Goal: Information Seeking & Learning: Learn about a topic

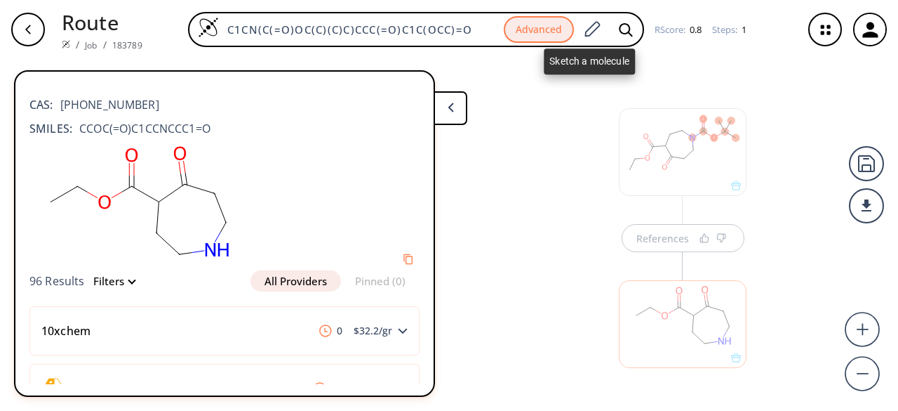
click at [585, 35] on icon at bounding box center [592, 28] width 15 height 15
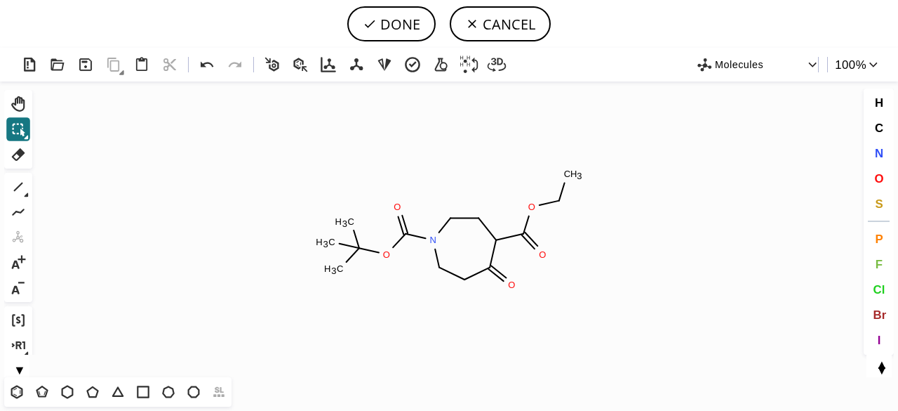
scroll to position [170, 0]
click at [415, 29] on button "DONE" at bounding box center [391, 23] width 88 height 35
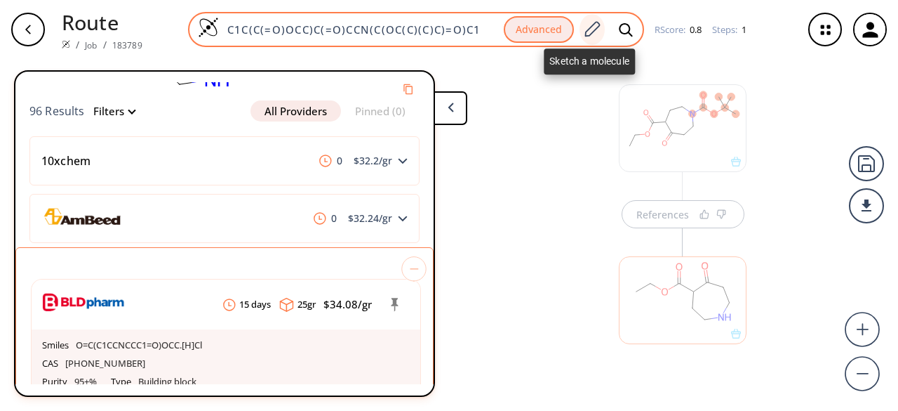
click at [588, 32] on icon at bounding box center [591, 29] width 19 height 18
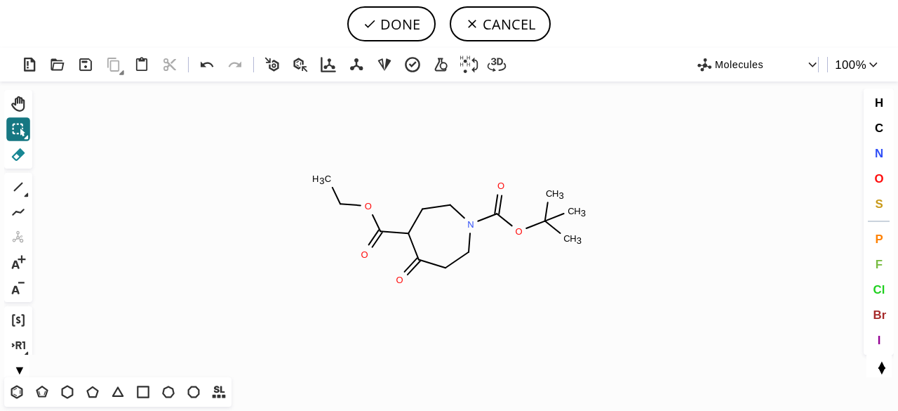
click at [20, 148] on icon at bounding box center [18, 154] width 18 height 18
click at [378, 228] on icon at bounding box center [377, 223] width 8 height 16
click at [338, 201] on circle at bounding box center [340, 203] width 18 height 18
click at [332, 182] on tspan "H" at bounding box center [334, 178] width 7 height 11
click at [356, 205] on tspan "H" at bounding box center [355, 206] width 7 height 11
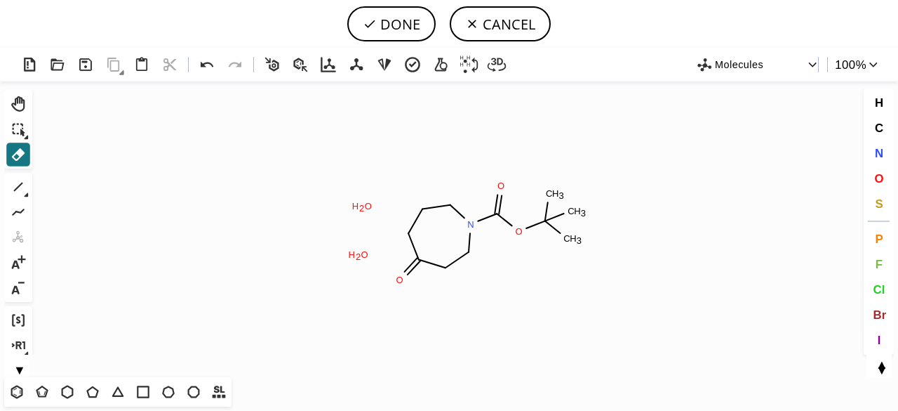
click at [353, 258] on tspan "H" at bounding box center [352, 254] width 7 height 11
click at [359, 201] on rect at bounding box center [362, 206] width 27 height 18
click at [362, 249] on tspan "O" at bounding box center [364, 254] width 7 height 11
click at [470, 224] on tspan "N" at bounding box center [470, 224] width 7 height 11
click at [470, 224] on icon "Created with Raphaël 2.3.0 O N O C H 3 C H 3 C H 3 O" at bounding box center [449, 228] width 822 height 295
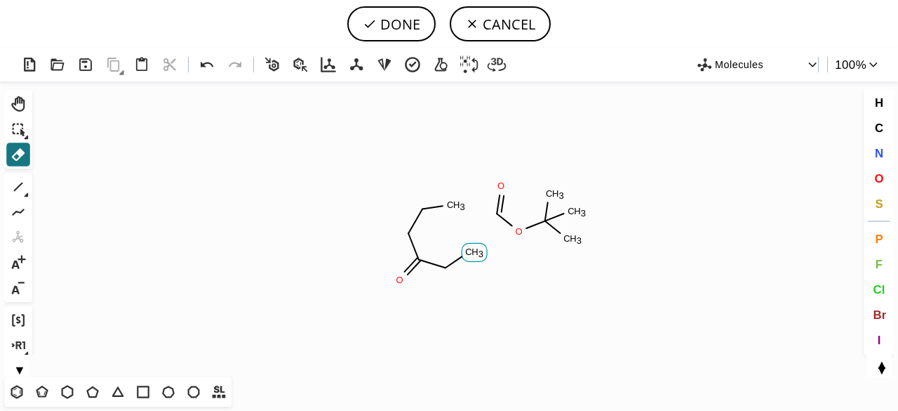
click at [467, 254] on tspan "C" at bounding box center [468, 251] width 7 height 11
click at [25, 127] on icon at bounding box center [18, 129] width 18 height 18
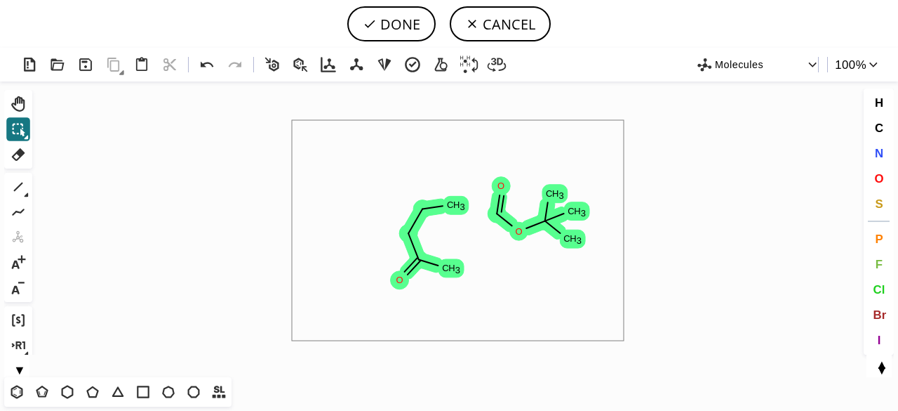
drag, startPoint x: 292, startPoint y: 120, endPoint x: 626, endPoint y: 324, distance: 391.5
click at [625, 333] on icon "Created with Raphaël 2.3.0 O C H 3 C H 3 C H 3 O C H 3 O C H 3" at bounding box center [449, 228] width 822 height 295
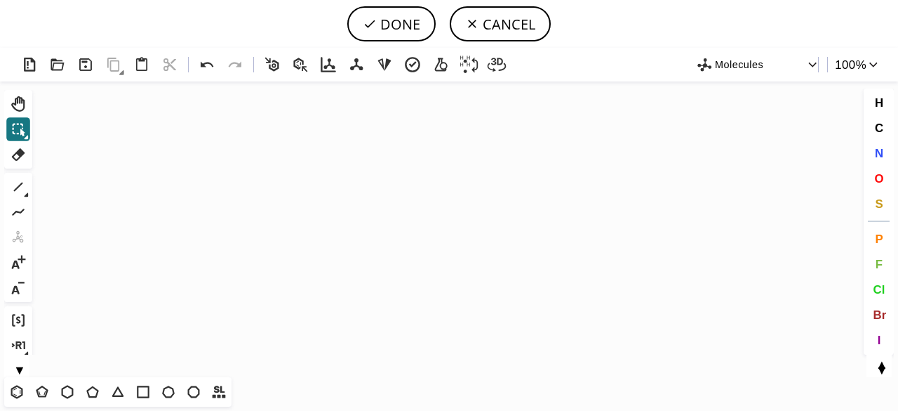
drag, startPoint x: 72, startPoint y: 392, endPoint x: 222, endPoint y: 331, distance: 162.1
click at [73, 392] on icon at bounding box center [67, 391] width 18 height 18
click at [413, 211] on icon "Created with [PERSON_NAME] 2.3.0" at bounding box center [449, 228] width 822 height 295
drag, startPoint x: 880, startPoint y: 152, endPoint x: 738, endPoint y: 193, distance: 147.5
click at [881, 152] on span "N" at bounding box center [878, 152] width 8 height 13
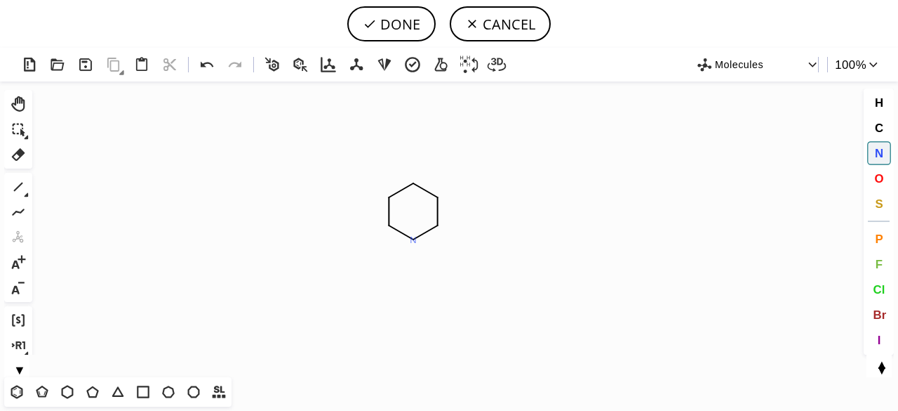
click at [413, 239] on tspan "N" at bounding box center [413, 239] width 7 height 11
click at [20, 183] on icon at bounding box center [18, 187] width 18 height 18
drag, startPoint x: 441, startPoint y: 281, endPoint x: 446, endPoint y: 302, distance: 21.1
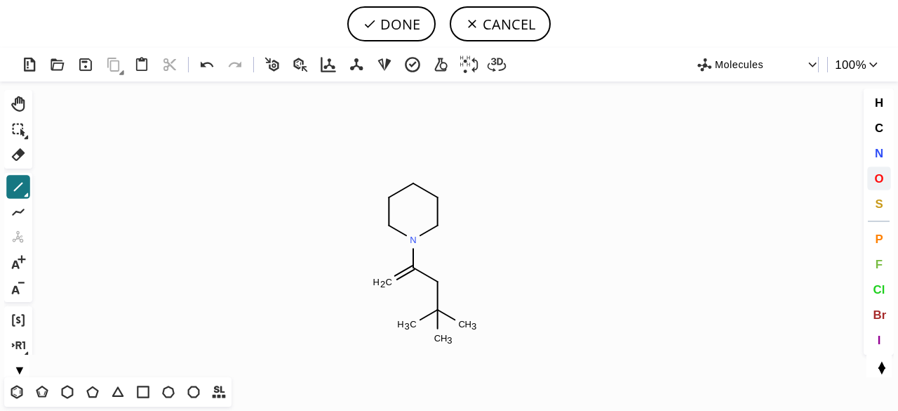
click at [874, 175] on span "O" at bounding box center [878, 177] width 9 height 13
click at [385, 283] on tspan "O" at bounding box center [384, 283] width 7 height 11
click at [439, 285] on tspan "O" at bounding box center [439, 285] width 7 height 11
click at [16, 187] on icon at bounding box center [18, 187] width 18 height 18
drag, startPoint x: 439, startPoint y: 195, endPoint x: 473, endPoint y: 184, distance: 35.5
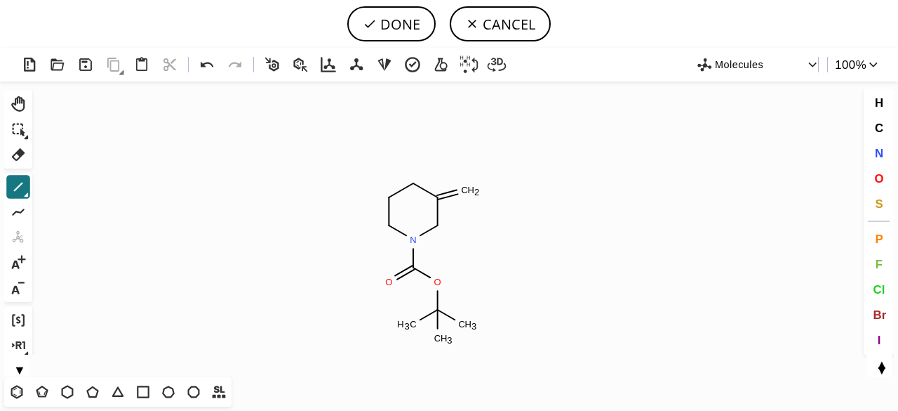
drag, startPoint x: 461, startPoint y: 192, endPoint x: 472, endPoint y: 200, distance: 14.0
drag, startPoint x: 879, startPoint y: 151, endPoint x: 561, endPoint y: 185, distance: 319.1
click at [878, 151] on span "N" at bounding box center [878, 152] width 8 height 13
click at [465, 193] on tspan "N" at bounding box center [465, 193] width 7 height 11
click at [486, 210] on tspan "N" at bounding box center [485, 210] width 7 height 11
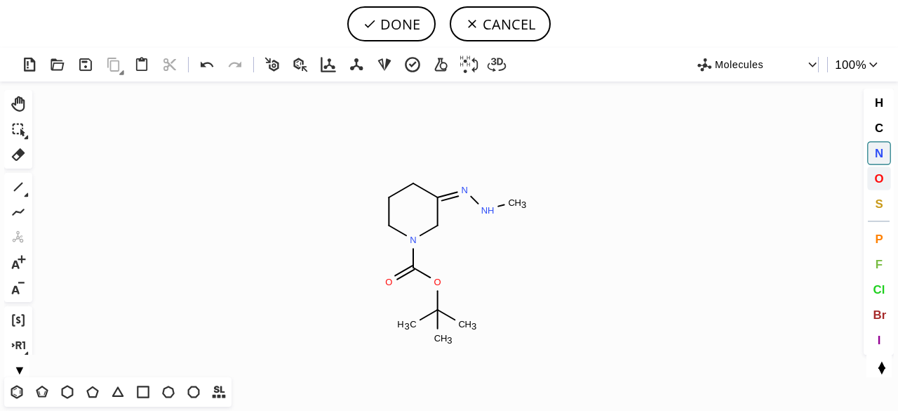
click at [878, 178] on span "O" at bounding box center [878, 177] width 9 height 13
click at [484, 211] on tspan "O" at bounding box center [483, 211] width 7 height 11
drag, startPoint x: 18, startPoint y: 153, endPoint x: 485, endPoint y: 190, distance: 468.1
click at [19, 153] on icon at bounding box center [18, 154] width 13 height 13
click at [521, 200] on tspan "3" at bounding box center [523, 204] width 5 height 11
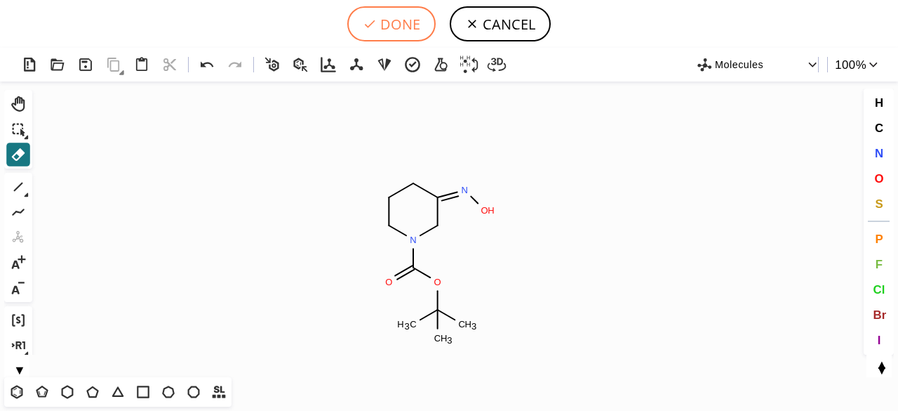
click at [414, 34] on button "DONE" at bounding box center [391, 23] width 88 height 35
type input "C1CN(C(OC(C)(C)C)=O)C/C(=N\O)/C1"
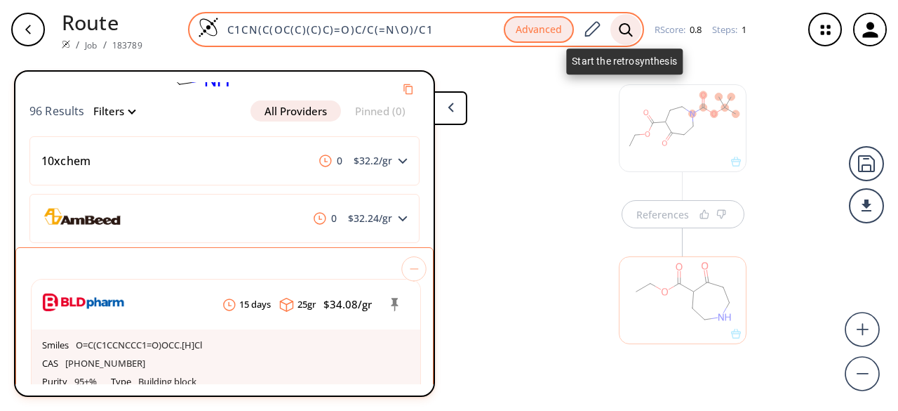
click at [630, 27] on icon at bounding box center [626, 29] width 14 height 15
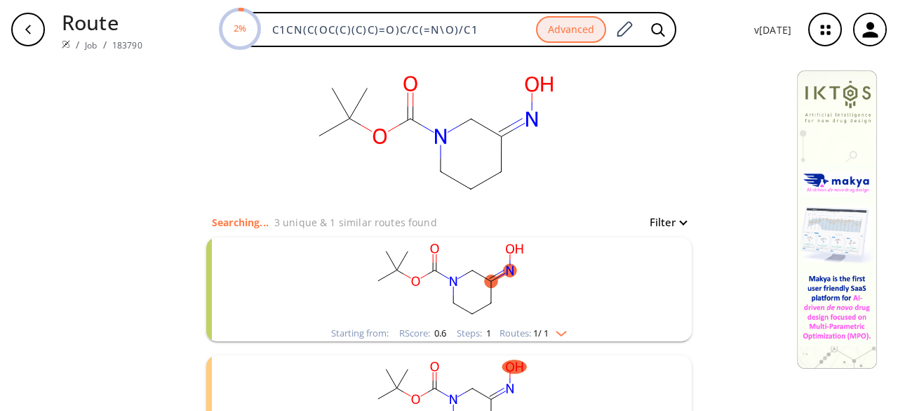
click at [566, 281] on rect "clusters" at bounding box center [449, 281] width 365 height 88
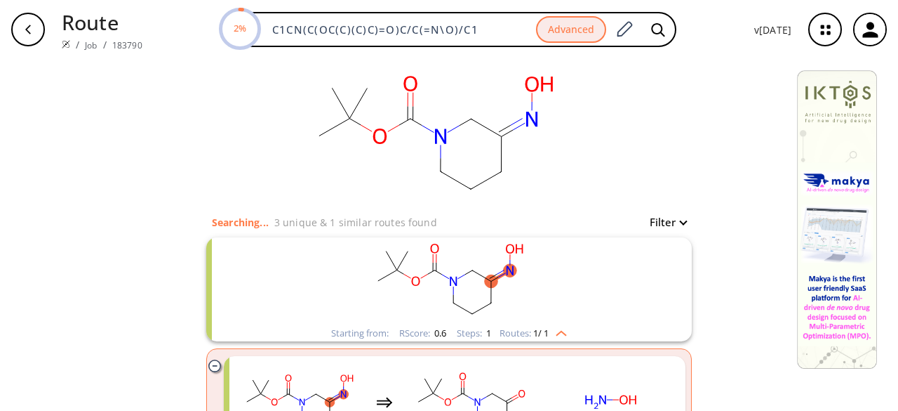
scroll to position [140, 0]
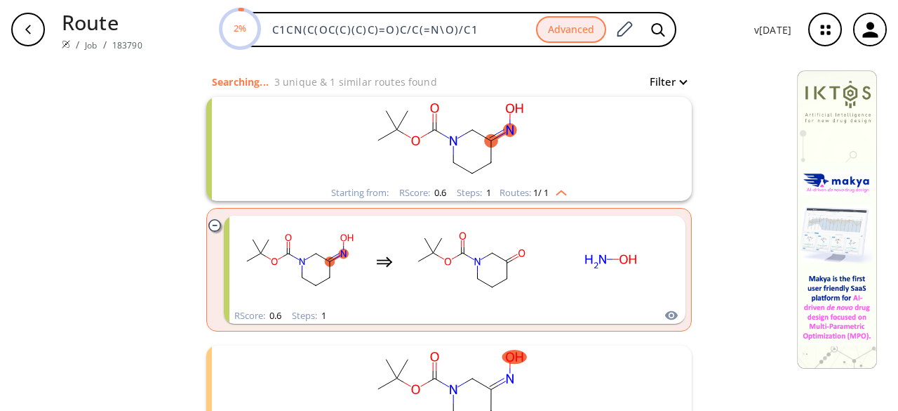
click at [566, 281] on rect "clusters" at bounding box center [610, 262] width 126 height 88
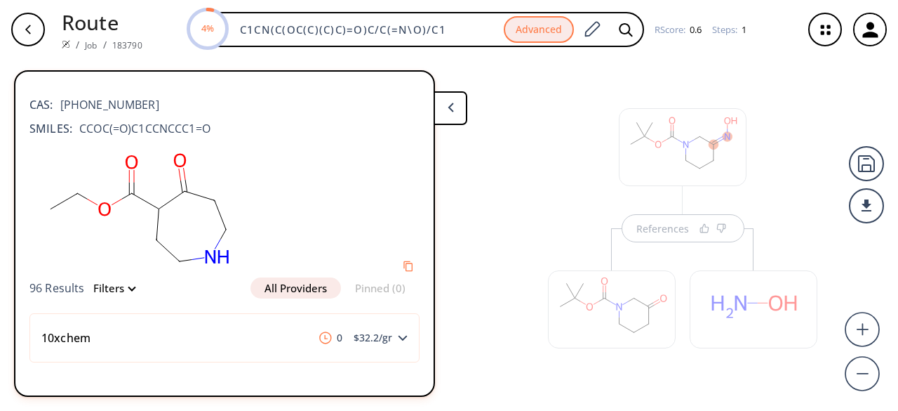
click at [656, 239] on div at bounding box center [612, 302] width 142 height 148
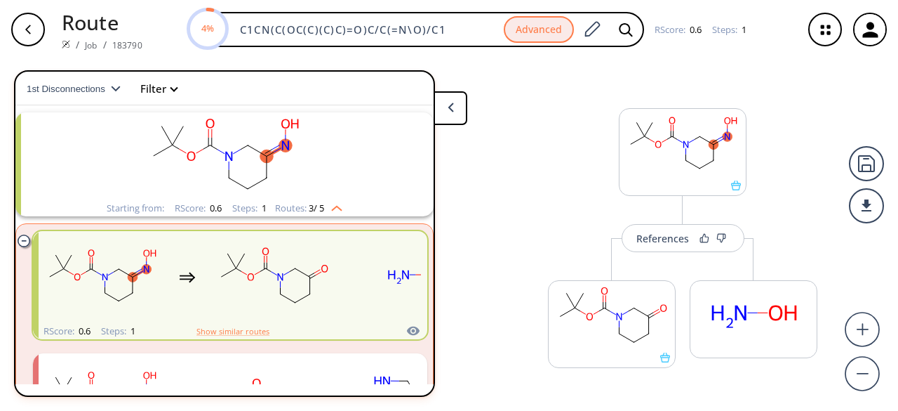
scroll to position [32, 0]
click at [658, 238] on div "References" at bounding box center [662, 238] width 53 height 9
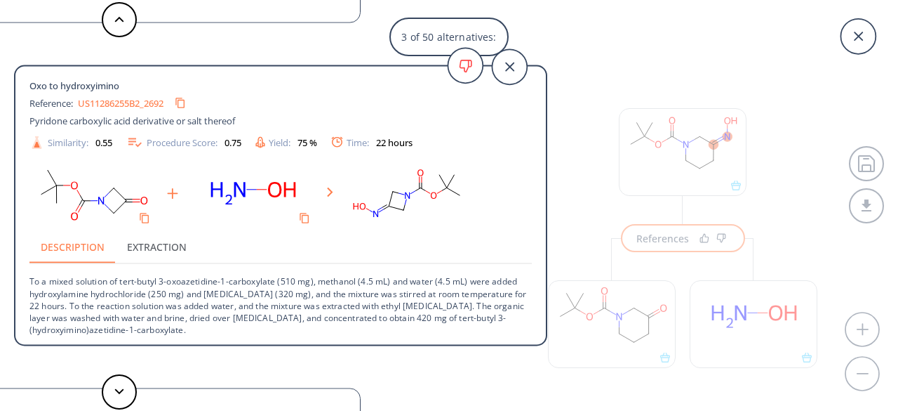
scroll to position [0, 0]
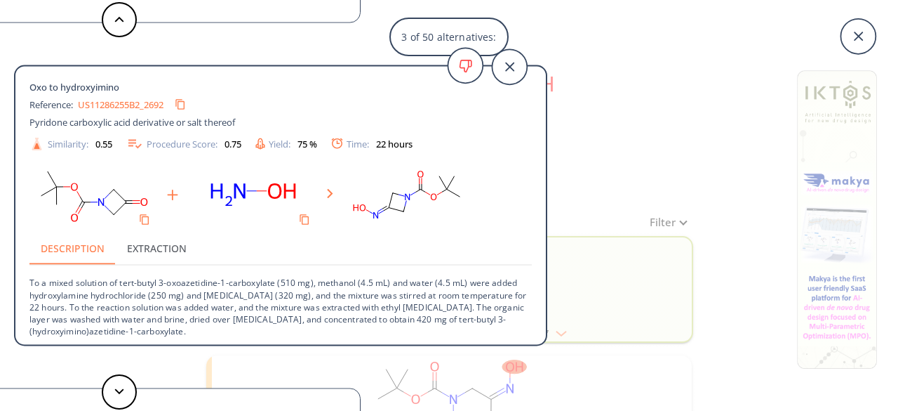
click at [609, 105] on div "3 of 50 alternatives: Oxo to hydroxyimino Reference: EP0202048B1_0121 Carbapene…" at bounding box center [449, 205] width 898 height 411
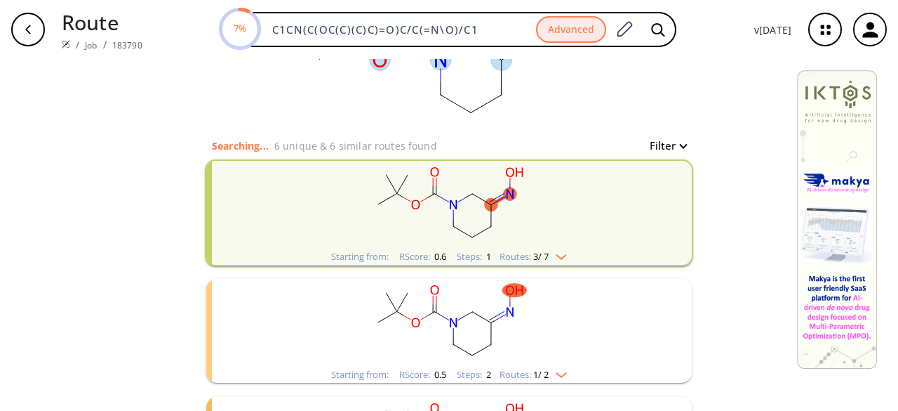
scroll to position [140, 0]
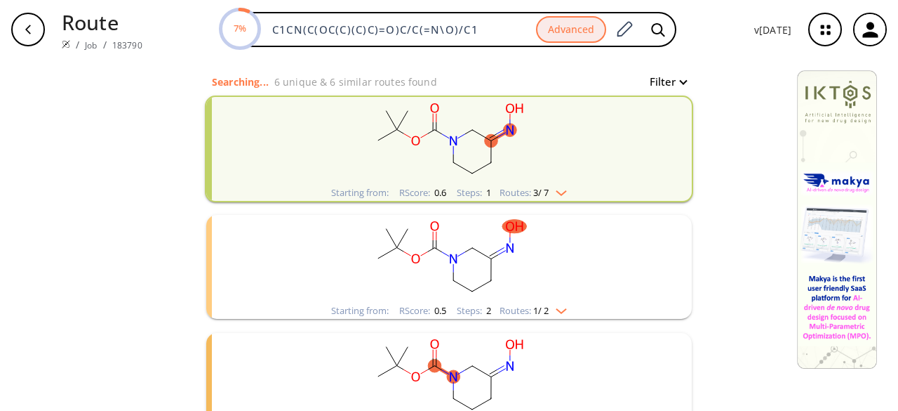
click at [567, 248] on rect "clusters" at bounding box center [449, 259] width 365 height 88
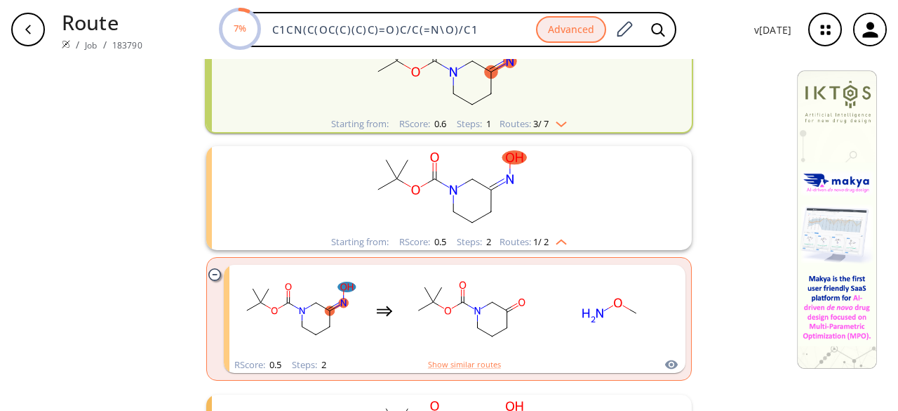
scroll to position [281, 0]
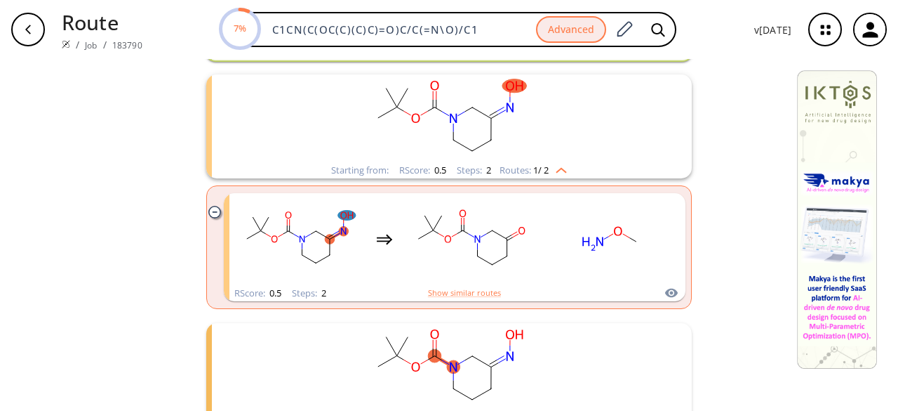
click at [567, 245] on rect "clusters" at bounding box center [610, 239] width 126 height 88
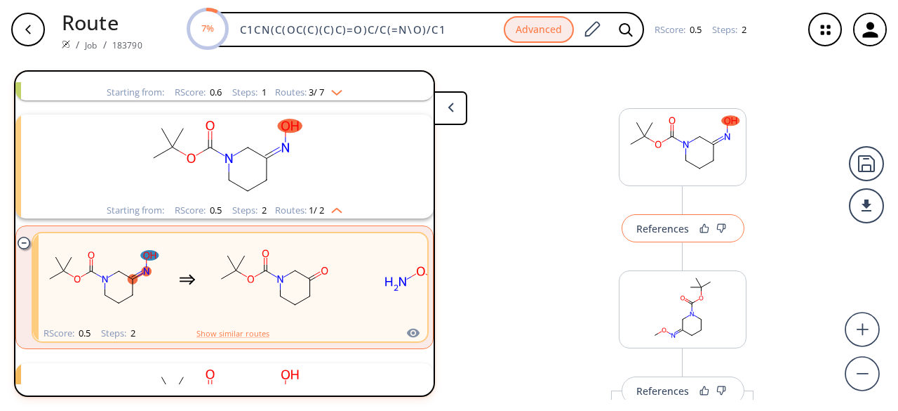
scroll to position [149, 0]
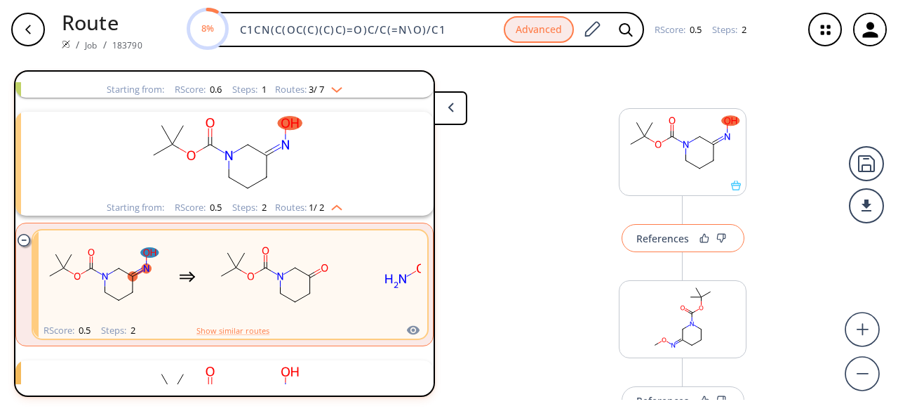
click at [652, 234] on div "References" at bounding box center [662, 238] width 53 height 9
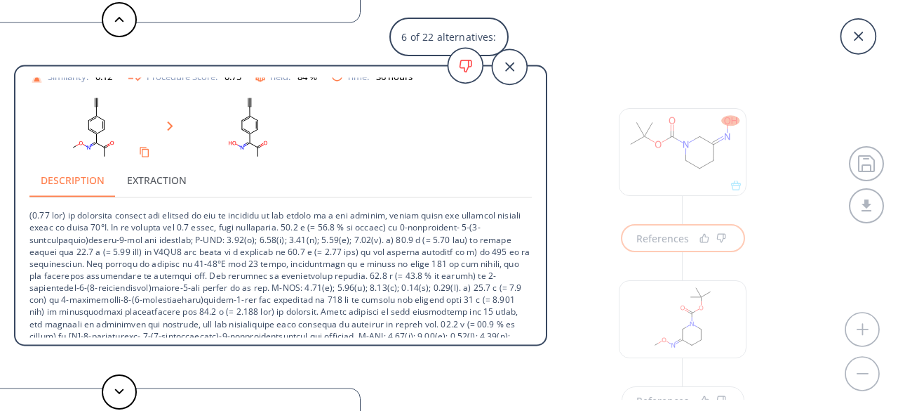
scroll to position [86, 0]
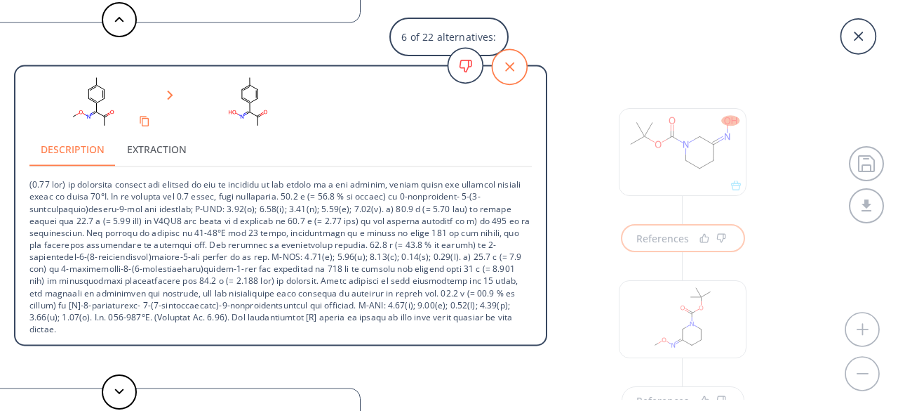
click at [507, 69] on icon at bounding box center [509, 66] width 35 height 35
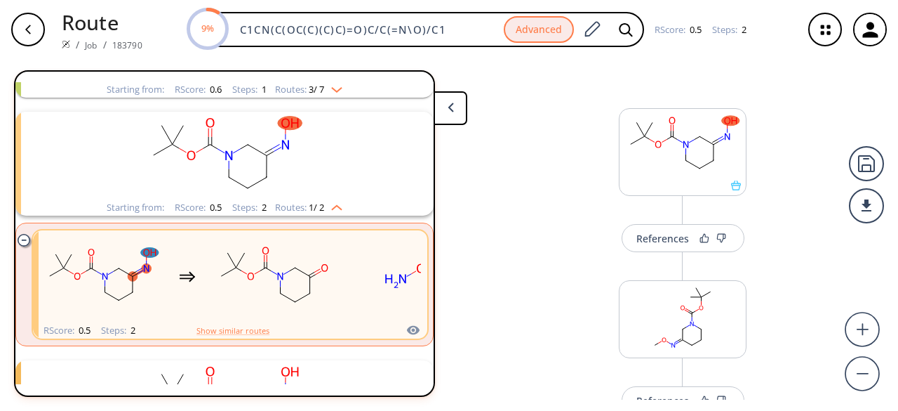
click at [281, 158] on rect "clusters" at bounding box center [224, 156] width 365 height 88
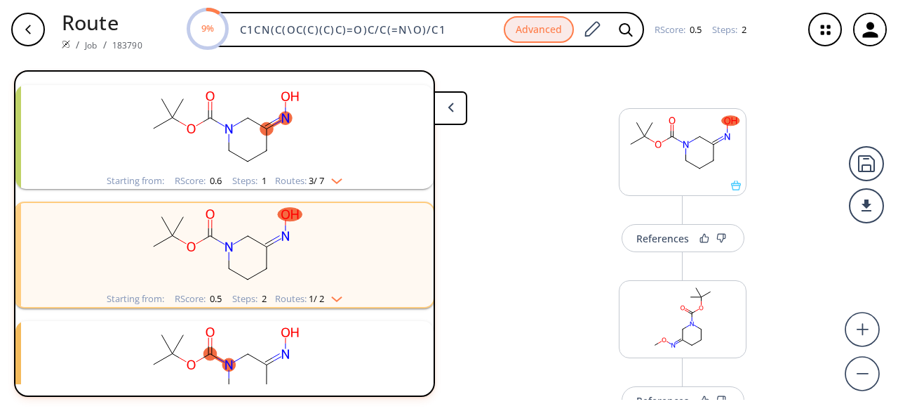
scroll to position [0, 0]
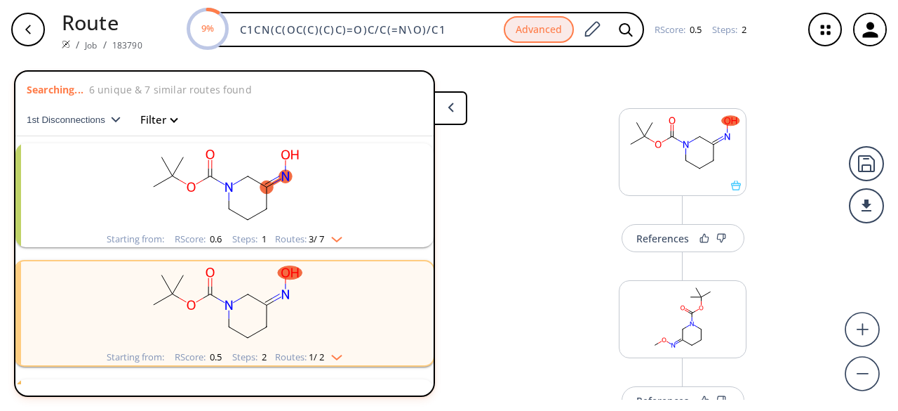
click at [379, 199] on rect "clusters" at bounding box center [224, 187] width 365 height 88
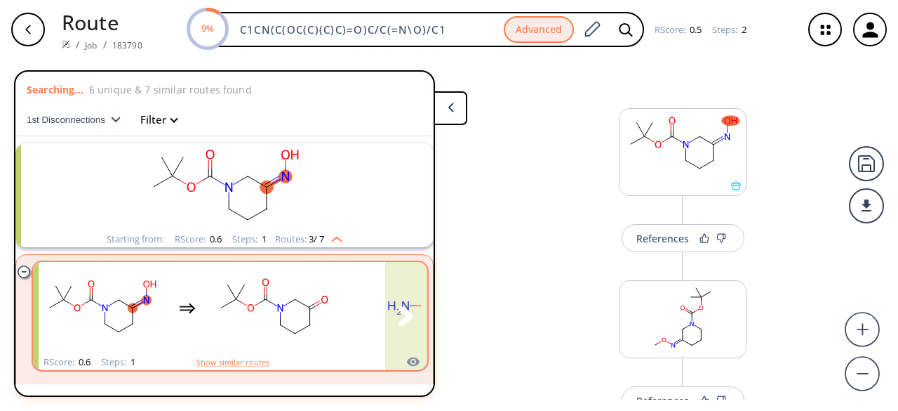
click at [349, 311] on div "clusters" at bounding box center [258, 308] width 438 height 92
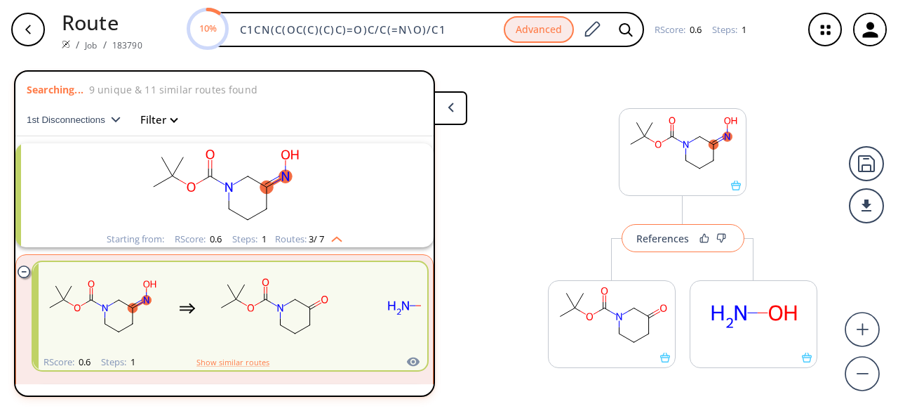
click at [672, 236] on div "References" at bounding box center [662, 238] width 53 height 9
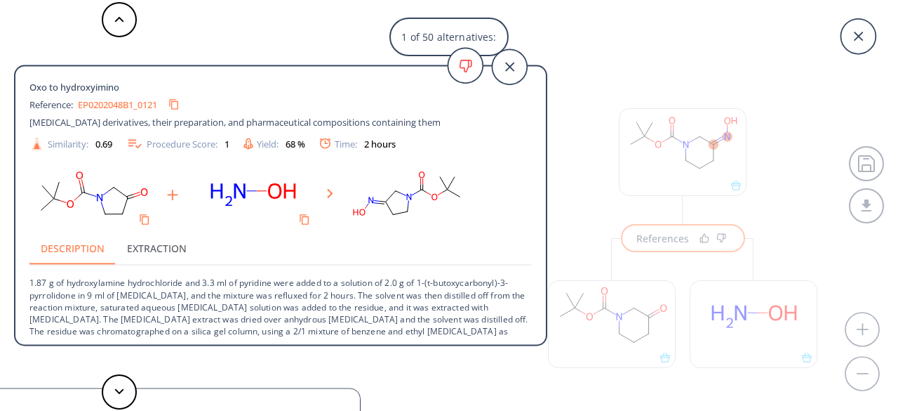
click at [106, 104] on link "EP0202048B1_0121" at bounding box center [117, 104] width 79 height 9
click at [178, 103] on icon "Copy to clipboard" at bounding box center [173, 104] width 9 height 9
click at [519, 62] on icon at bounding box center [509, 66] width 35 height 35
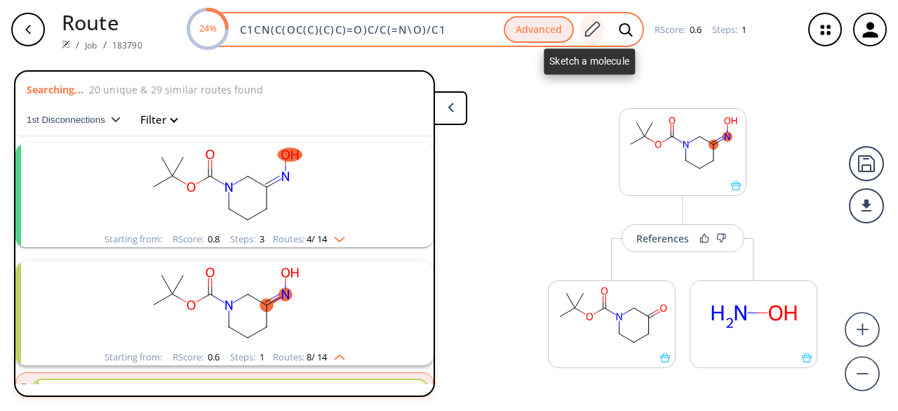
click at [595, 24] on icon at bounding box center [591, 29] width 19 height 18
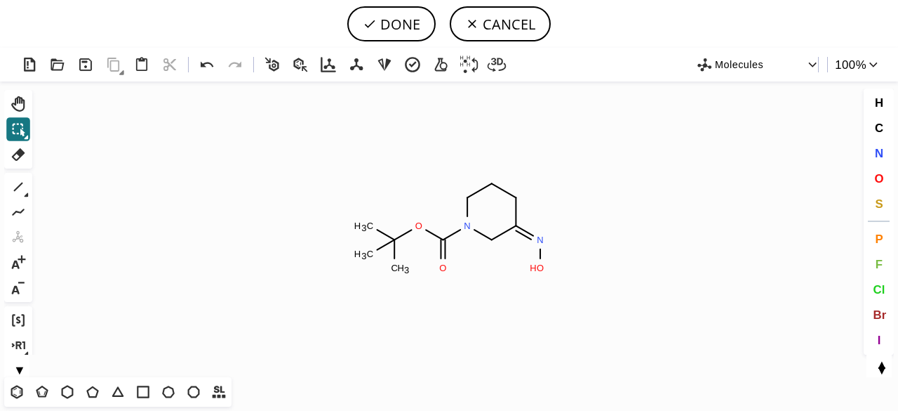
drag, startPoint x: 17, startPoint y: 151, endPoint x: 244, endPoint y: 208, distance: 234.5
click at [18, 151] on icon at bounding box center [18, 154] width 13 height 13
click at [445, 239] on icon at bounding box center [443, 248] width 4 height 19
click at [393, 239] on icon at bounding box center [387, 234] width 18 height 10
click at [376, 253] on tspan "H" at bounding box center [376, 253] width 7 height 11
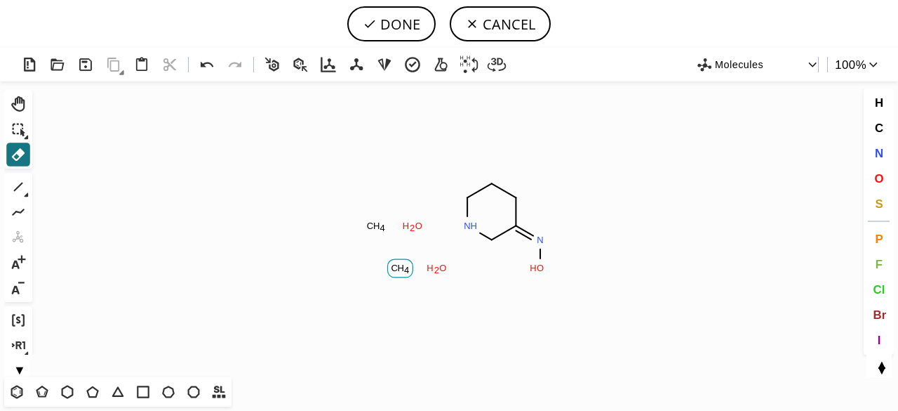
click at [392, 267] on tspan "C" at bounding box center [394, 267] width 7 height 11
click at [431, 268] on tspan "H" at bounding box center [430, 267] width 7 height 11
click at [435, 267] on tspan "2" at bounding box center [436, 270] width 5 height 11
click at [413, 226] on tspan "2" at bounding box center [412, 227] width 5 height 11
click at [378, 222] on tspan "H" at bounding box center [376, 225] width 7 height 11
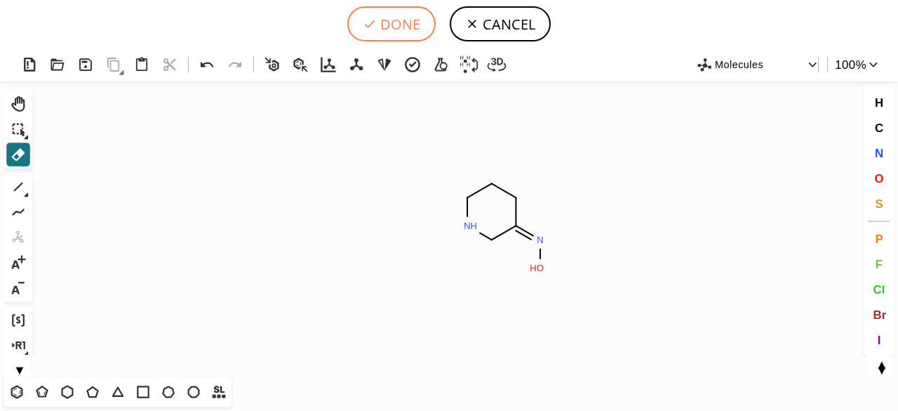
click at [383, 15] on button "DONE" at bounding box center [391, 23] width 88 height 35
type input "C1C/C(=N/O)/CNC1"
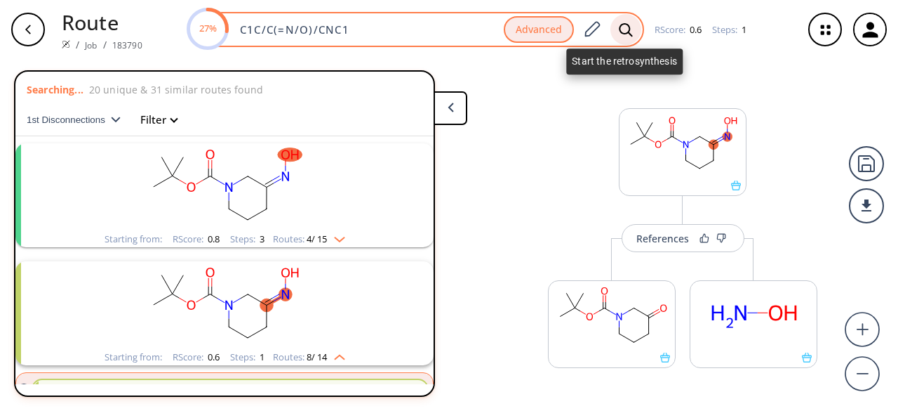
click at [625, 20] on div at bounding box center [626, 29] width 31 height 31
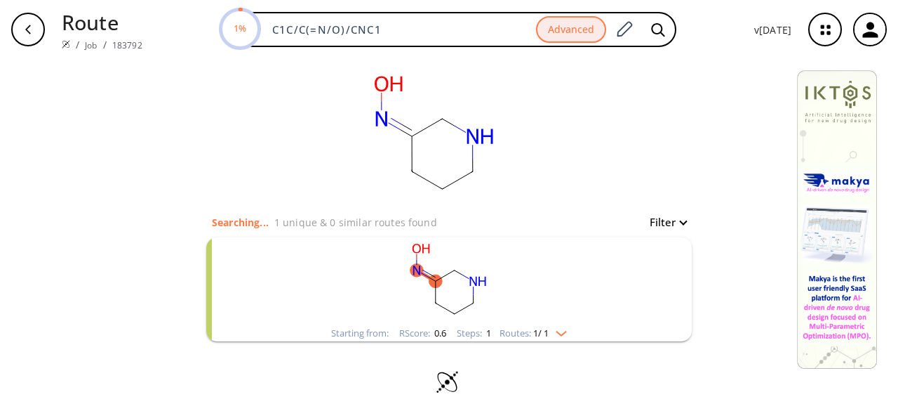
scroll to position [7, 0]
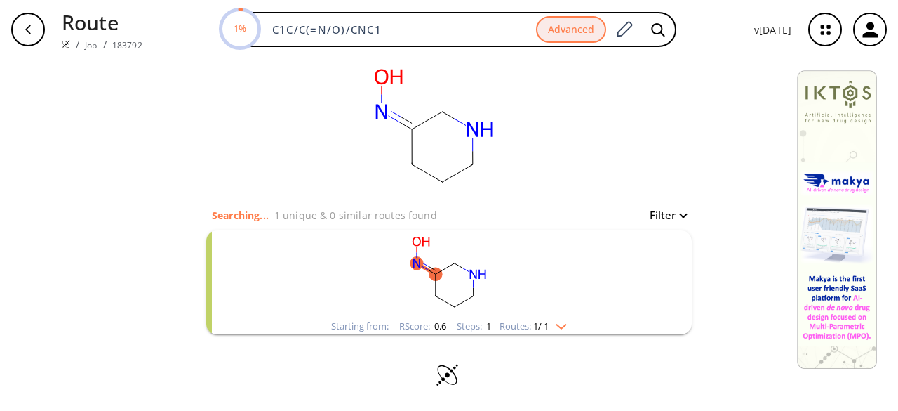
click at [487, 286] on rect "clusters" at bounding box center [449, 274] width 365 height 88
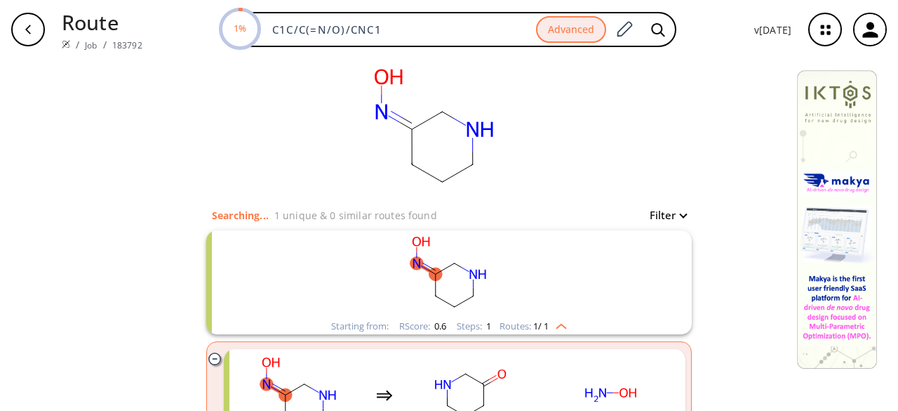
scroll to position [138, 0]
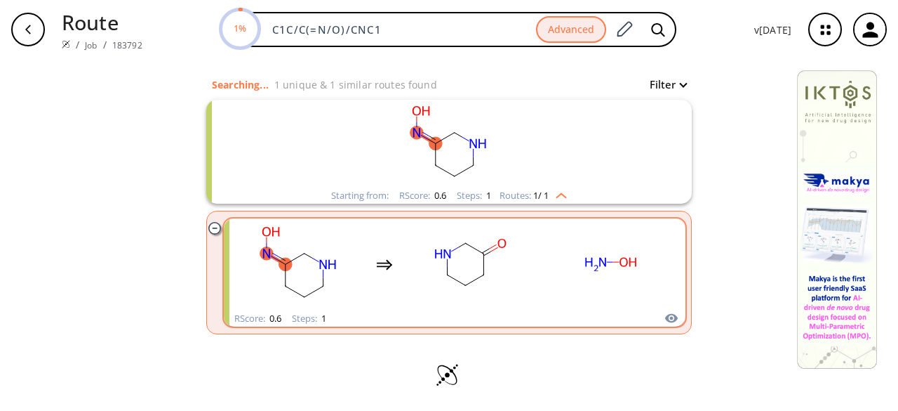
click at [486, 288] on rect "clusters" at bounding box center [470, 264] width 126 height 88
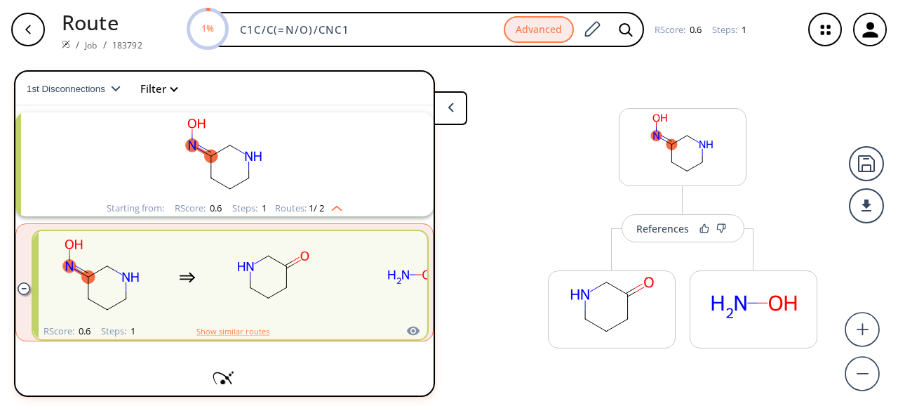
scroll to position [32, 0]
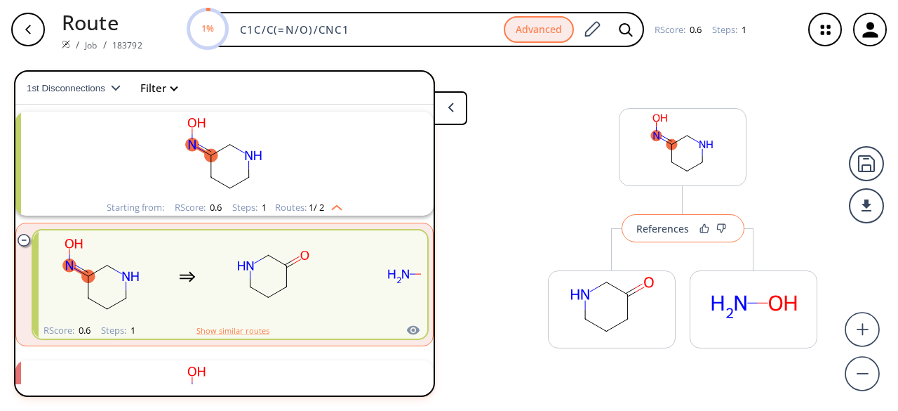
click at [657, 232] on div "References" at bounding box center [662, 228] width 53 height 9
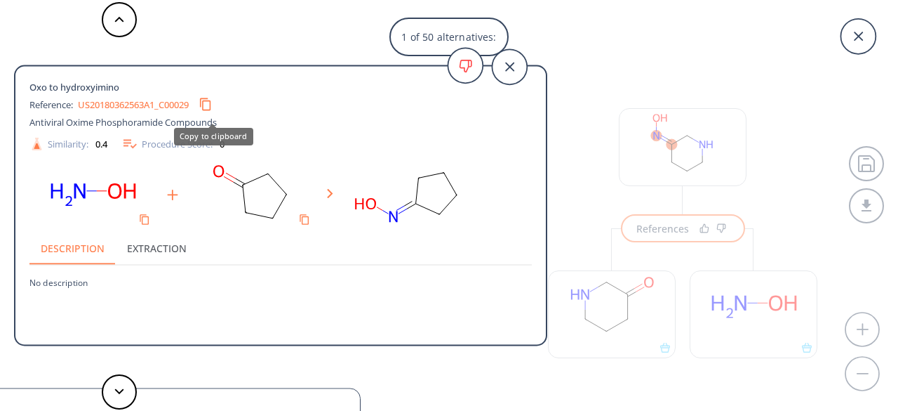
click at [212, 100] on icon "Copy to clipboard" at bounding box center [205, 104] width 13 height 13
click at [516, 67] on icon at bounding box center [509, 66] width 35 height 35
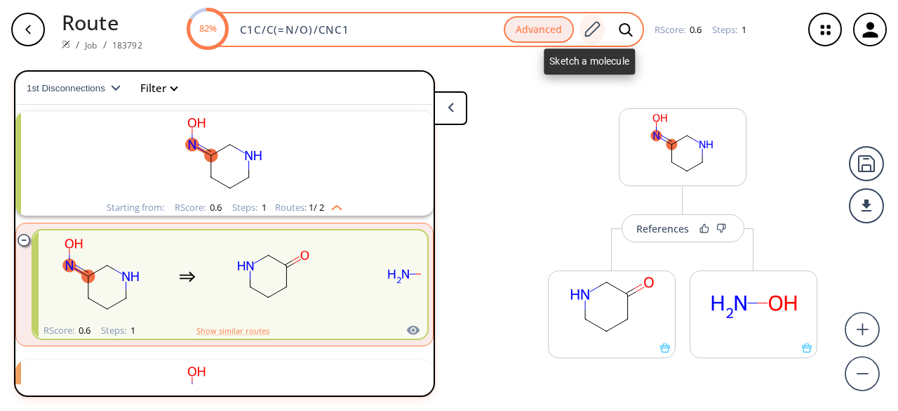
click at [587, 36] on icon at bounding box center [592, 28] width 15 height 15
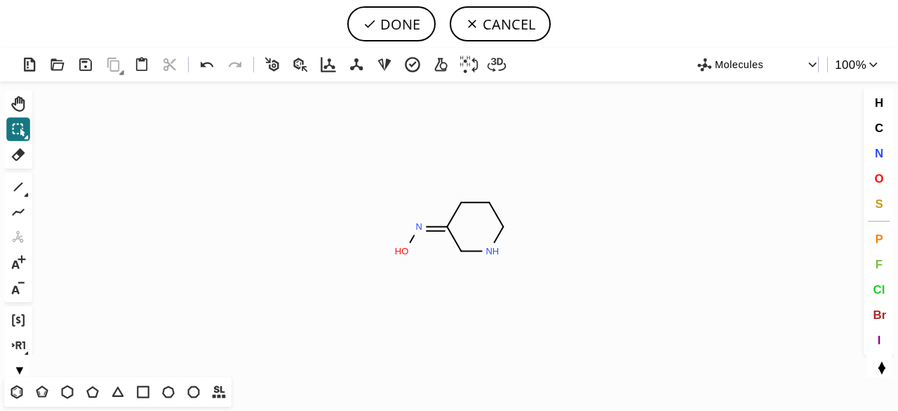
click at [27, 193] on icon at bounding box center [27, 195] width 4 height 4
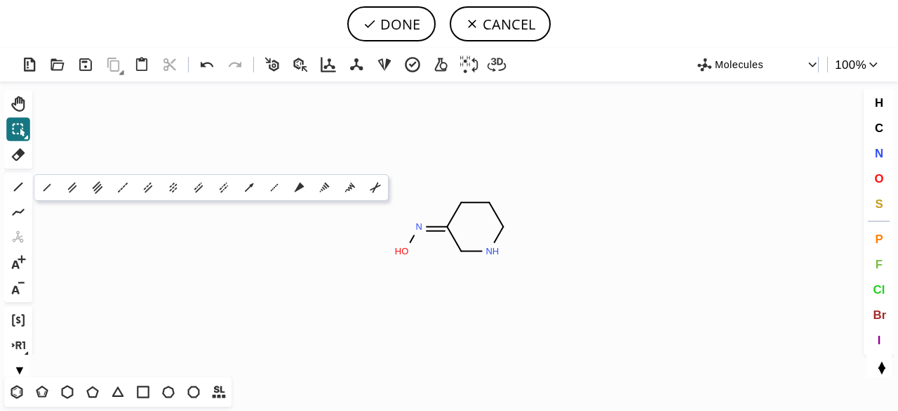
click at [19, 367] on button "▼" at bounding box center [19, 367] width 30 height 13
click at [16, 347] on icon at bounding box center [18, 349] width 18 height 18
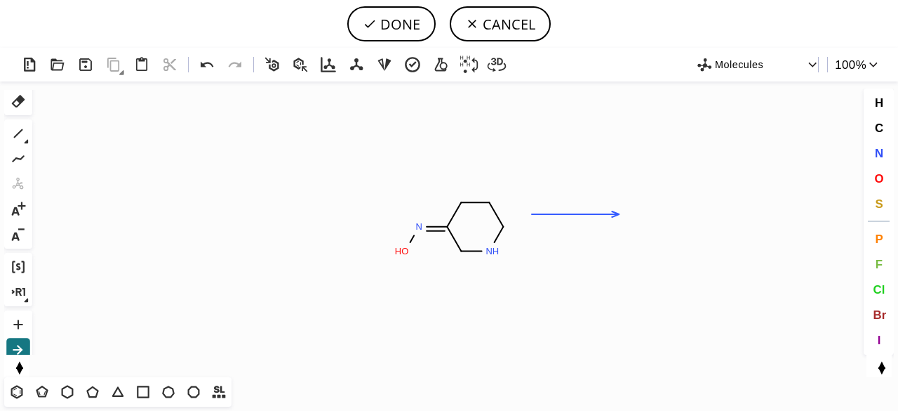
drag, startPoint x: 532, startPoint y: 214, endPoint x: 619, endPoint y: 208, distance: 87.2
click at [619, 208] on icon "Created with Raphaël 2.3.0 N O H N H" at bounding box center [449, 228] width 822 height 295
click at [72, 389] on icon at bounding box center [67, 391] width 18 height 18
click at [714, 206] on icon "Created with Raphaël 2.3.0 N O H N H" at bounding box center [449, 228] width 822 height 295
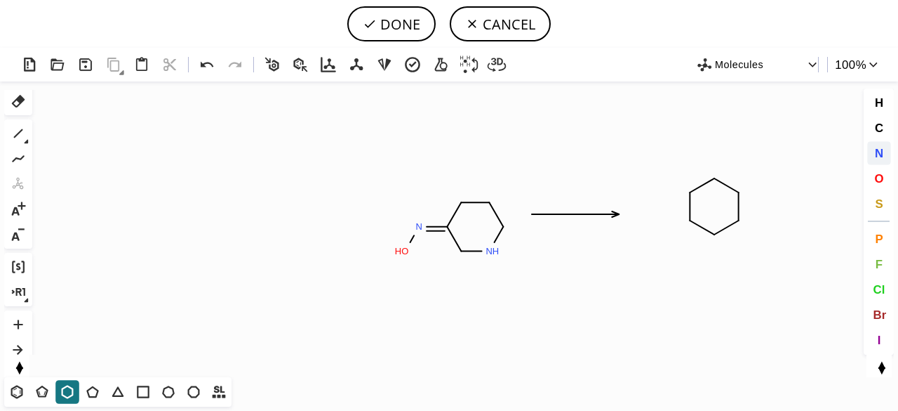
click at [879, 148] on span "N" at bounding box center [878, 152] width 8 height 13
drag, startPoint x: 742, startPoint y: 224, endPoint x: 665, endPoint y: 227, distance: 77.3
click at [742, 224] on tspan "N" at bounding box center [741, 224] width 7 height 11
drag, startPoint x: 19, startPoint y: 131, endPoint x: 636, endPoint y: 174, distance: 618.4
click at [20, 131] on icon at bounding box center [18, 133] width 18 height 18
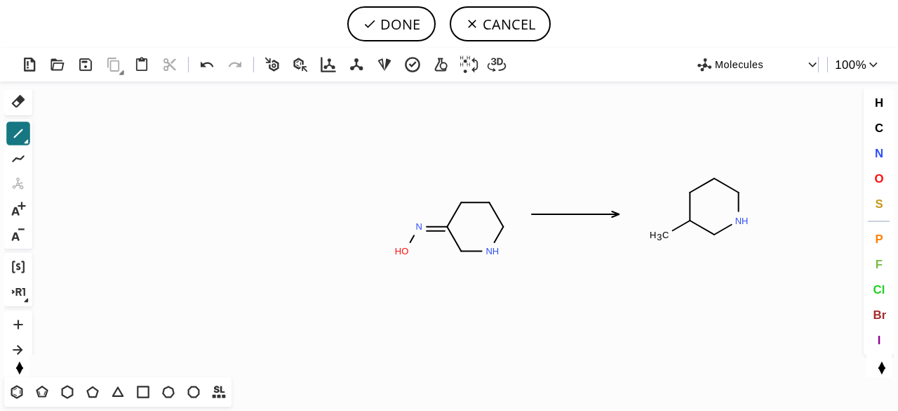
drag, startPoint x: 687, startPoint y: 220, endPoint x: 672, endPoint y: 228, distance: 17.3
click at [880, 152] on span "N" at bounding box center [878, 152] width 8 height 13
click at [662, 236] on tspan "N" at bounding box center [661, 236] width 7 height 11
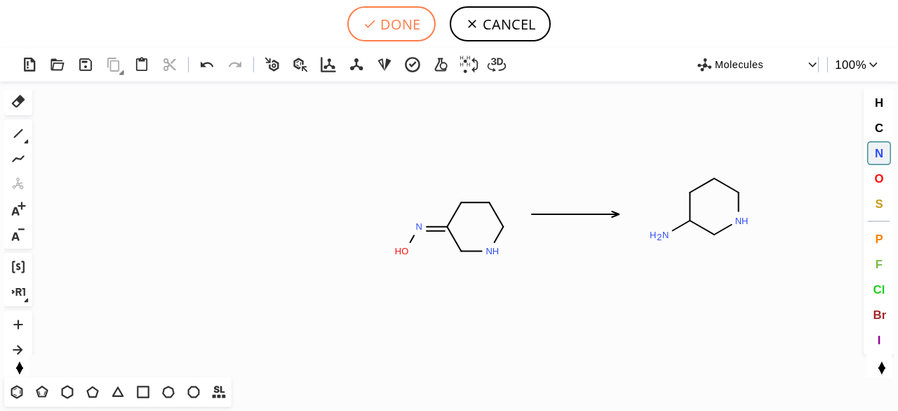
click at [411, 32] on button "DONE" at bounding box center [391, 23] width 88 height 35
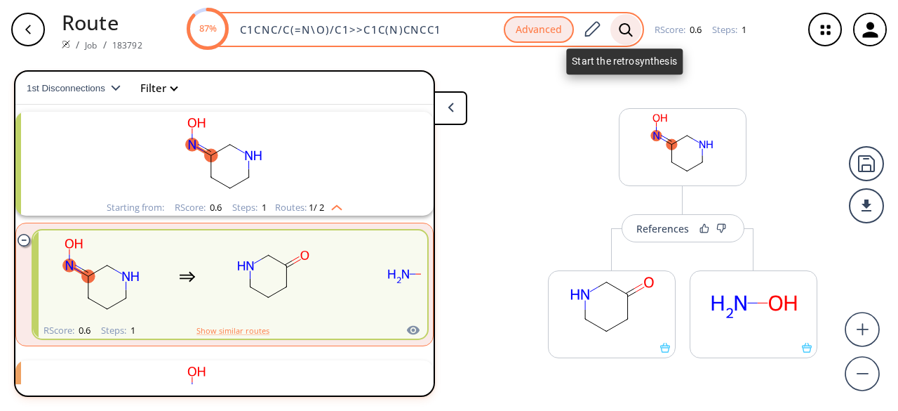
click at [622, 30] on icon at bounding box center [626, 29] width 14 height 15
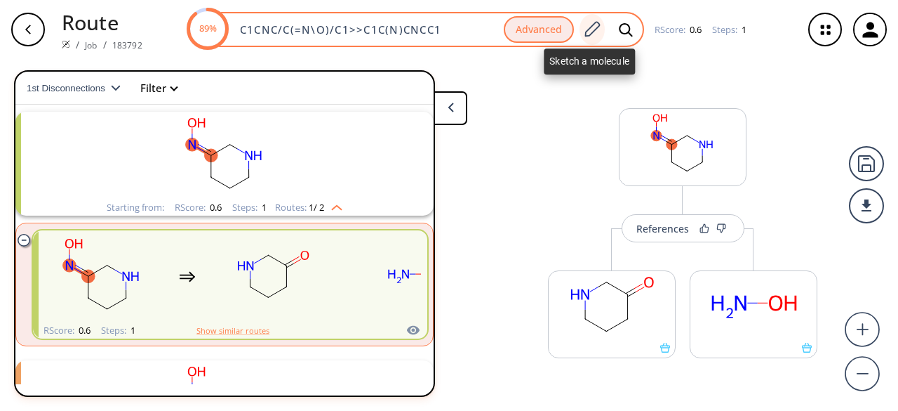
click at [593, 34] on icon at bounding box center [591, 29] width 19 height 18
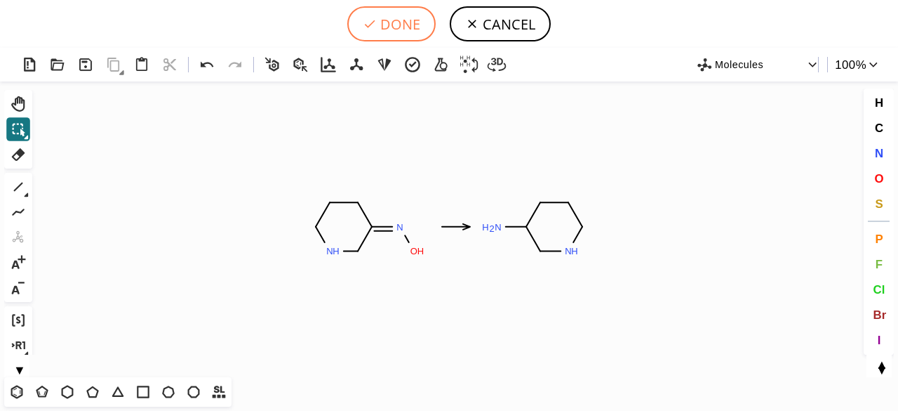
click at [394, 30] on button "DONE" at bounding box center [391, 23] width 88 height 35
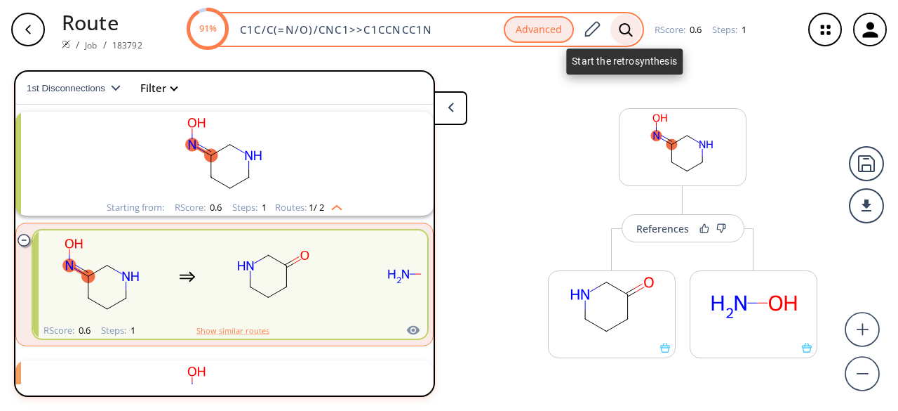
click at [629, 28] on icon at bounding box center [626, 29] width 14 height 15
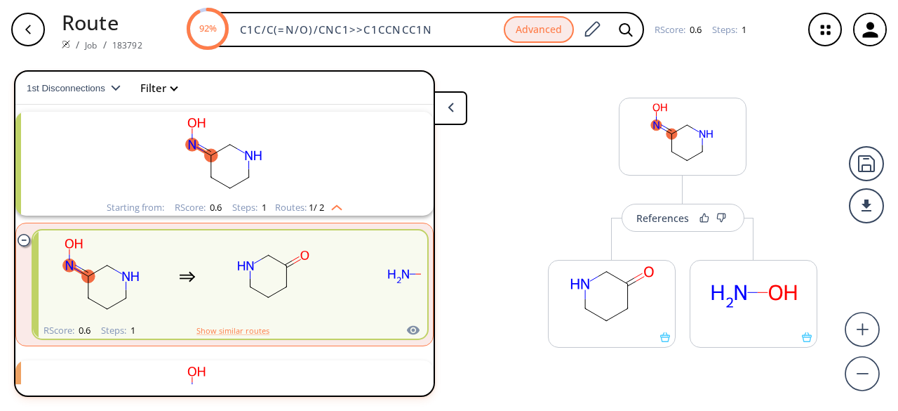
scroll to position [14, 0]
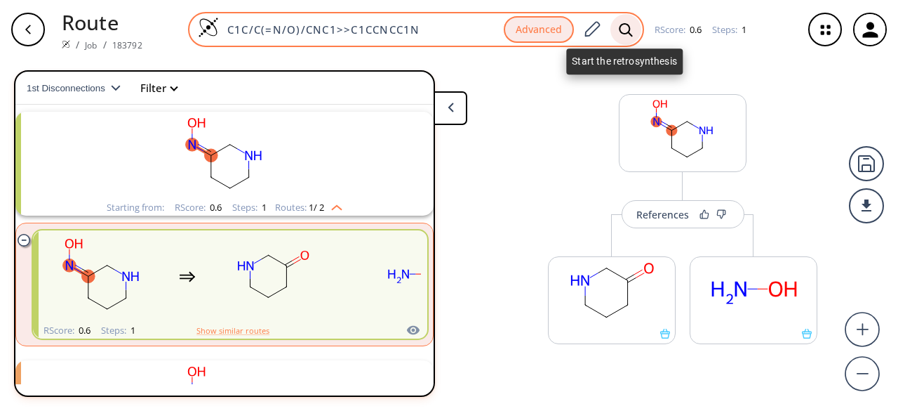
click at [622, 37] on div at bounding box center [626, 29] width 31 height 31
click at [626, 32] on icon at bounding box center [625, 28] width 13 height 13
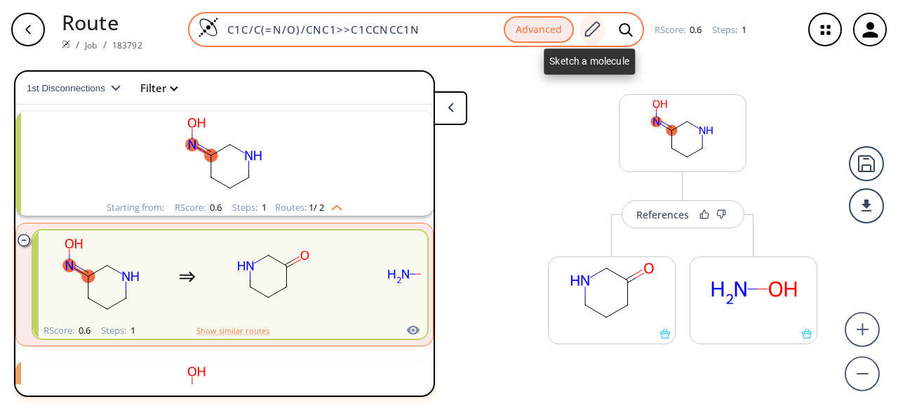
click at [588, 34] on icon at bounding box center [591, 29] width 19 height 18
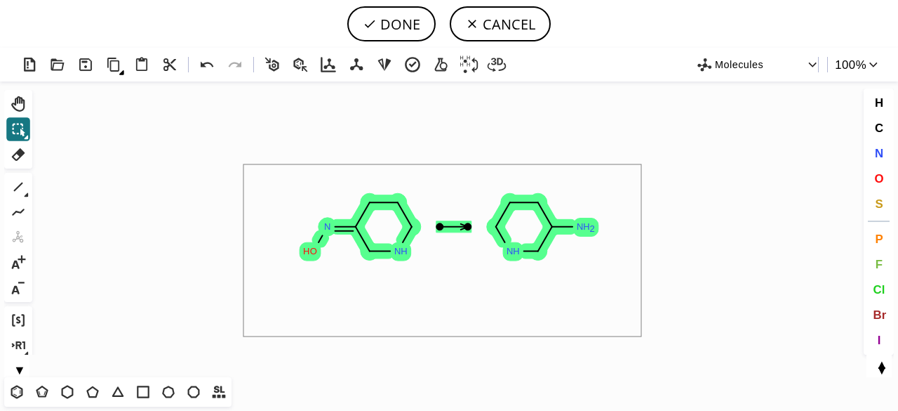
drag, startPoint x: 244, startPoint y: 164, endPoint x: 641, endPoint y: 336, distance: 433.5
click at [641, 336] on icon "Created with Raphaël 2.3.0 N O H N H N H N H 2" at bounding box center [449, 228] width 822 height 295
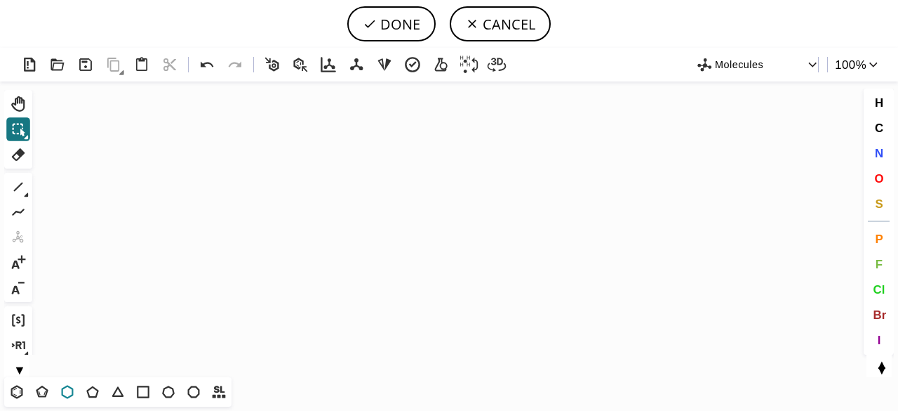
click at [63, 393] on icon at bounding box center [67, 391] width 18 height 18
click at [440, 190] on icon "Created with [PERSON_NAME] 2.3.0" at bounding box center [449, 228] width 822 height 295
click at [20, 181] on icon at bounding box center [18, 187] width 18 height 18
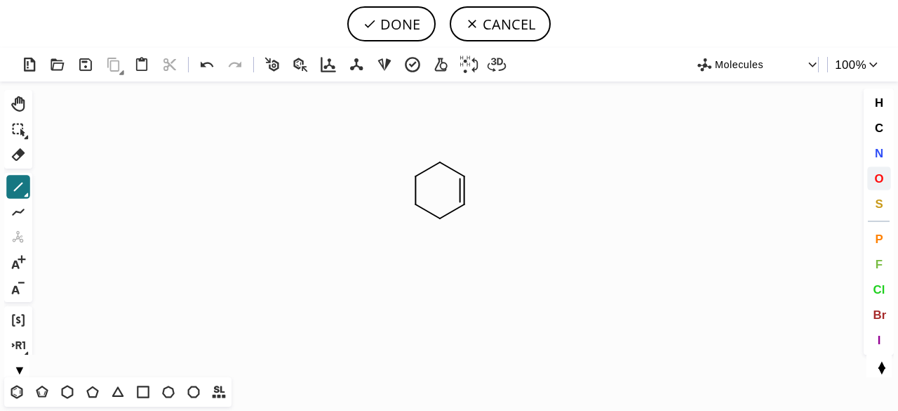
click at [884, 178] on button "O" at bounding box center [879, 178] width 24 height 24
click at [439, 161] on tspan "O" at bounding box center [439, 162] width 7 height 11
click at [439, 220] on tspan "O" at bounding box center [438, 220] width 7 height 11
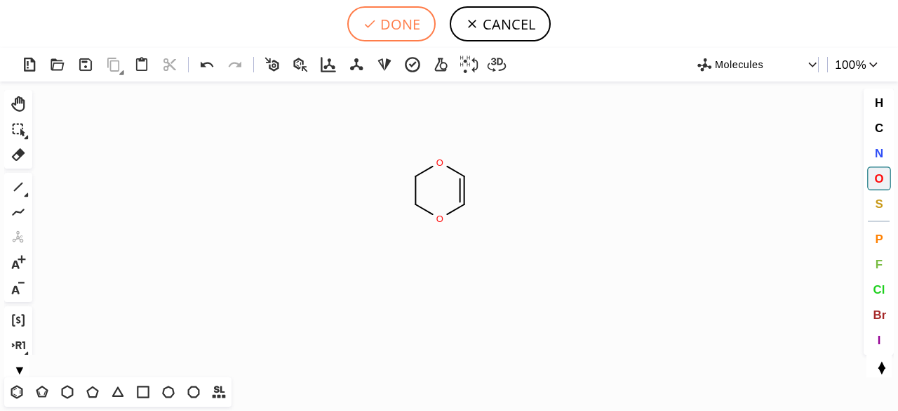
click at [395, 27] on button "DONE" at bounding box center [391, 23] width 88 height 35
type input "C1COC=CO1"
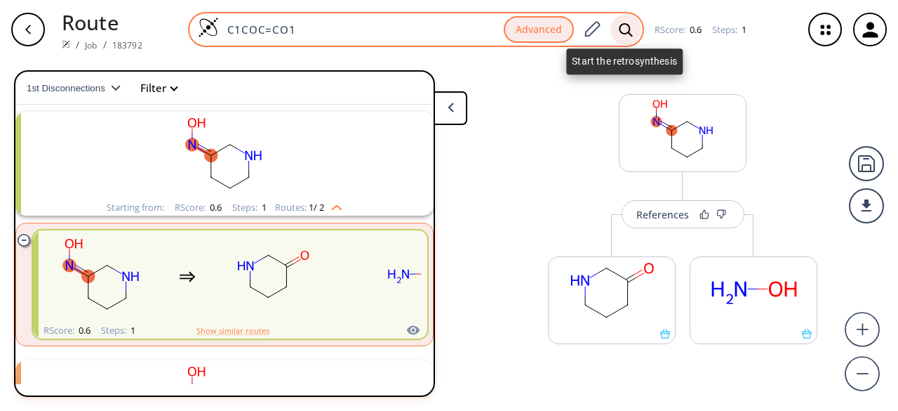
click at [616, 33] on div at bounding box center [626, 29] width 31 height 31
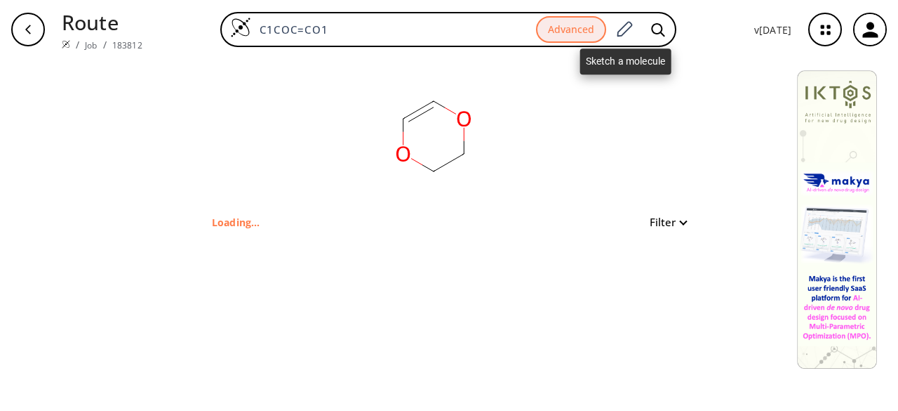
type input "O1C=COCC1"
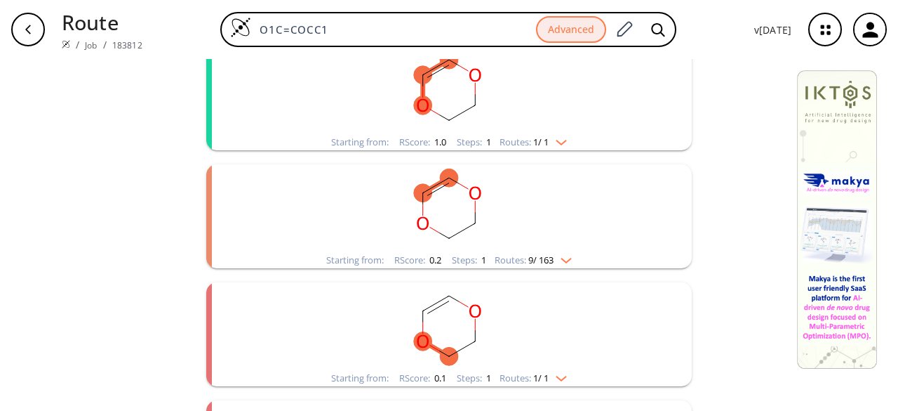
scroll to position [211, 0]
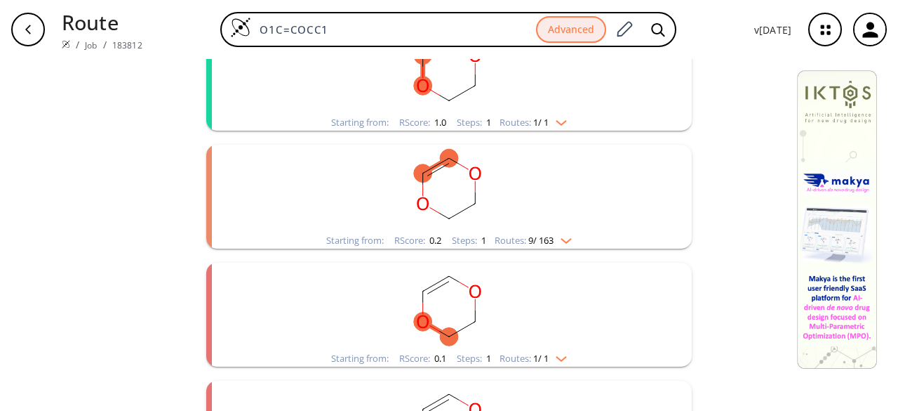
click at [532, 88] on rect "clusters" at bounding box center [449, 71] width 365 height 88
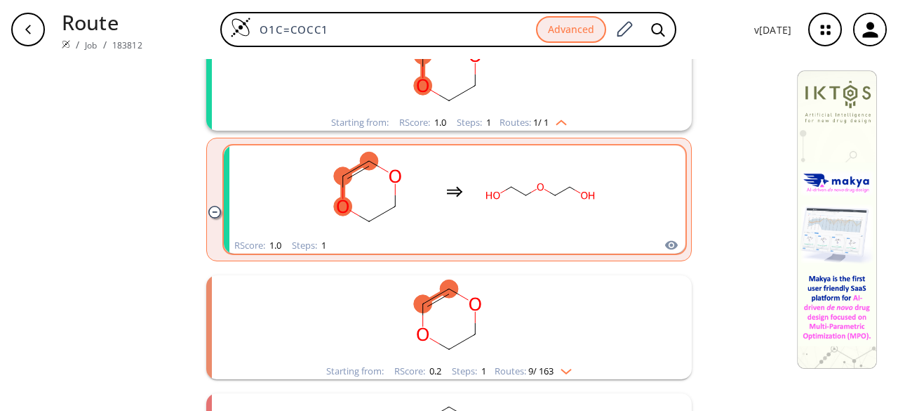
click at [534, 223] on rect "clusters" at bounding box center [540, 191] width 126 height 88
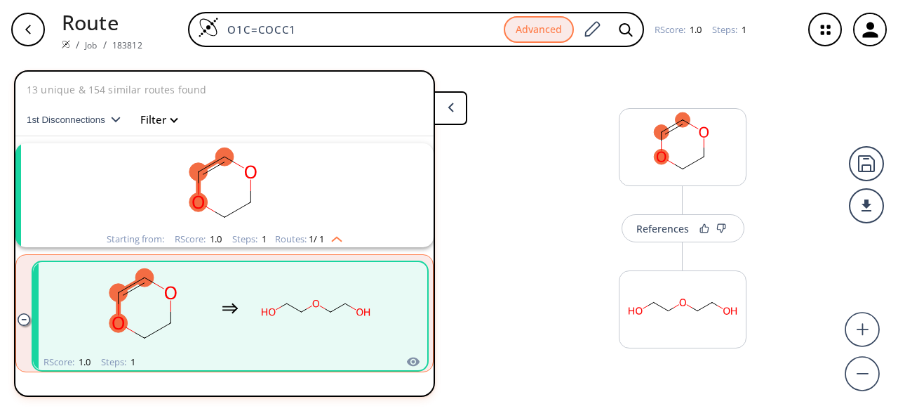
scroll to position [32, 0]
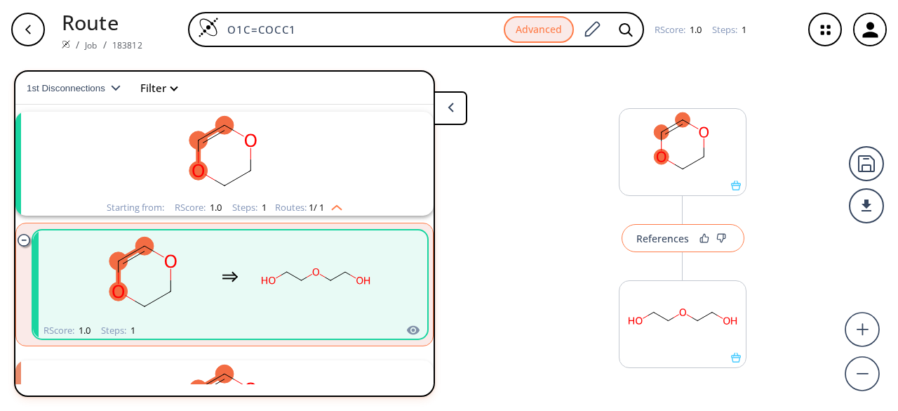
click at [666, 234] on div "References" at bounding box center [662, 238] width 53 height 9
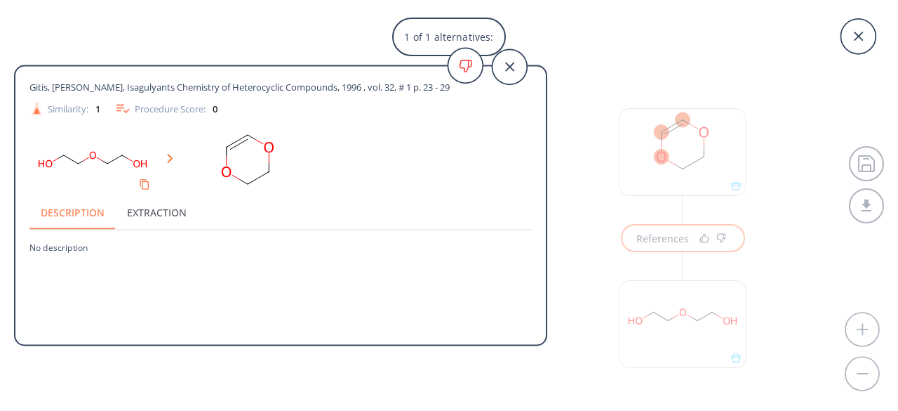
click at [716, 152] on div "1 of 1 alternatives: Gitis, [PERSON_NAME], Isagulyants Chemistry of Heterocycli…" at bounding box center [449, 205] width 898 height 411
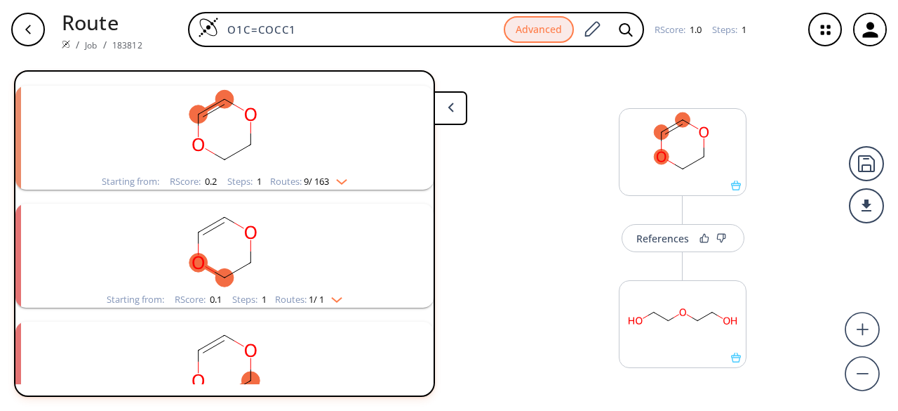
scroll to position [312, 0]
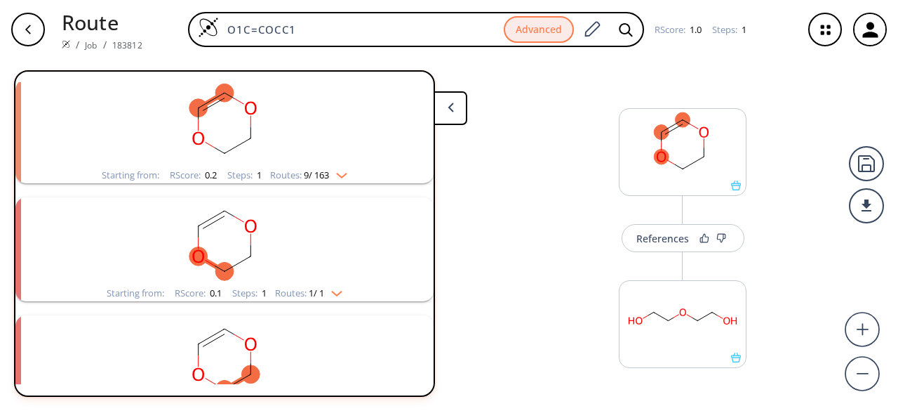
click at [340, 159] on rect "clusters" at bounding box center [224, 123] width 365 height 88
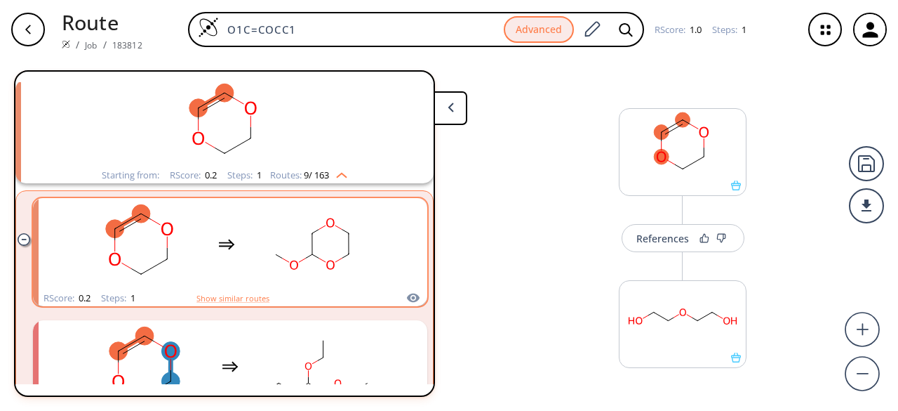
scroll to position [453, 0]
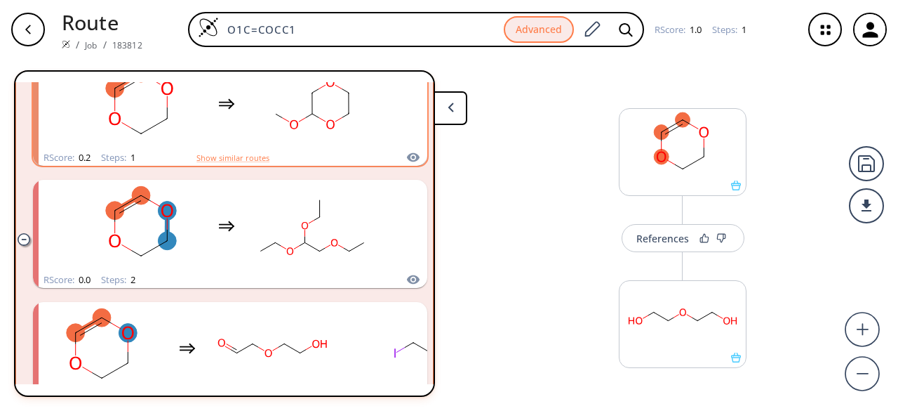
click at [263, 235] on rect "clusters" at bounding box center [312, 226] width 126 height 88
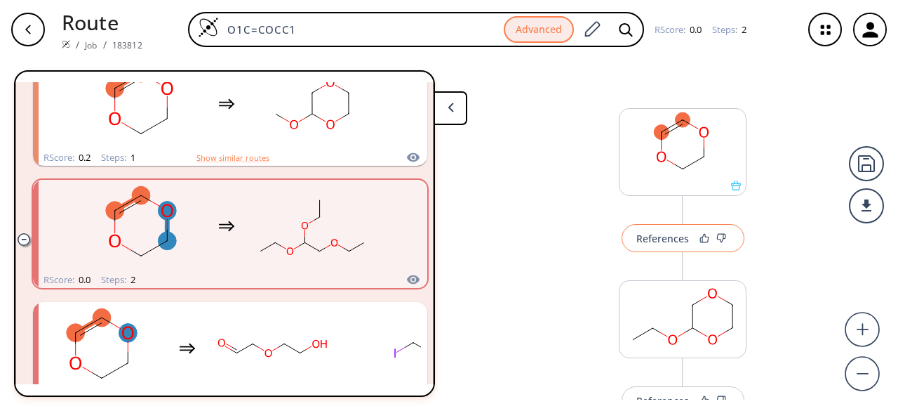
click at [662, 245] on button "References" at bounding box center [683, 238] width 123 height 28
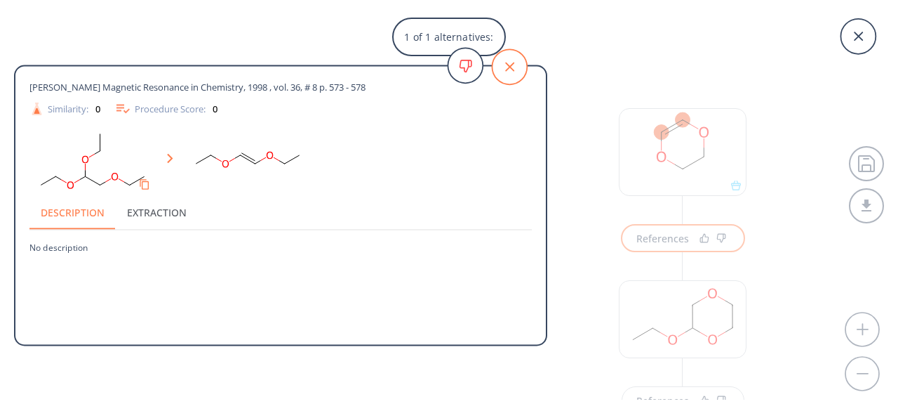
click at [503, 67] on icon at bounding box center [509, 66] width 35 height 35
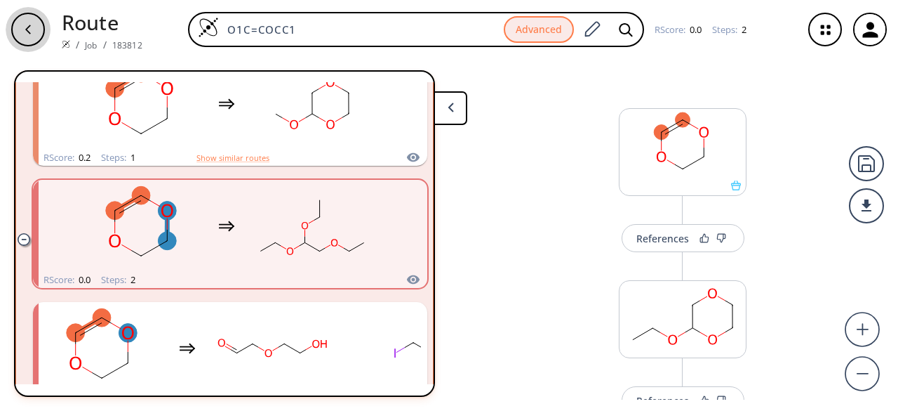
click at [20, 41] on div "button" at bounding box center [28, 30] width 34 height 34
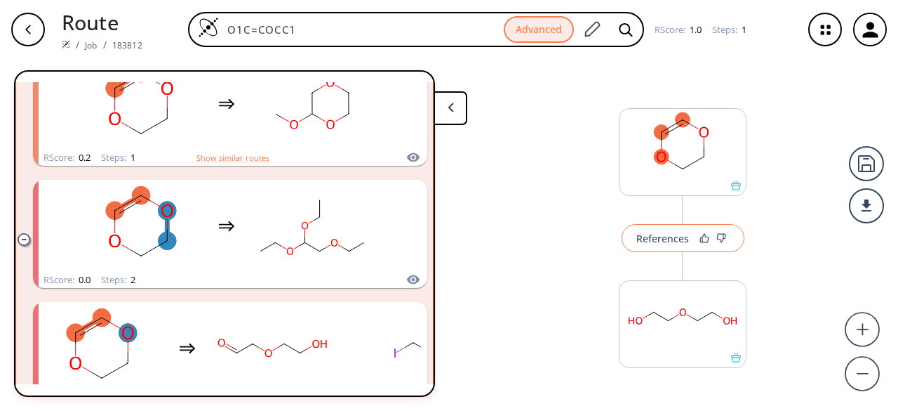
click at [680, 241] on div "References" at bounding box center [662, 238] width 53 height 9
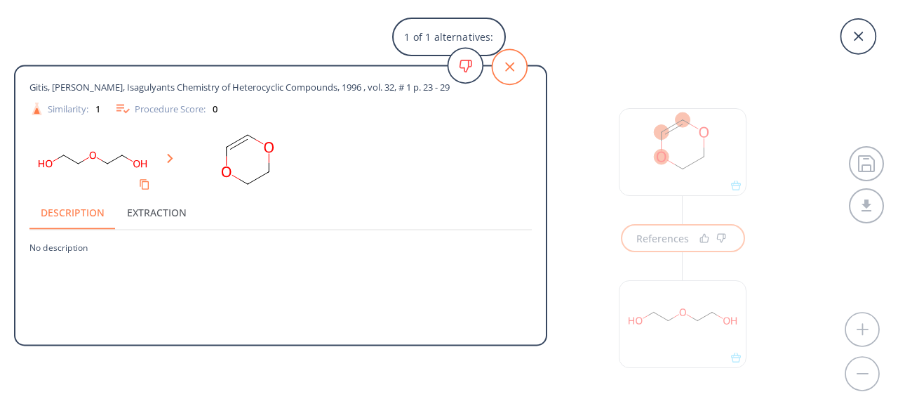
click at [511, 69] on icon at bounding box center [509, 66] width 35 height 35
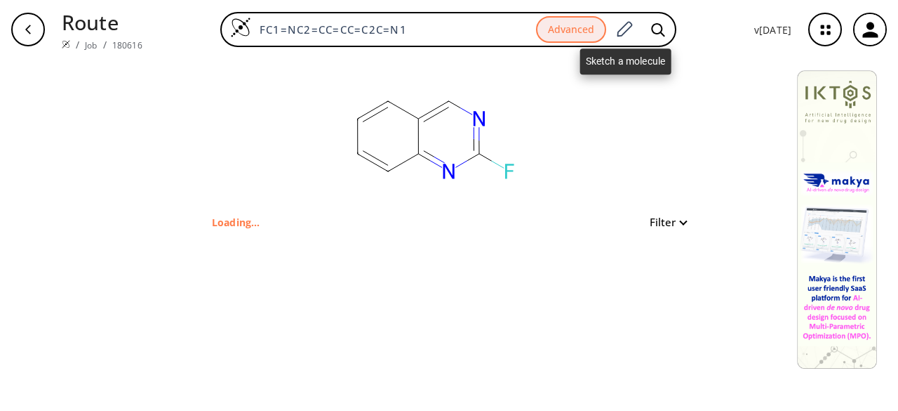
click at [629, 27] on icon at bounding box center [624, 29] width 19 height 18
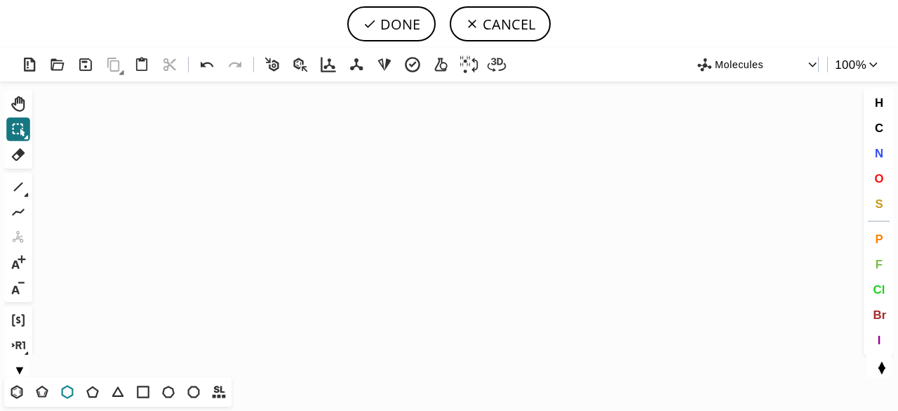
drag, startPoint x: 71, startPoint y: 392, endPoint x: 362, endPoint y: 286, distance: 310.1
click at [73, 389] on icon at bounding box center [67, 391] width 18 height 18
click at [488, 225] on icon "Created with [PERSON_NAME] 2.3.0" at bounding box center [449, 228] width 822 height 295
click at [20, 186] on icon at bounding box center [18, 186] width 9 height 9
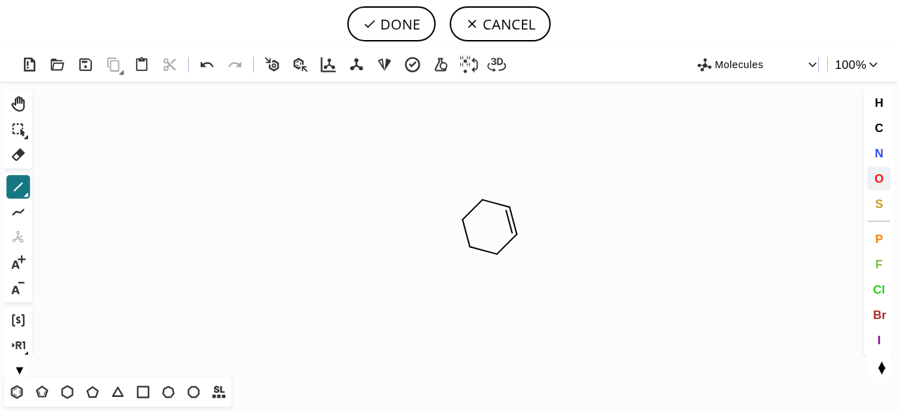
click at [881, 175] on span "O" at bounding box center [878, 177] width 9 height 13
click at [484, 199] on tspan "O" at bounding box center [484, 199] width 7 height 11
click at [497, 259] on tspan "O" at bounding box center [496, 259] width 7 height 11
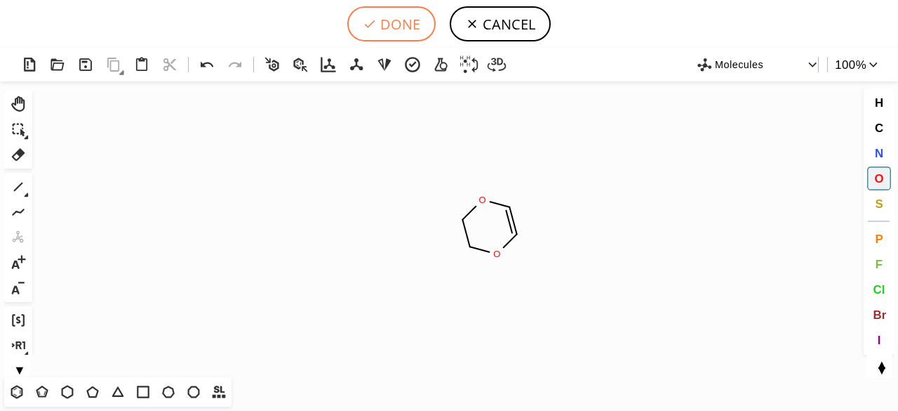
click at [393, 32] on button "DONE" at bounding box center [391, 23] width 88 height 35
type input "O1C=COCC1"
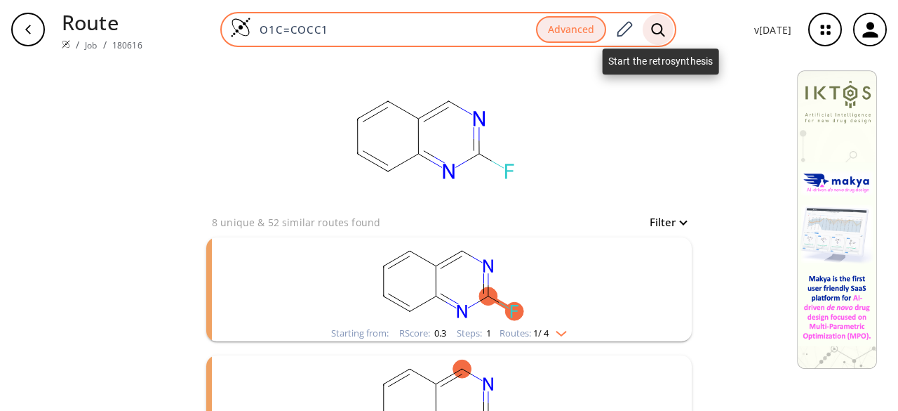
click at [656, 22] on icon at bounding box center [658, 29] width 14 height 15
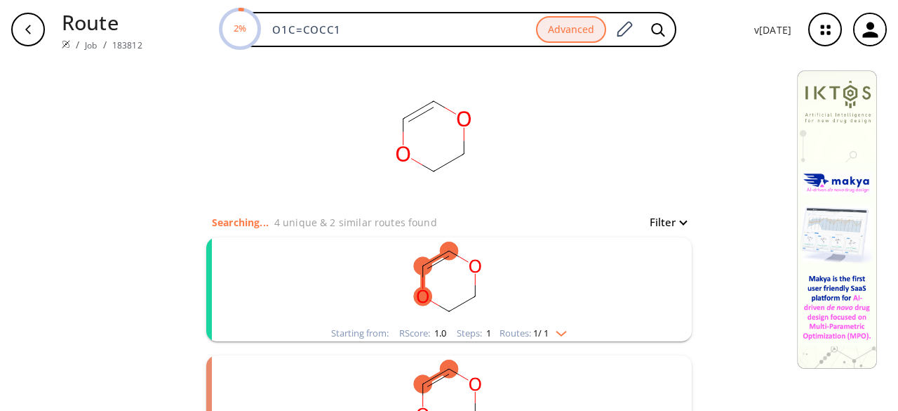
click at [545, 276] on rect "clusters" at bounding box center [449, 281] width 365 height 88
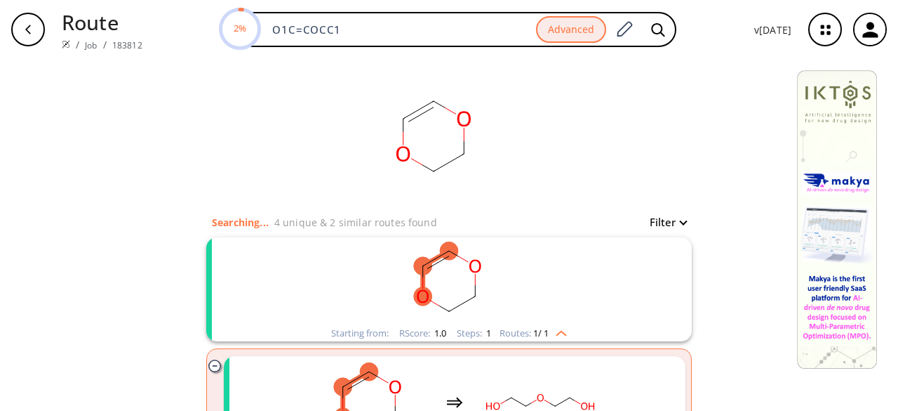
scroll to position [140, 0]
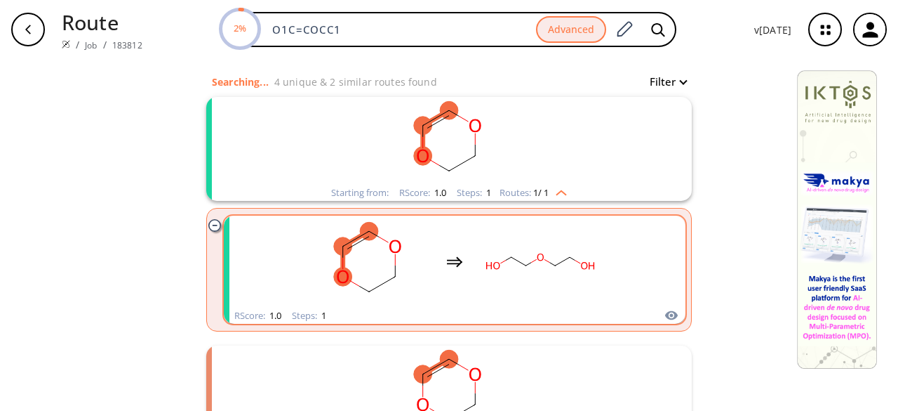
click at [530, 290] on rect "clusters" at bounding box center [540, 262] width 126 height 88
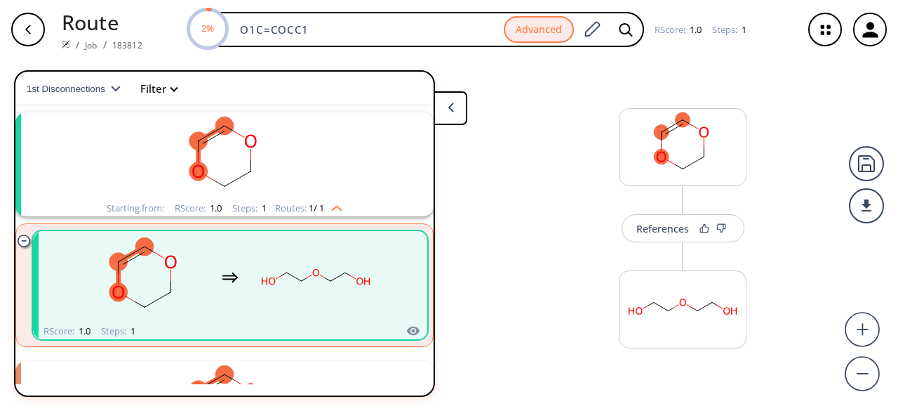
scroll to position [32, 0]
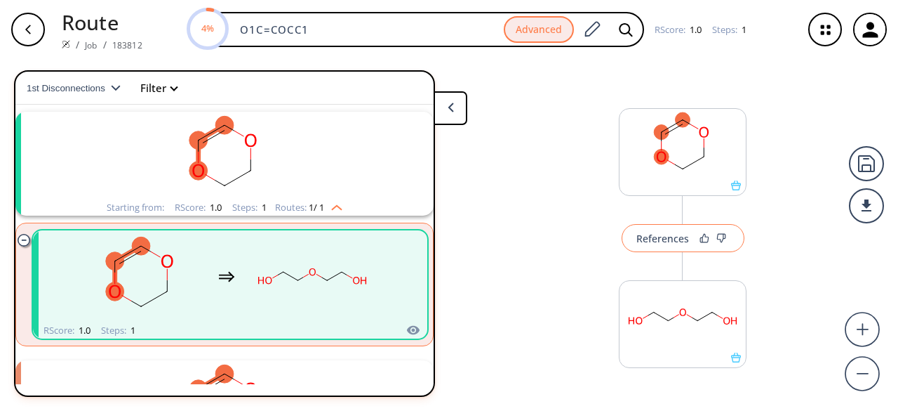
click at [664, 245] on button "References" at bounding box center [683, 238] width 123 height 28
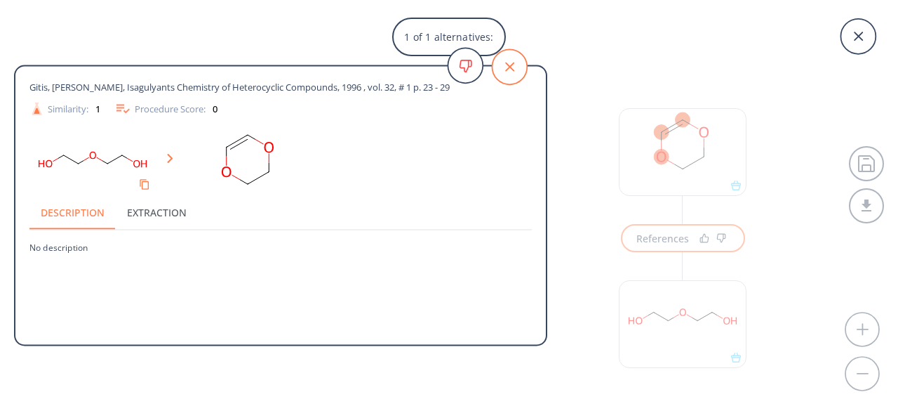
click at [514, 68] on icon at bounding box center [509, 66] width 35 height 35
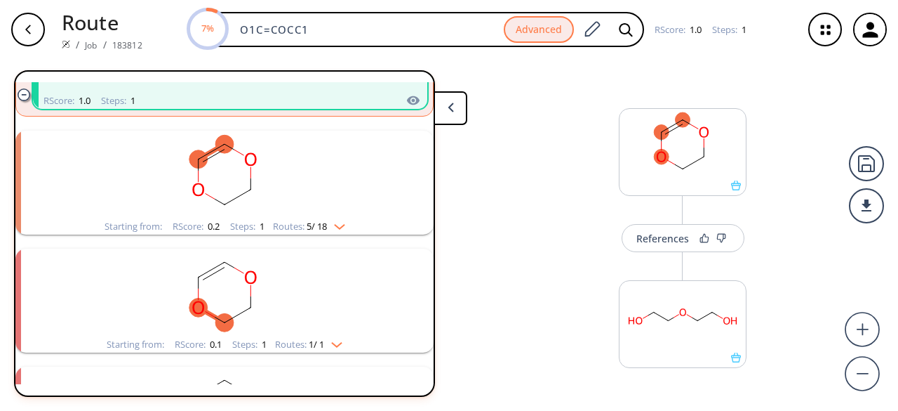
scroll to position [0, 0]
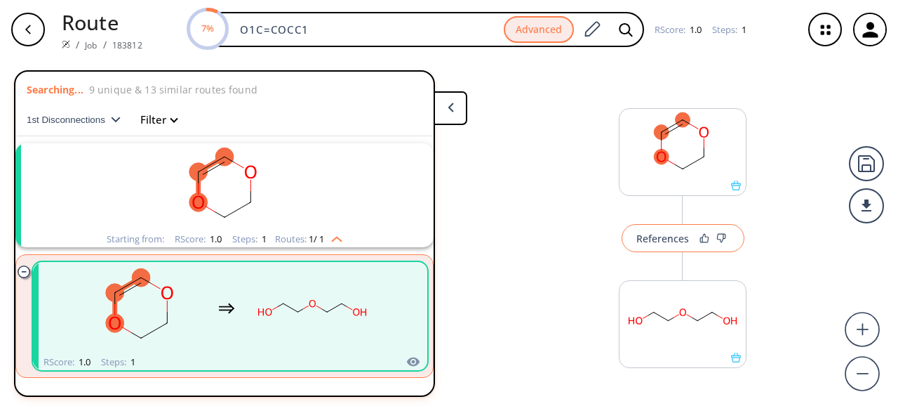
click at [669, 236] on div "References" at bounding box center [662, 238] width 53 height 9
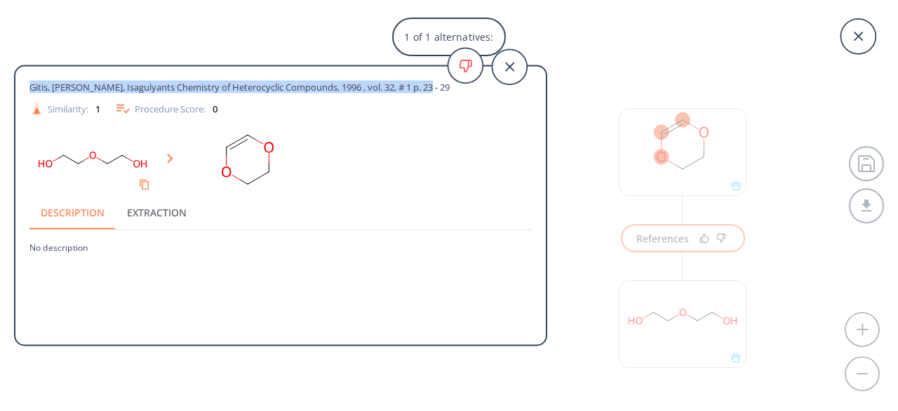
drag, startPoint x: 29, startPoint y: 85, endPoint x: 419, endPoint y: 91, distance: 389.5
click at [438, 90] on div "Gitis, [PERSON_NAME], Isagulyants Chemistry of Heterocyclic Compounds, 1996 , v…" at bounding box center [255, 87] width 452 height 13
copy span "Gitis, [PERSON_NAME], Isagulyants Chemistry of Heterocyclic Compounds, 1996 , v…"
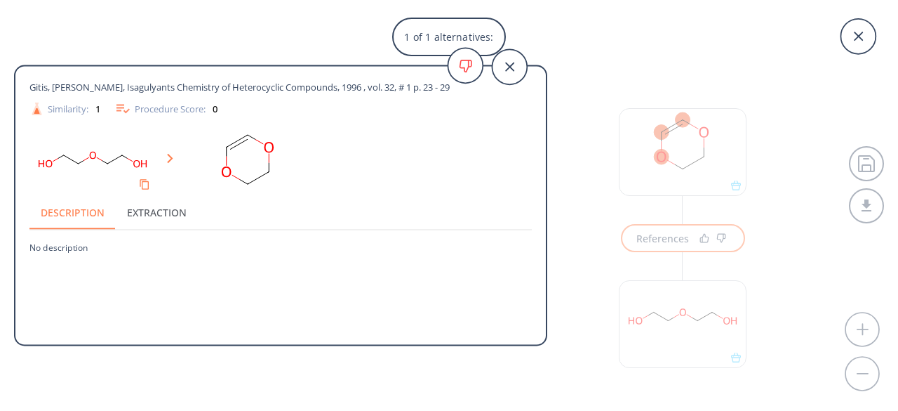
click at [710, 175] on div "1 of 1 alternatives: Gitis, [PERSON_NAME], Isagulyants Chemistry of Heterocycli…" at bounding box center [449, 205] width 898 height 411
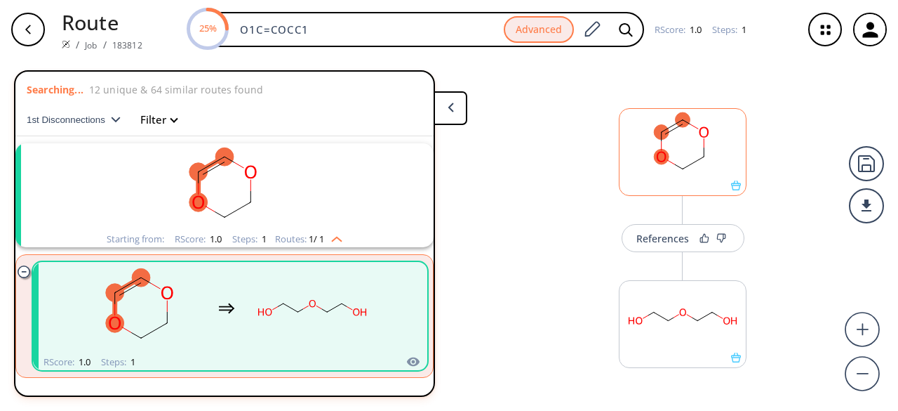
click at [721, 183] on div at bounding box center [683, 185] width 126 height 10
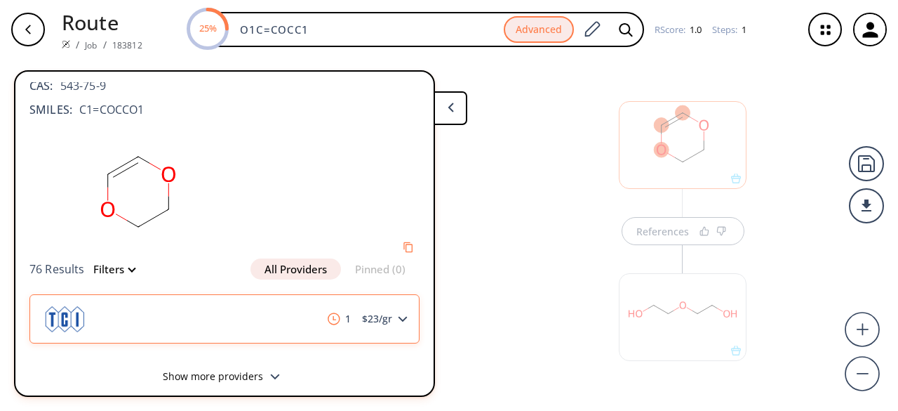
scroll to position [29, 0]
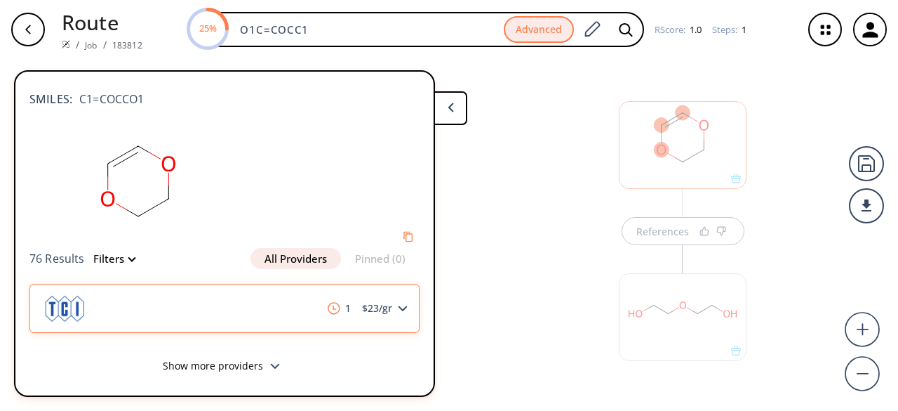
click at [399, 307] on polygon at bounding box center [403, 308] width 9 height 6
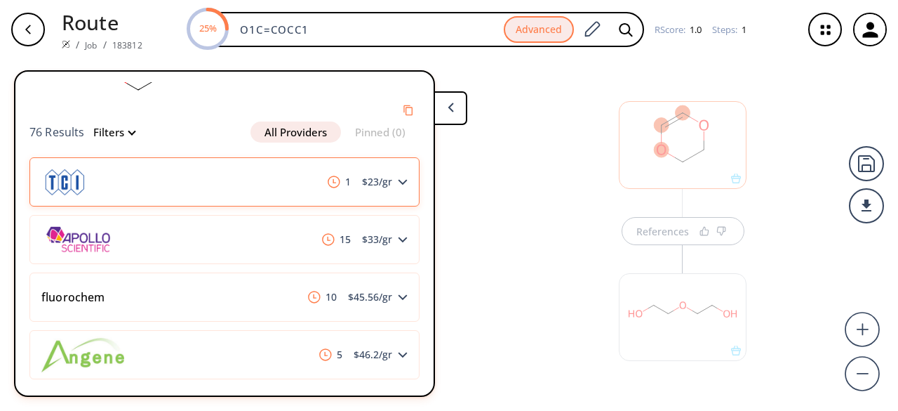
scroll to position [170, 0]
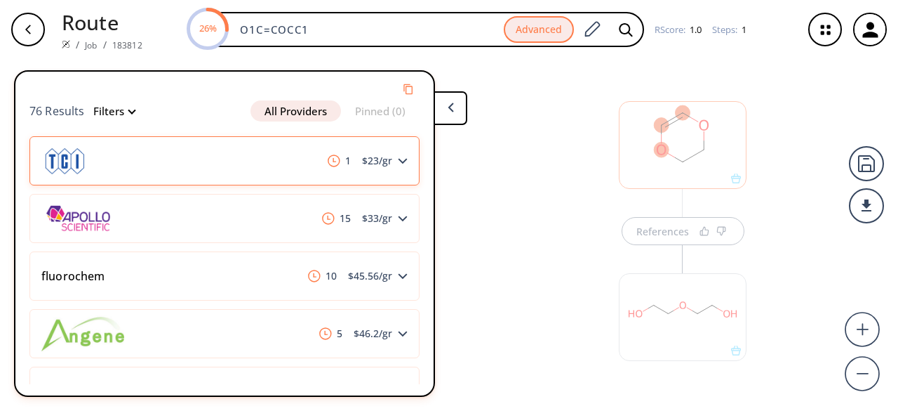
click at [257, 159] on div "1 $ 23 /gr" at bounding box center [224, 160] width 390 height 49
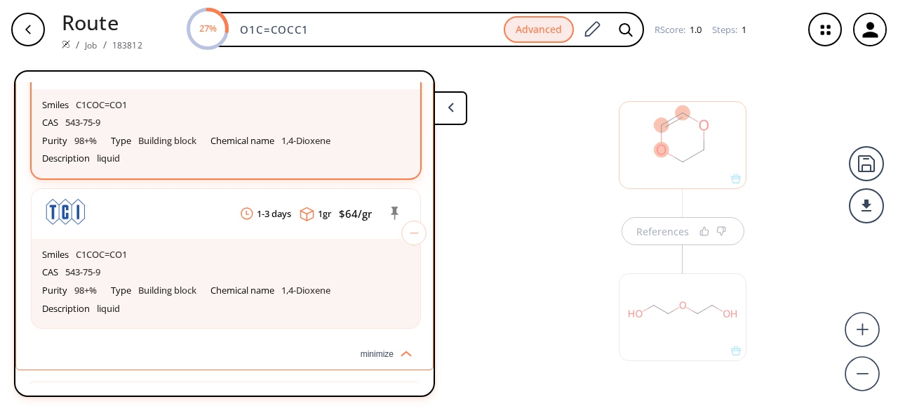
scroll to position [451, 0]
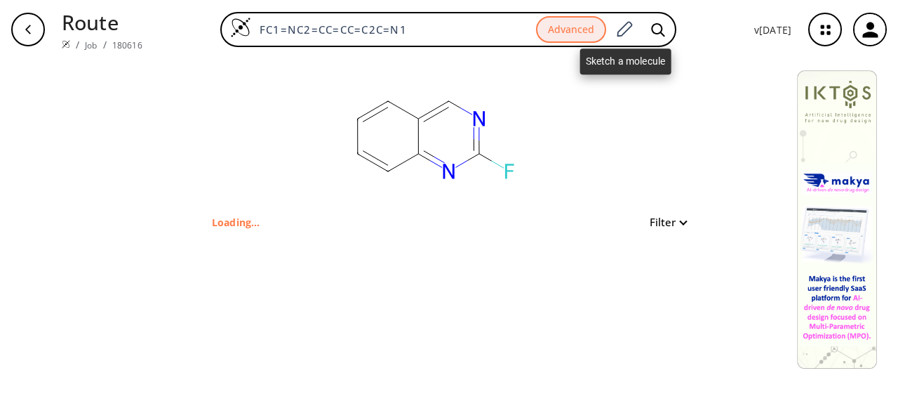
click at [619, 30] on icon at bounding box center [624, 29] width 19 height 18
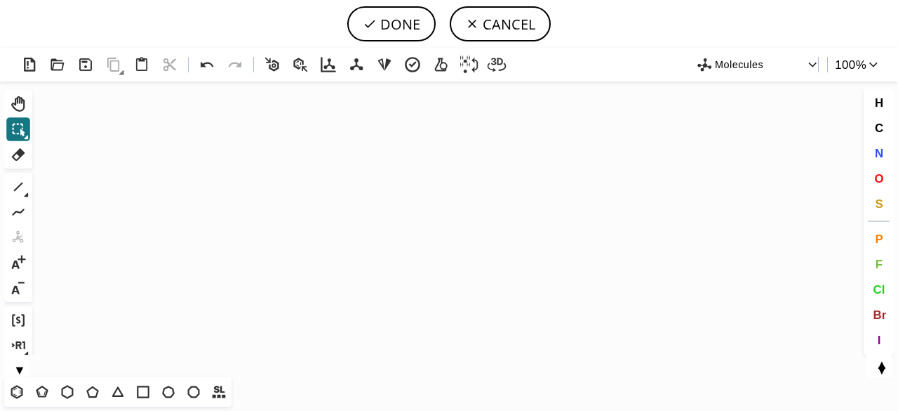
drag, startPoint x: 70, startPoint y: 392, endPoint x: 229, endPoint y: 305, distance: 180.9
click at [81, 382] on div "T T T T T T T T Shift+T" at bounding box center [117, 391] width 227 height 29
click at [467, 199] on icon "Created with [PERSON_NAME] 2.3.0" at bounding box center [449, 228] width 822 height 295
drag, startPoint x: 69, startPoint y: 389, endPoint x: 300, endPoint y: 252, distance: 269.3
click at [69, 389] on icon at bounding box center [67, 391] width 18 height 18
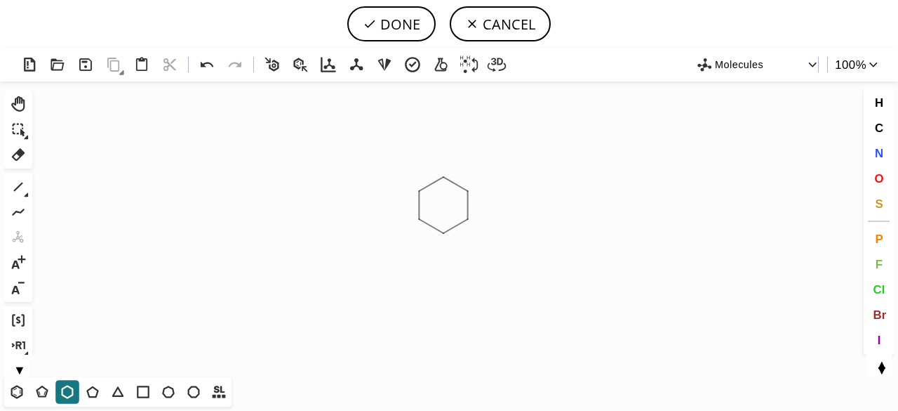
click at [444, 205] on icon "Created with [PERSON_NAME] 2.3.0" at bounding box center [449, 228] width 822 height 295
click at [29, 192] on button "1" at bounding box center [18, 187] width 24 height 24
click at [27, 194] on icon at bounding box center [27, 195] width 4 height 4
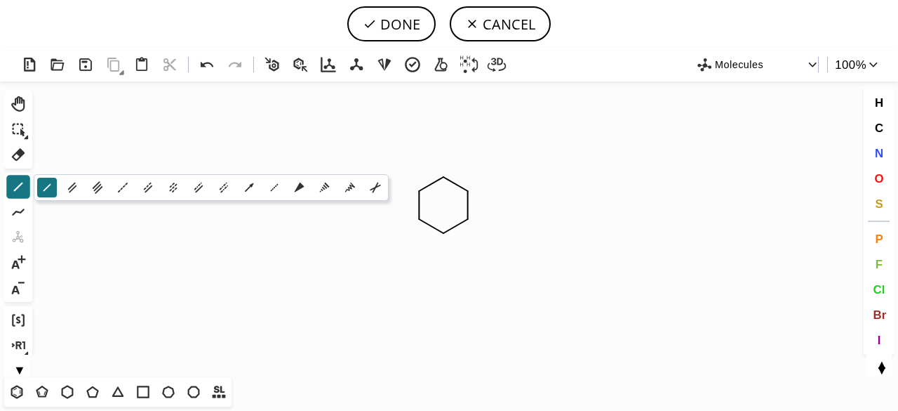
drag, startPoint x: 300, startPoint y: 185, endPoint x: 440, endPoint y: 190, distance: 140.4
click at [300, 185] on icon at bounding box center [300, 187] width 10 height 10
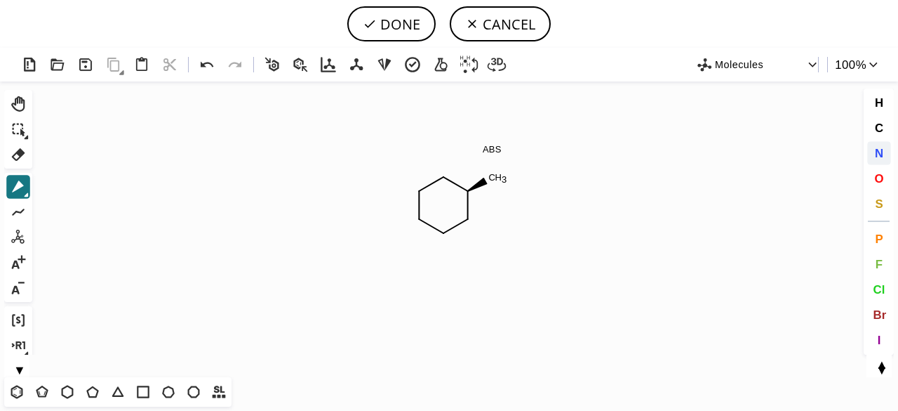
click at [881, 154] on span "N" at bounding box center [878, 152] width 8 height 13
click at [493, 176] on tspan "N" at bounding box center [492, 176] width 7 height 11
click at [442, 236] on tspan "N" at bounding box center [441, 237] width 7 height 11
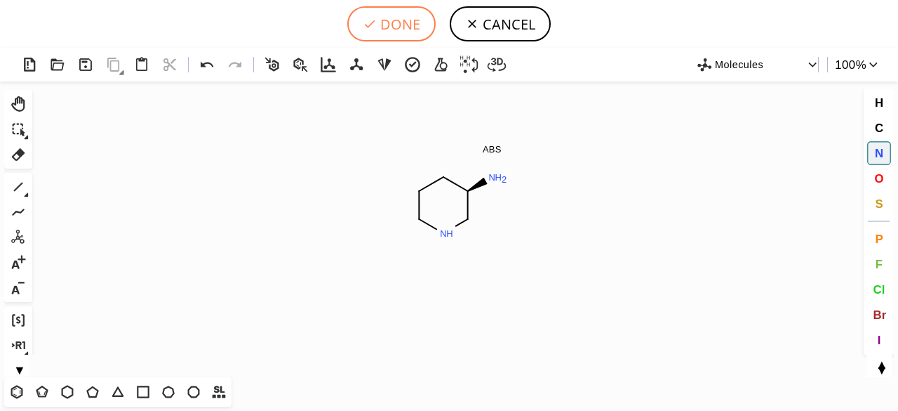
click at [401, 6] on button "DONE" at bounding box center [391, 23] width 88 height 35
type input "C1CNC[C@H](N)C1"
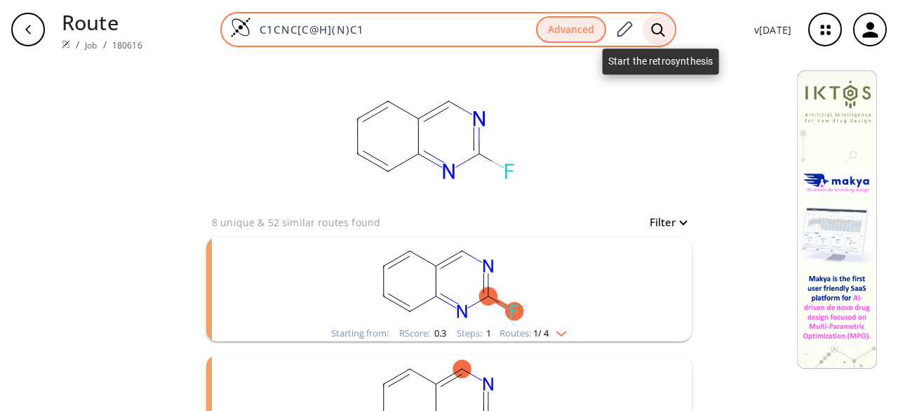
click at [662, 27] on icon at bounding box center [658, 29] width 14 height 15
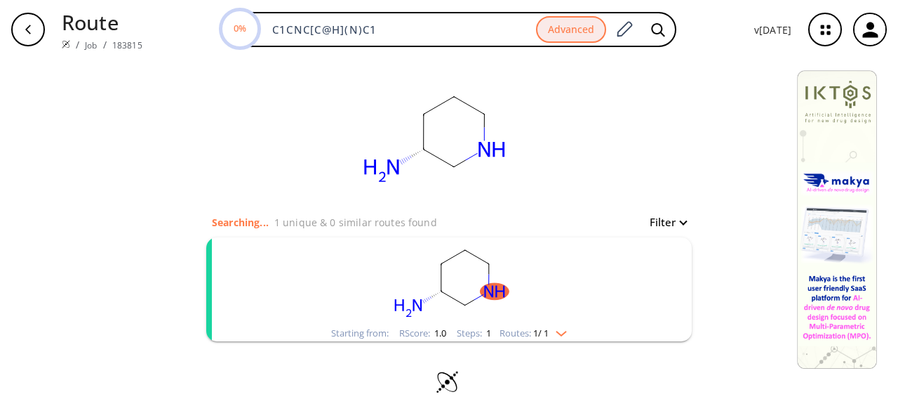
click at [679, 221] on button "Filter" at bounding box center [663, 222] width 45 height 11
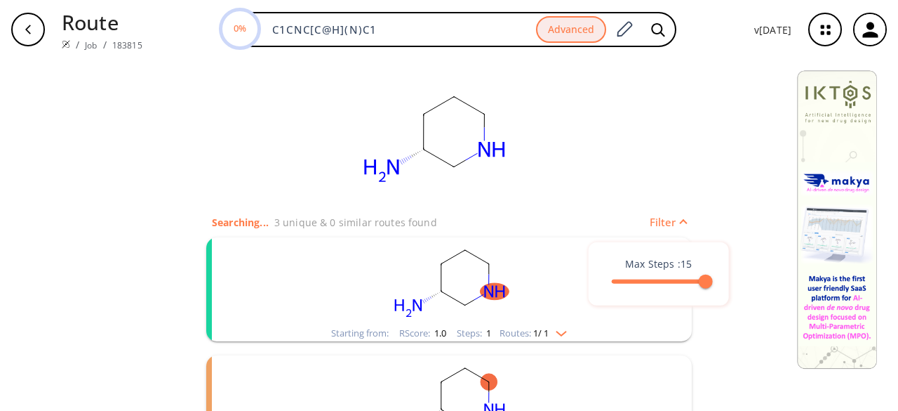
click at [754, 331] on div at bounding box center [449, 205] width 898 height 411
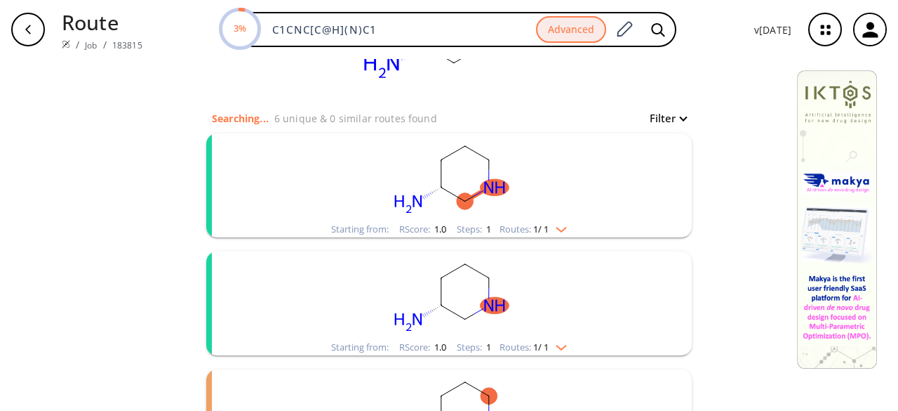
scroll to position [140, 0]
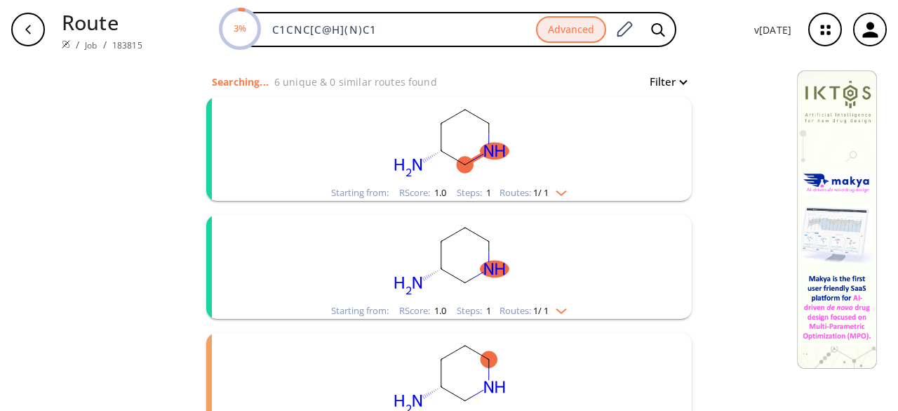
click at [438, 177] on rect "clusters" at bounding box center [449, 141] width 365 height 88
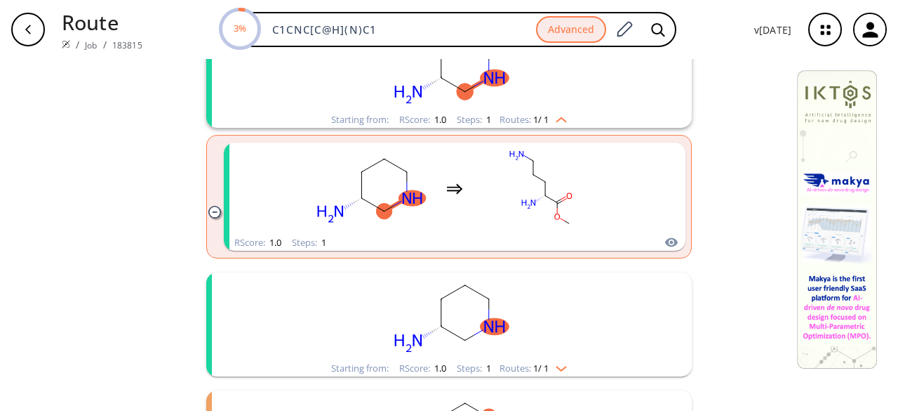
scroll to position [281, 0]
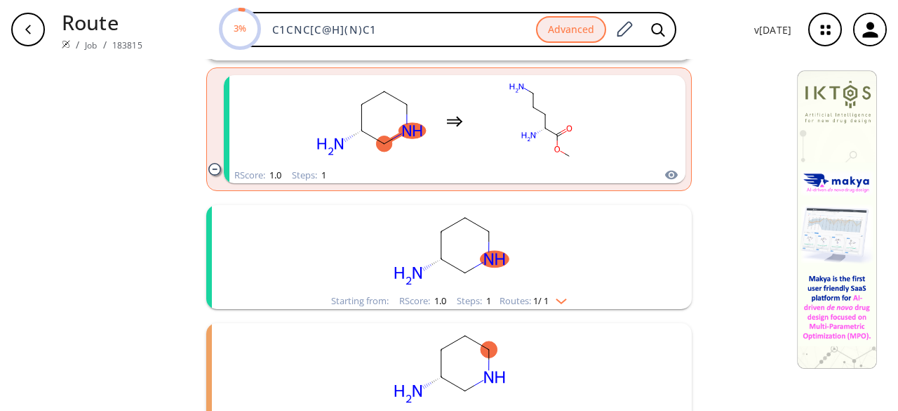
click at [445, 232] on rect "clusters" at bounding box center [449, 249] width 365 height 88
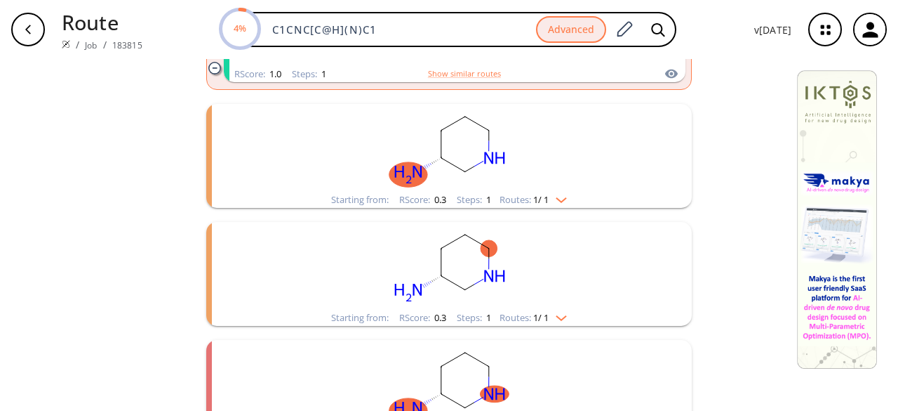
scroll to position [632, 0]
click at [463, 187] on rect "clusters" at bounding box center [449, 146] width 365 height 88
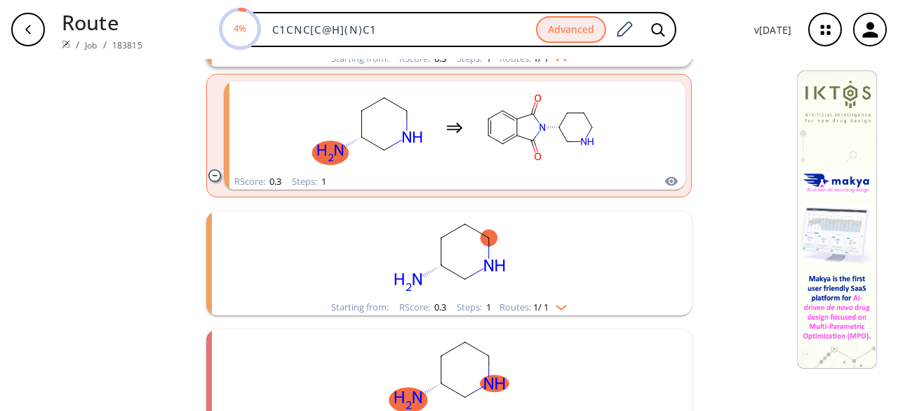
scroll to position [772, 0]
click at [457, 218] on ellipse "clusters" at bounding box center [465, 223] width 17 height 17
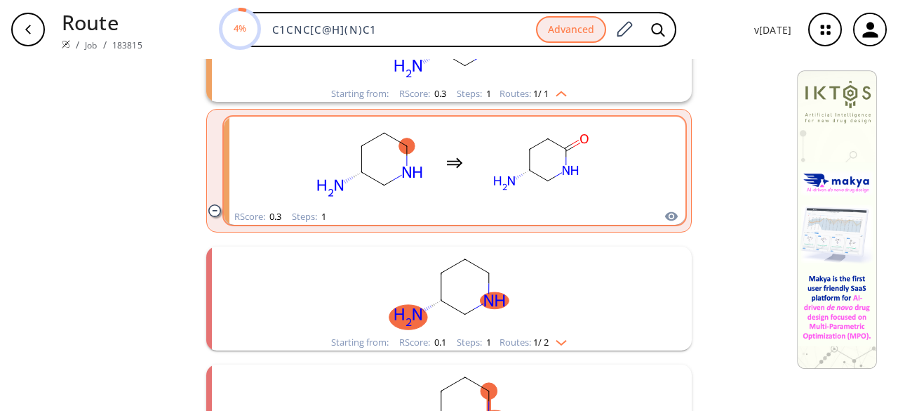
scroll to position [1123, 0]
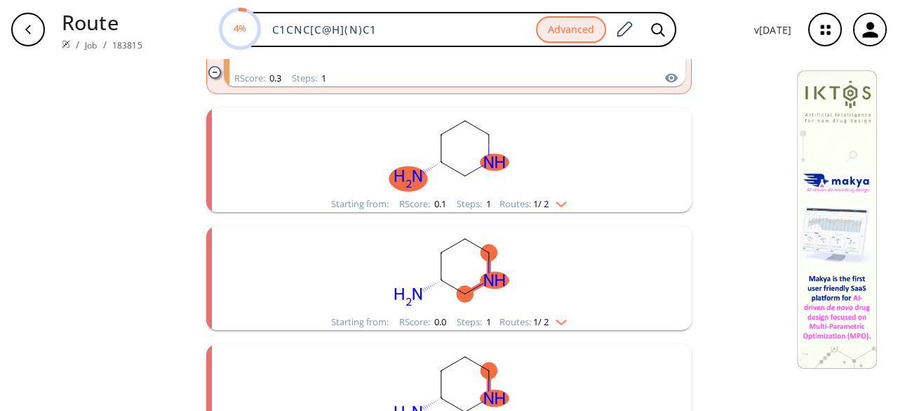
click at [472, 192] on rect "clusters" at bounding box center [449, 152] width 365 height 88
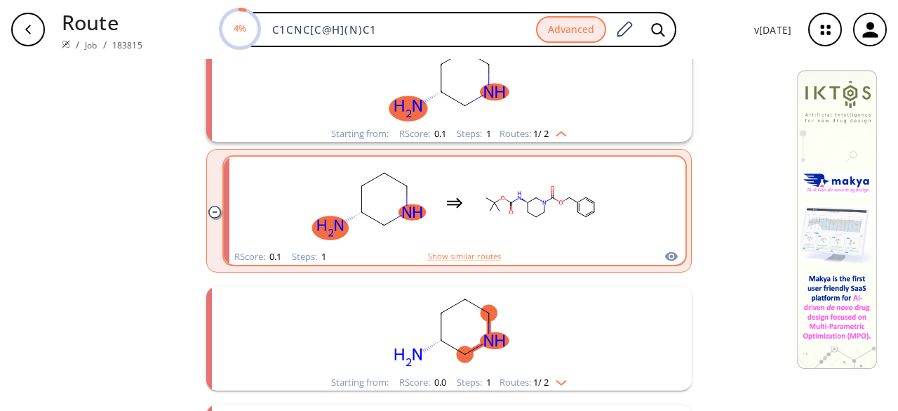
scroll to position [1263, 0]
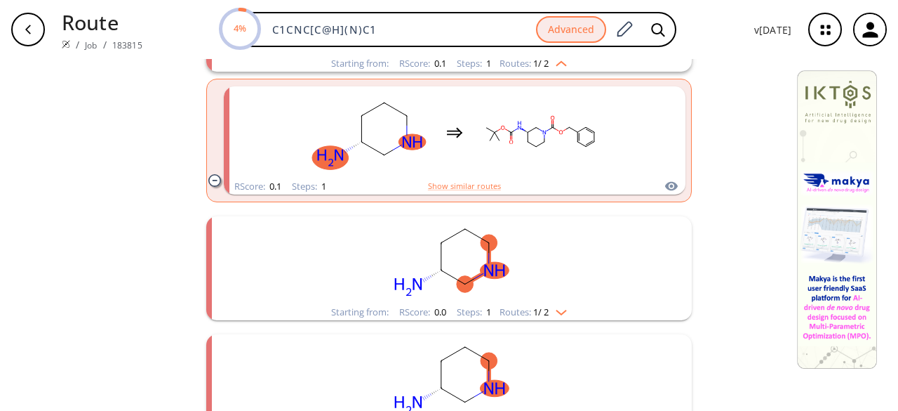
click at [512, 240] on rect "clusters" at bounding box center [449, 260] width 365 height 88
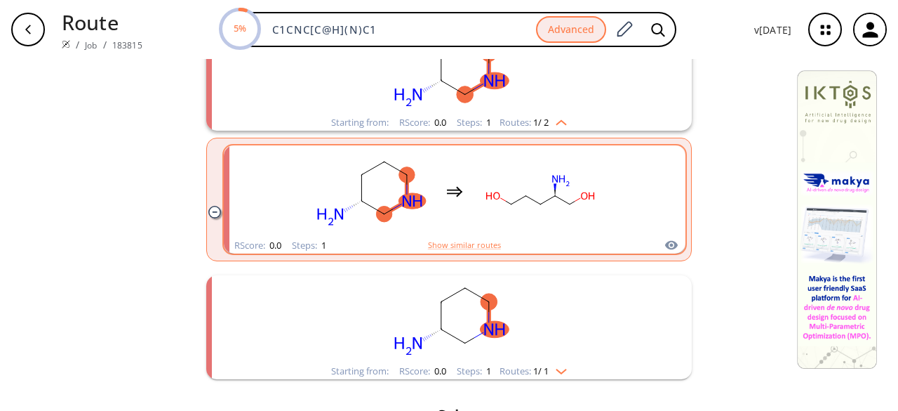
scroll to position [1474, 0]
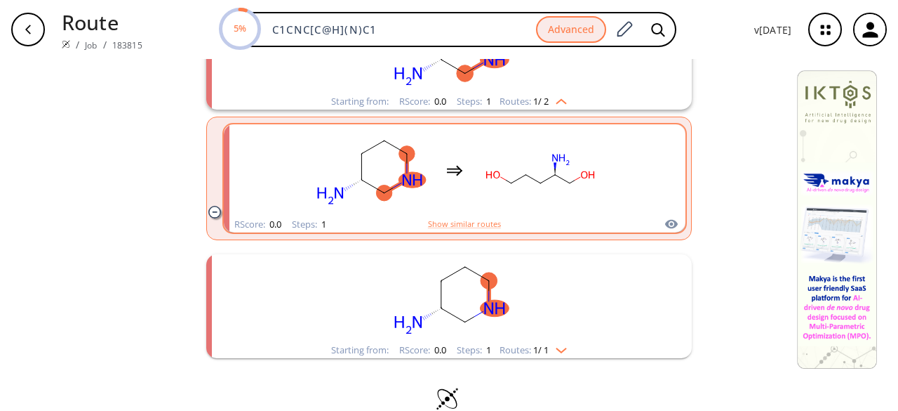
click at [522, 265] on rect "clusters" at bounding box center [449, 298] width 365 height 88
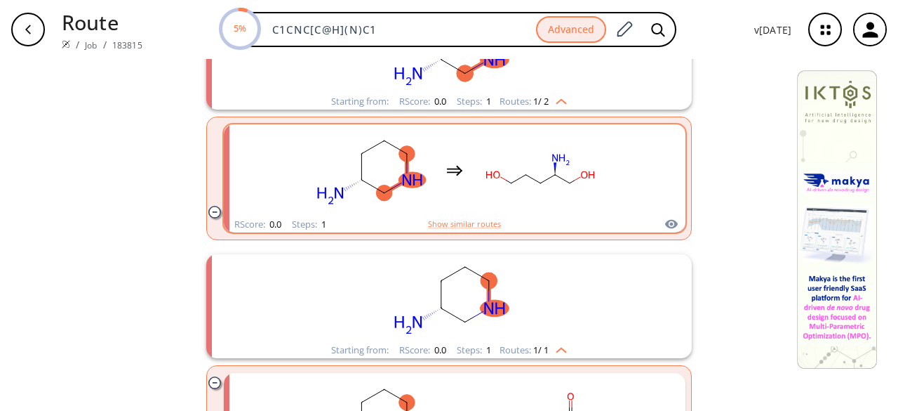
scroll to position [1625, 0]
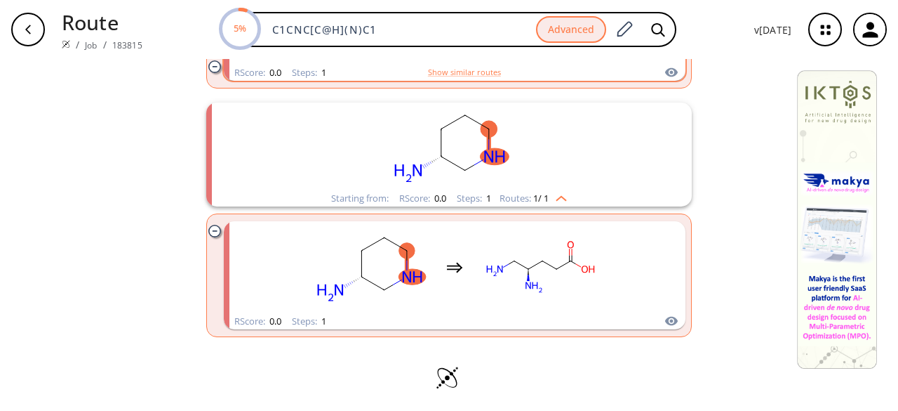
click at [524, 265] on ellipse "clusters" at bounding box center [529, 269] width 10 height 10
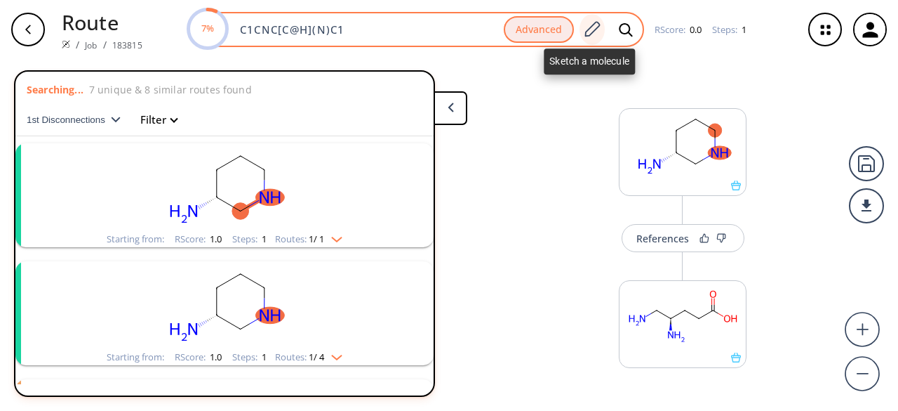
click at [587, 23] on icon at bounding box center [591, 29] width 19 height 18
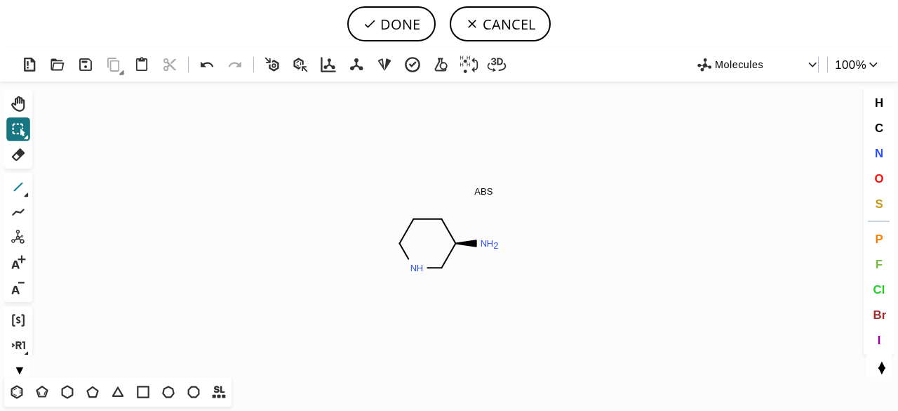
click at [20, 181] on icon at bounding box center [18, 187] width 18 height 18
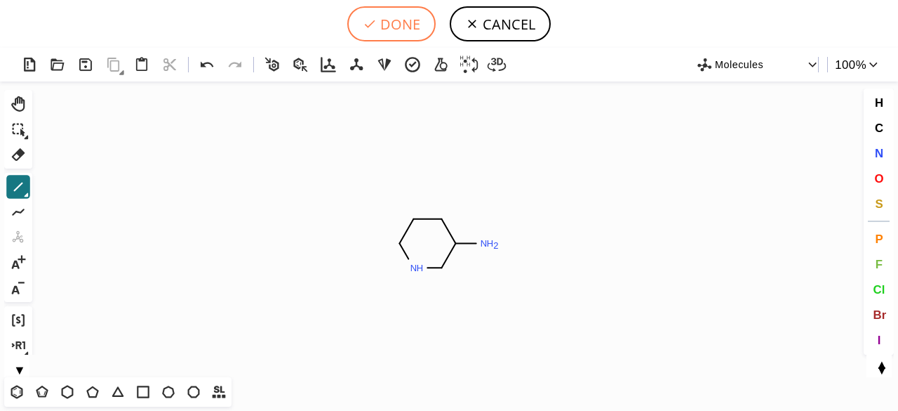
click at [411, 19] on button "DONE" at bounding box center [391, 23] width 88 height 35
type input "C1CC(N)CNC1"
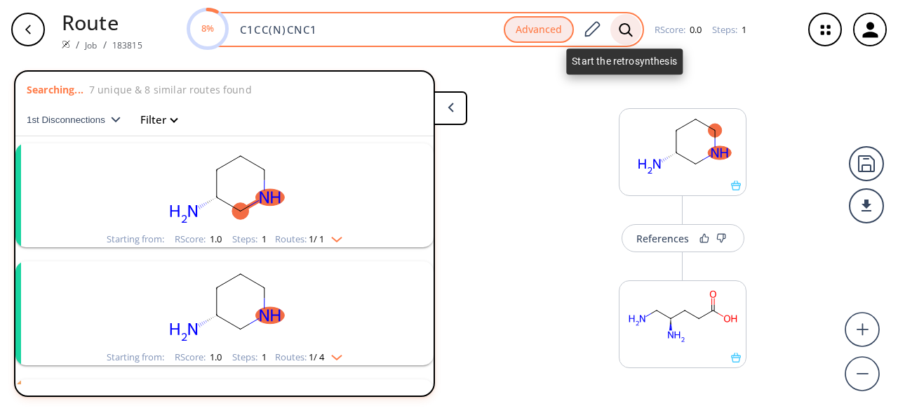
click at [630, 27] on icon at bounding box center [626, 29] width 14 height 15
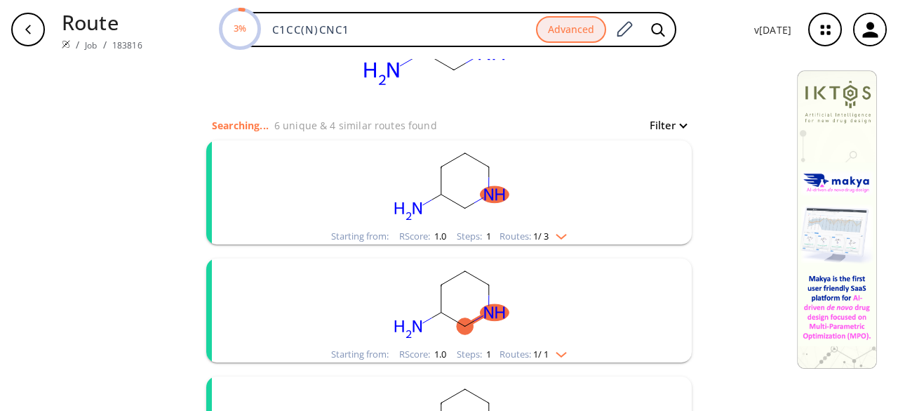
scroll to position [140, 0]
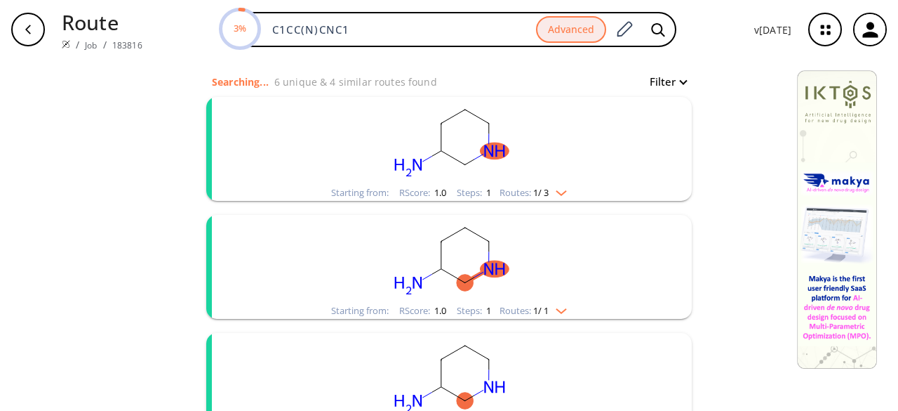
click at [554, 165] on rect "clusters" at bounding box center [449, 141] width 365 height 88
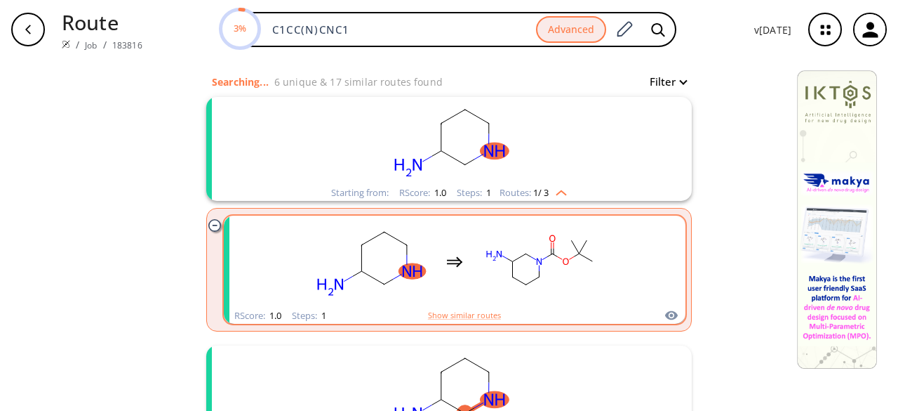
click at [536, 281] on rect "clusters" at bounding box center [540, 262] width 126 height 88
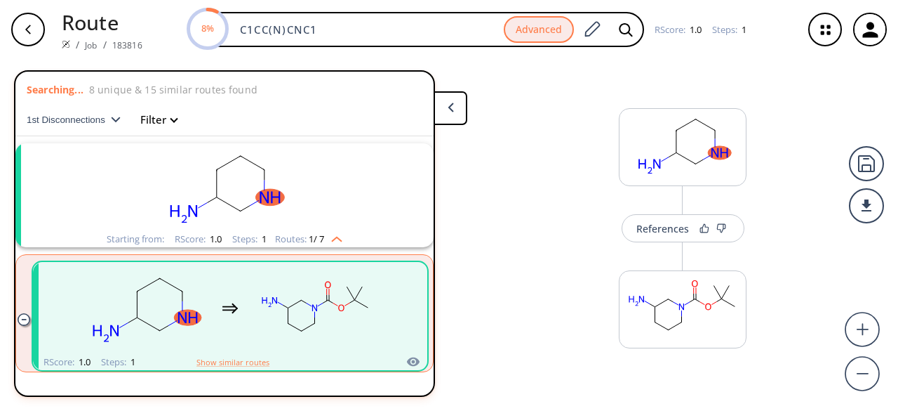
scroll to position [32, 0]
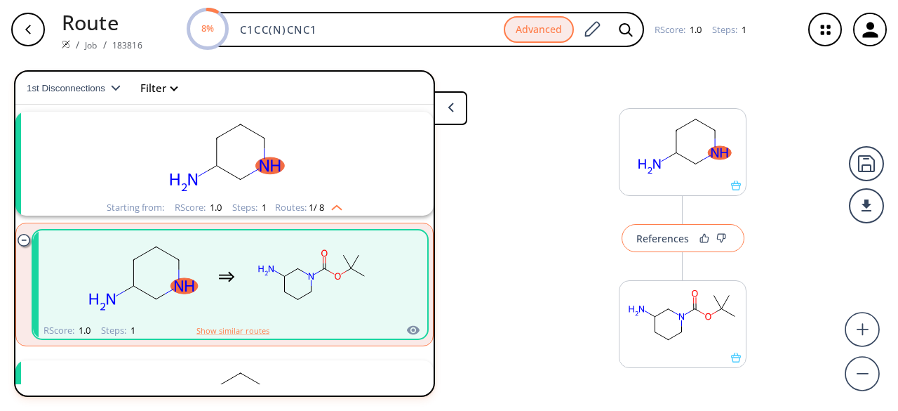
click at [670, 244] on button "References" at bounding box center [683, 238] width 123 height 28
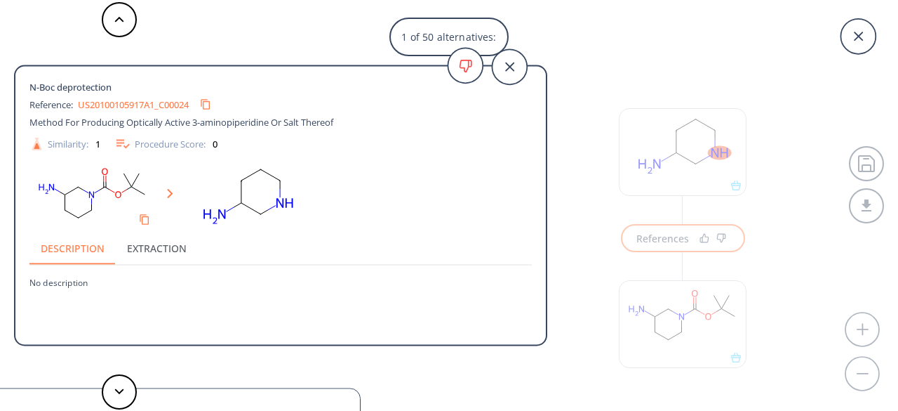
click at [108, 102] on link "US20100105917A1_C00024" at bounding box center [133, 104] width 111 height 9
click at [211, 103] on icon "Copy to clipboard" at bounding box center [205, 104] width 9 height 9
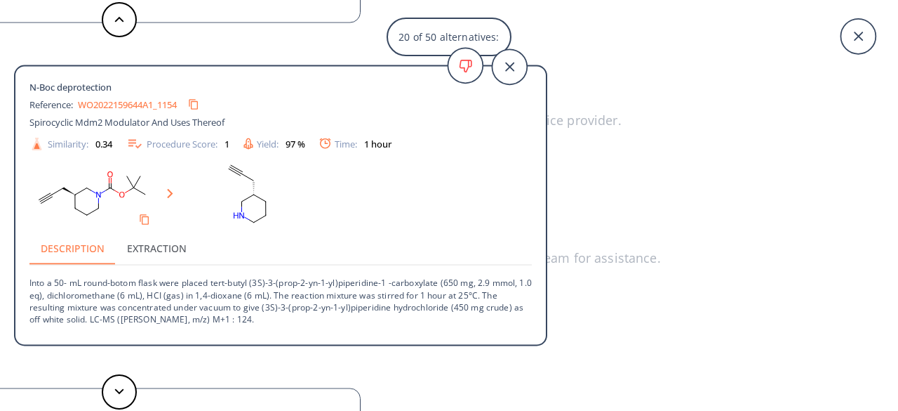
scroll to position [1, 0]
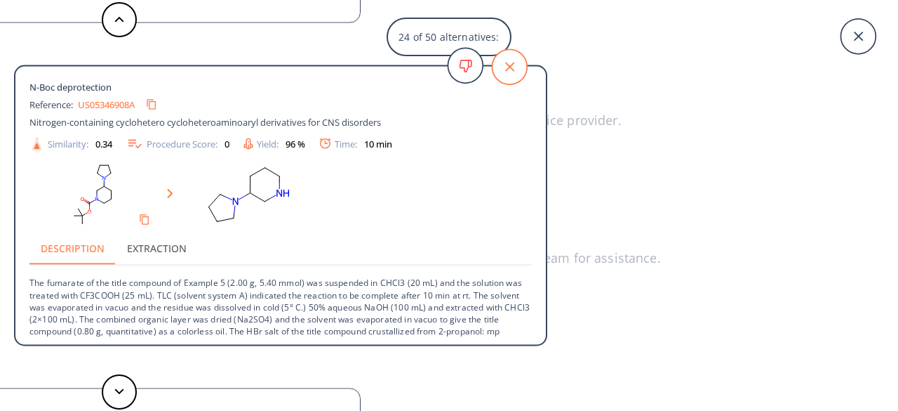
click at [524, 62] on icon at bounding box center [509, 66] width 35 height 35
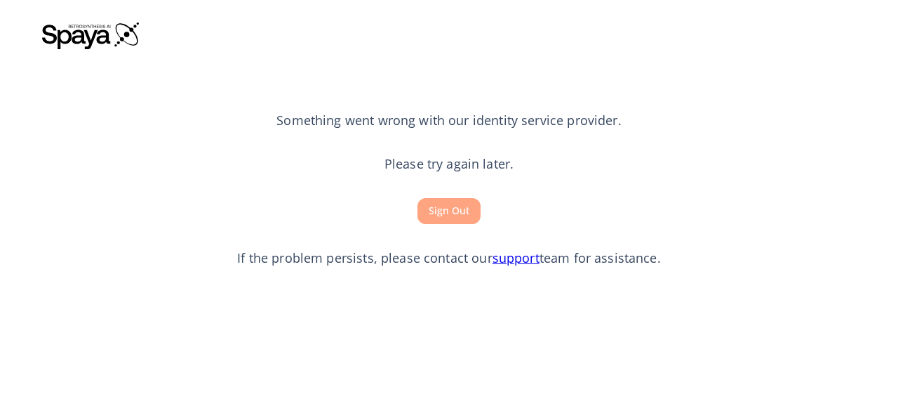
click at [448, 215] on button "Sign Out" at bounding box center [449, 211] width 63 height 26
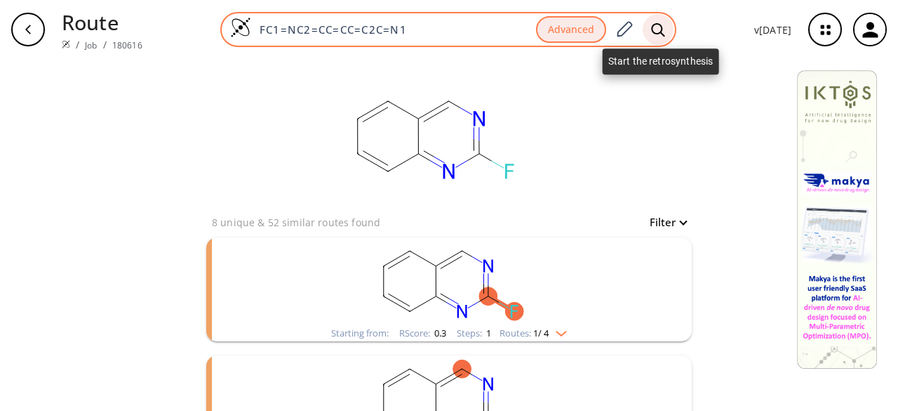
click at [655, 32] on icon at bounding box center [657, 28] width 13 height 13
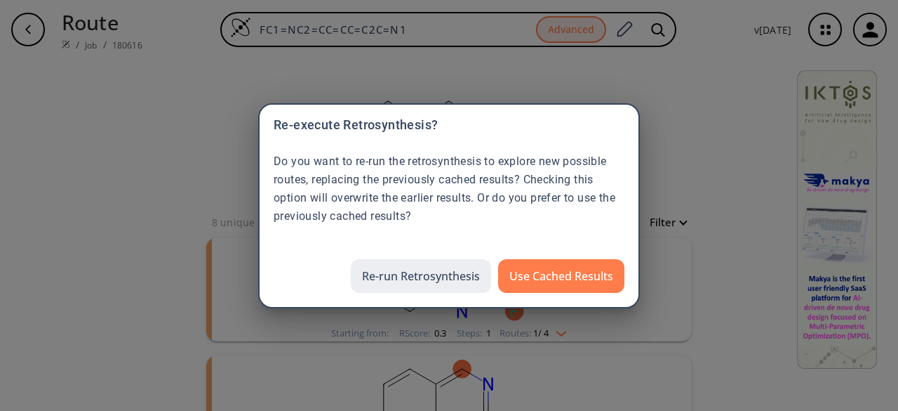
click at [468, 279] on button "Re-run Retrosynthesis" at bounding box center [421, 276] width 140 height 34
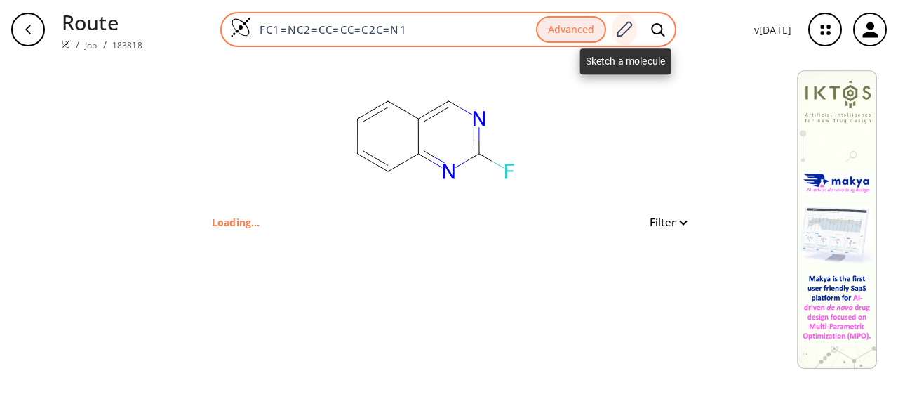
click at [625, 26] on icon at bounding box center [624, 29] width 19 height 18
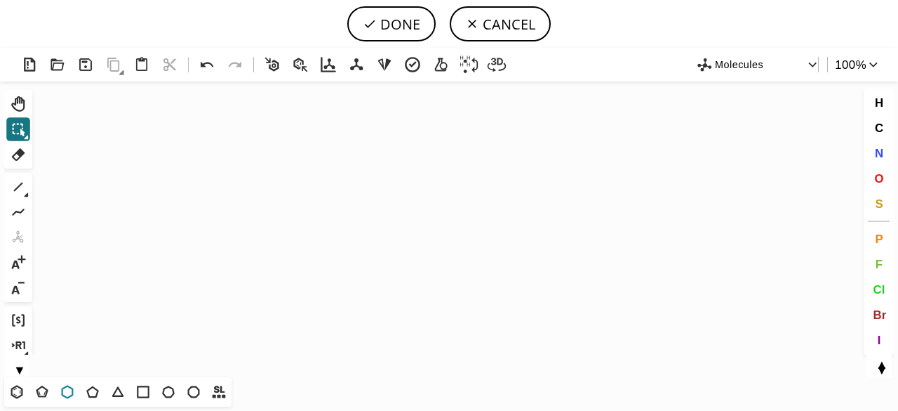
click at [67, 392] on icon at bounding box center [67, 391] width 18 height 18
drag, startPoint x: 168, startPoint y: 393, endPoint x: 196, endPoint y: 368, distance: 36.8
click at [168, 393] on icon at bounding box center [168, 391] width 18 height 18
click at [444, 213] on icon "Created with [PERSON_NAME] 2.3.0" at bounding box center [449, 228] width 822 height 295
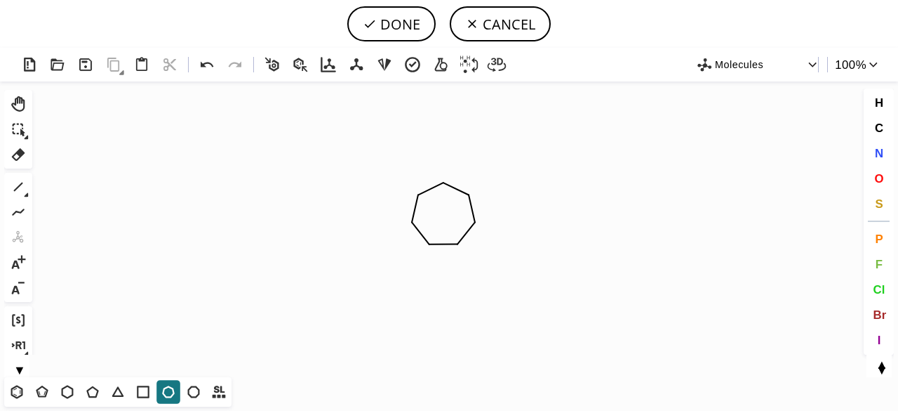
drag, startPoint x: 22, startPoint y: 180, endPoint x: 100, endPoint y: 251, distance: 105.3
click at [21, 180] on icon at bounding box center [18, 187] width 18 height 18
drag, startPoint x: 880, startPoint y: 151, endPoint x: 580, endPoint y: 244, distance: 313.8
click at [879, 151] on span "N" at bounding box center [878, 152] width 8 height 13
click at [460, 245] on tspan "N" at bounding box center [459, 245] width 7 height 11
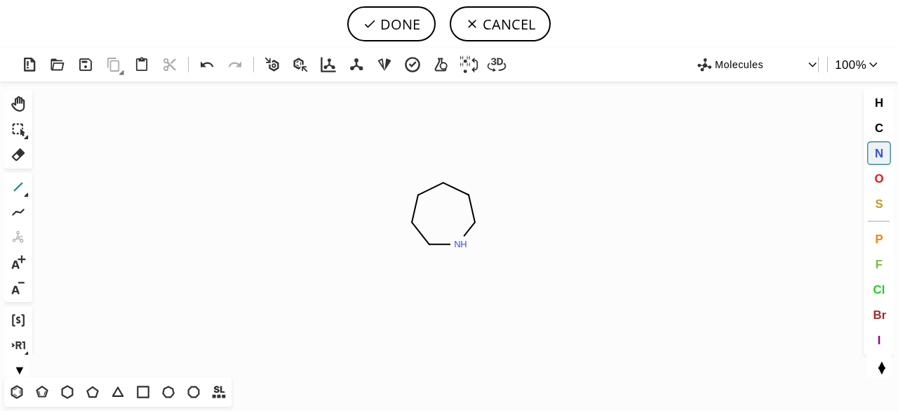
click at [17, 185] on icon at bounding box center [18, 187] width 18 height 18
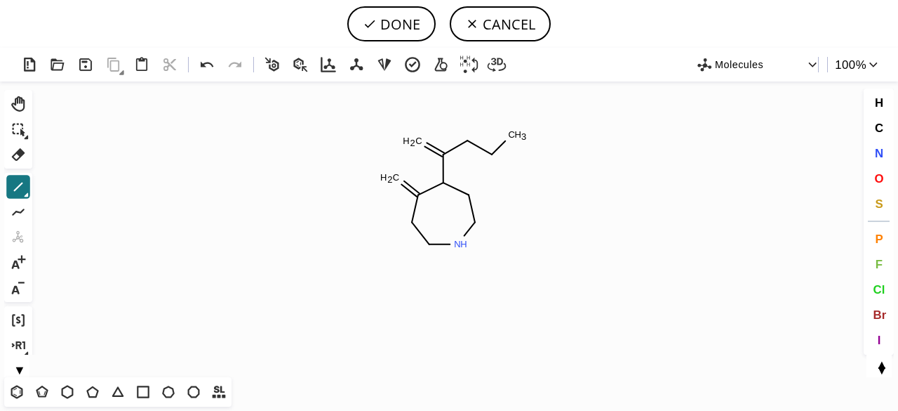
drag, startPoint x: 490, startPoint y: 153, endPoint x: 509, endPoint y: 140, distance: 23.7
drag, startPoint x: 881, startPoint y: 178, endPoint x: 818, endPoint y: 167, distance: 63.3
click at [880, 178] on span "O" at bounding box center [878, 177] width 9 height 13
click at [467, 142] on tspan "O" at bounding box center [468, 142] width 7 height 11
click at [419, 140] on tspan "O" at bounding box center [418, 140] width 7 height 11
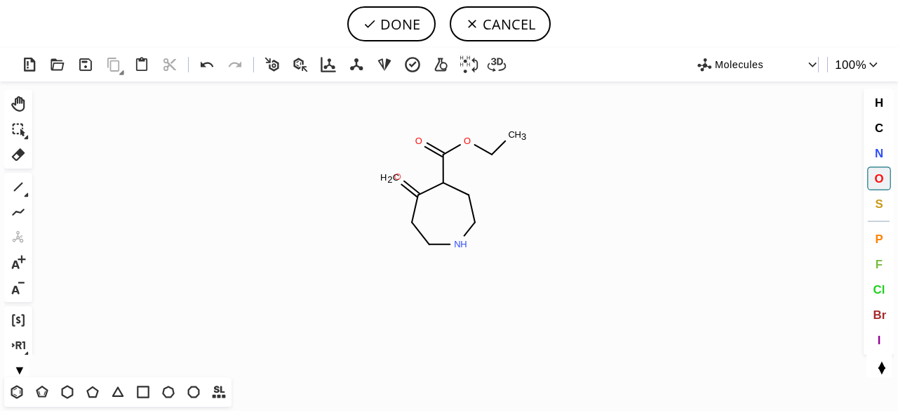
click at [398, 176] on tspan "O" at bounding box center [397, 176] width 7 height 11
drag, startPoint x: 21, startPoint y: 185, endPoint x: 118, endPoint y: 214, distance: 101.2
click at [20, 185] on icon at bounding box center [18, 186] width 9 height 9
drag, startPoint x: 507, startPoint y: 251, endPoint x: 516, endPoint y: 253, distance: 8.9
drag, startPoint x: 506, startPoint y: 245, endPoint x: 506, endPoint y: 225, distance: 20.4
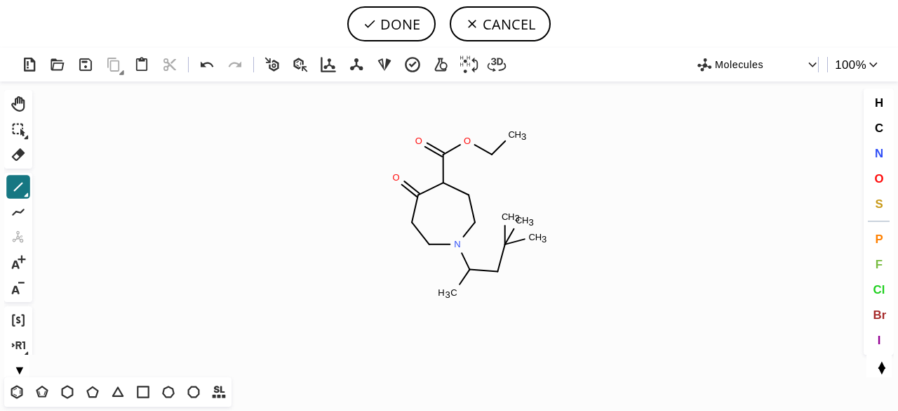
drag, startPoint x: 509, startPoint y: 237, endPoint x: 517, endPoint y: 227, distance: 13.5
click at [876, 178] on span "O" at bounding box center [878, 177] width 9 height 13
click at [502, 270] on tspan "O" at bounding box center [501, 270] width 7 height 11
click at [448, 293] on tspan "O" at bounding box center [448, 293] width 7 height 11
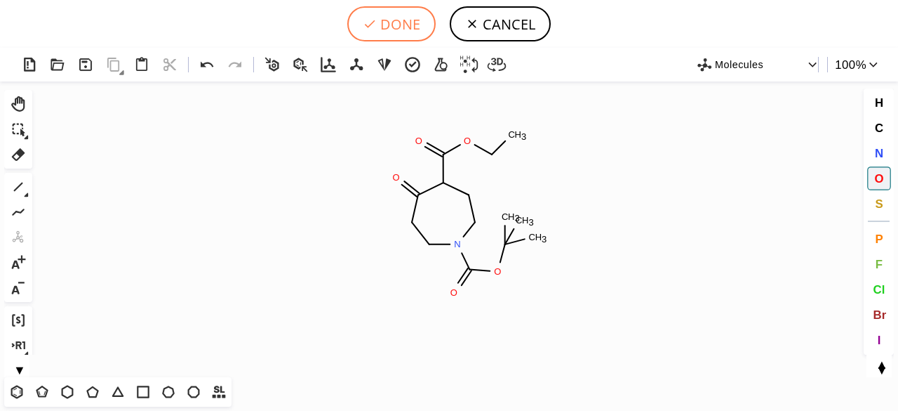
click at [378, 27] on button "DONE" at bounding box center [391, 23] width 88 height 35
type input "C1N(C(OC(C)(C)C)=O)CCC(C(=O)OCC)C(=O)C1"
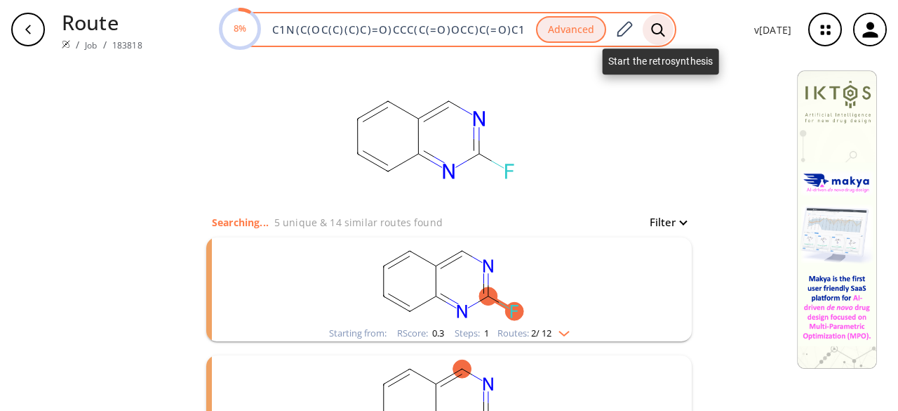
click at [660, 29] on icon at bounding box center [658, 29] width 14 height 15
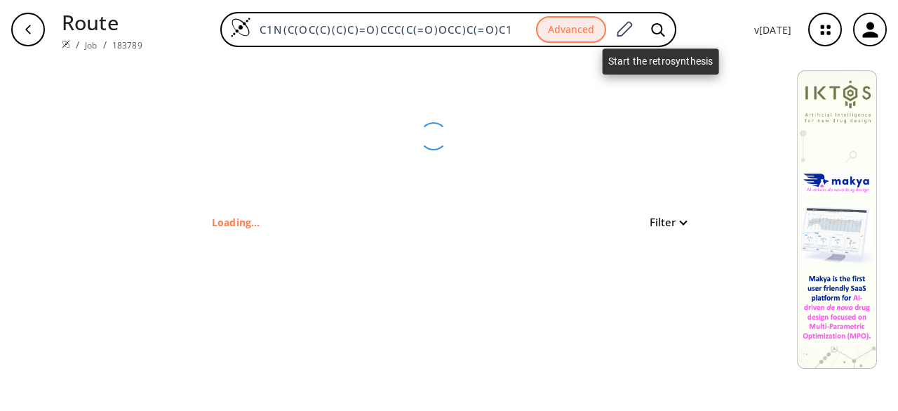
type input "C1CN(C(=O)OC(C)(C)C)CCC(=O)C1C(OCC)=O"
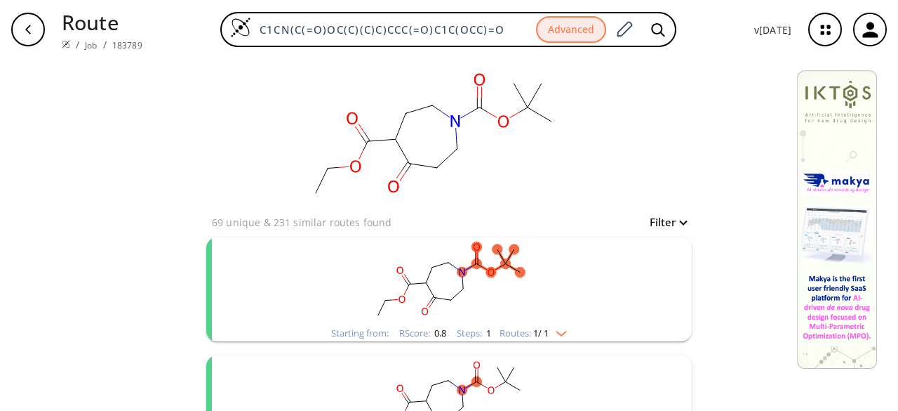
click at [548, 279] on rect "clusters" at bounding box center [449, 281] width 365 height 88
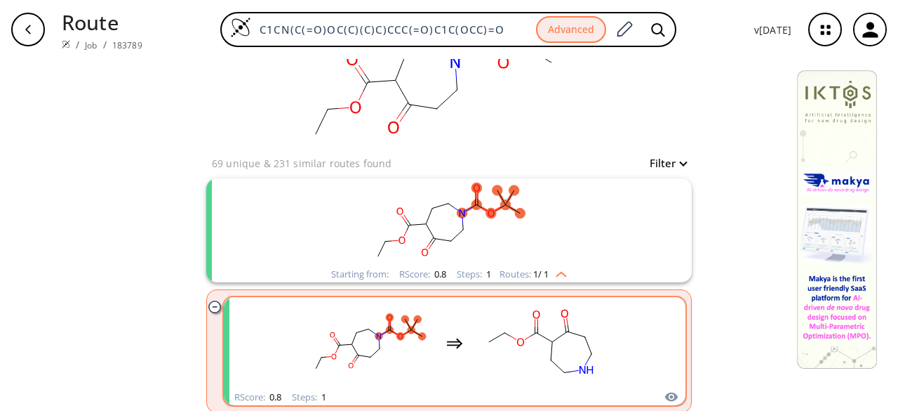
scroll to position [140, 0]
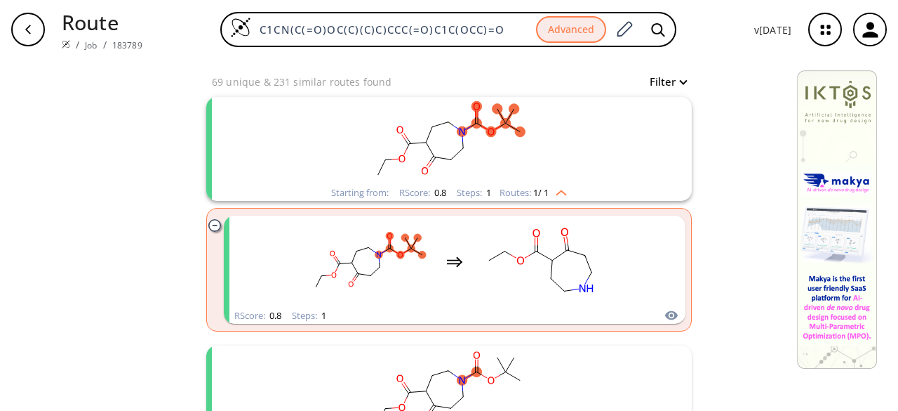
click at [558, 166] on rect "clusters" at bounding box center [449, 141] width 365 height 88
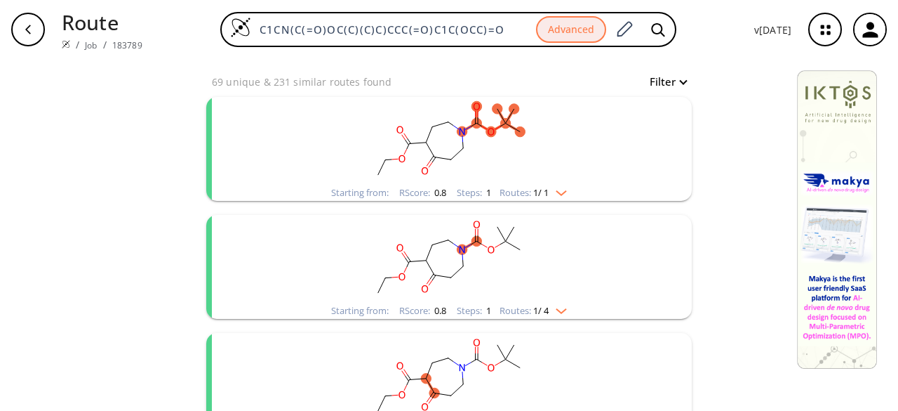
click at [558, 166] on rect "clusters" at bounding box center [449, 141] width 365 height 88
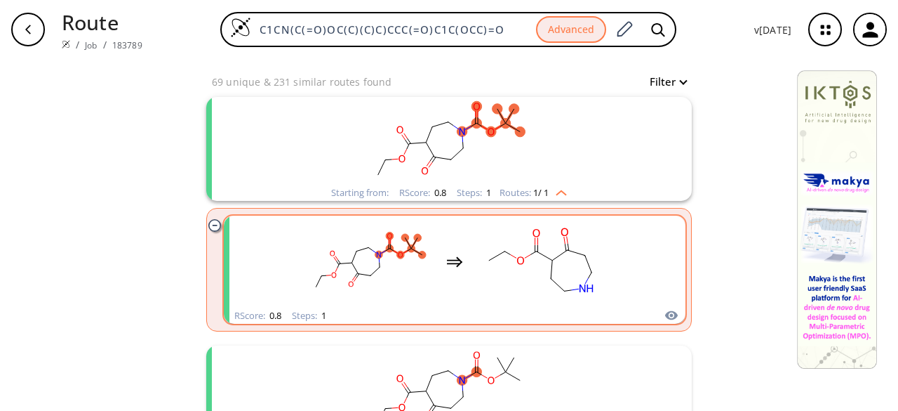
click at [524, 274] on rect "clusters" at bounding box center [540, 262] width 126 height 88
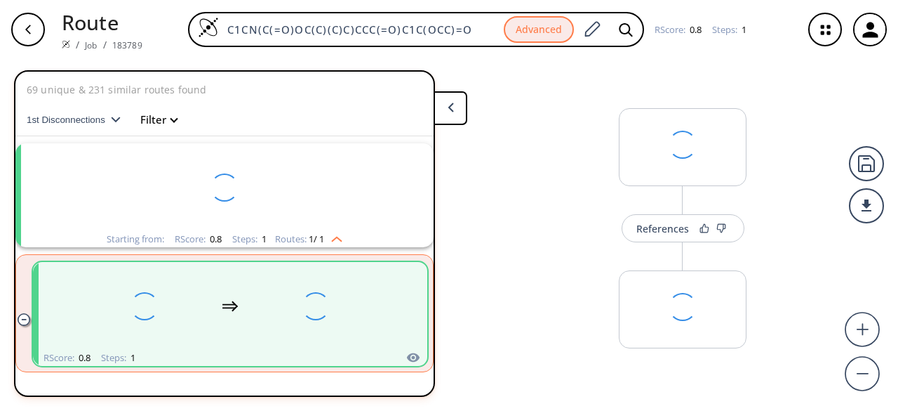
scroll to position [32, 0]
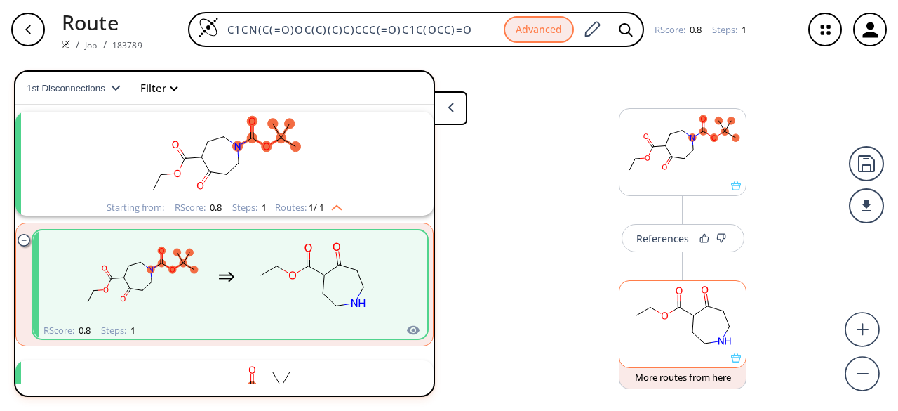
click at [632, 346] on rect at bounding box center [683, 317] width 126 height 72
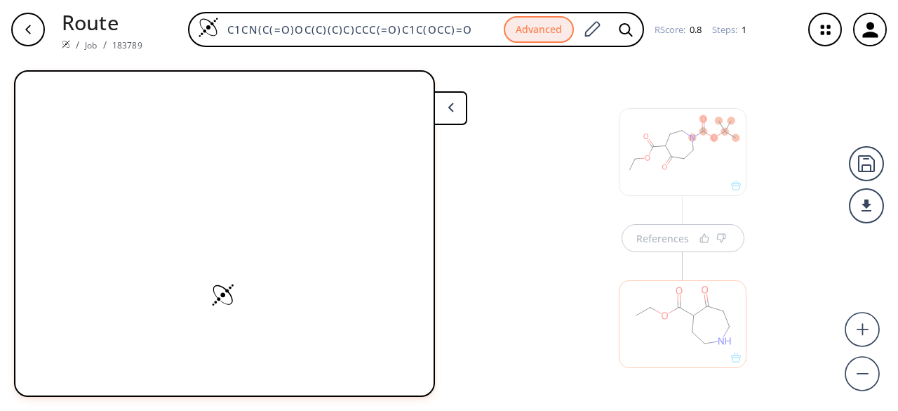
scroll to position [24, 0]
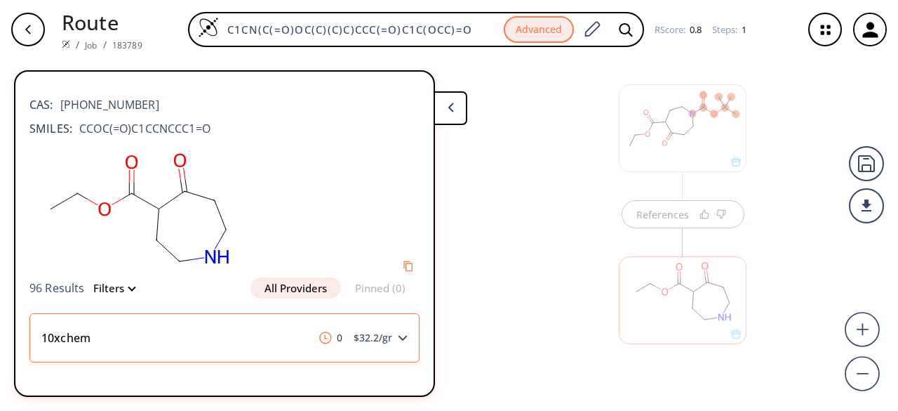
click at [394, 332] on div "10xchem 0 $ 32.2 /gr" at bounding box center [224, 337] width 390 height 49
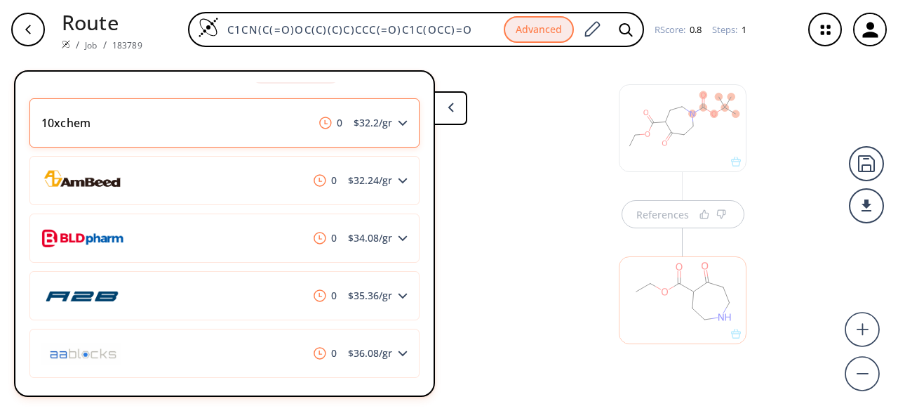
scroll to position [211, 0]
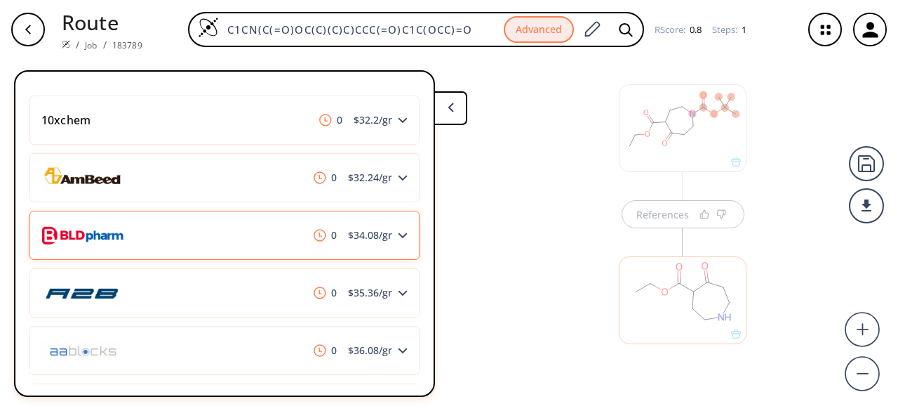
click at [276, 241] on div "0 $ 34.08 /gr" at bounding box center [224, 235] width 390 height 49
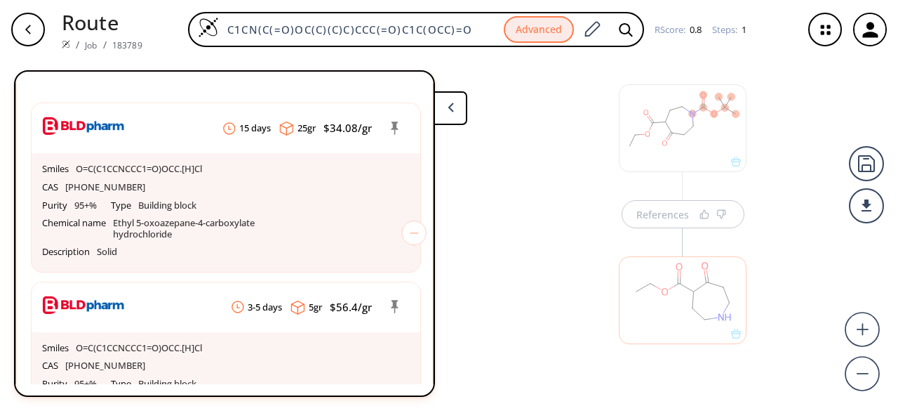
scroll to position [351, 0]
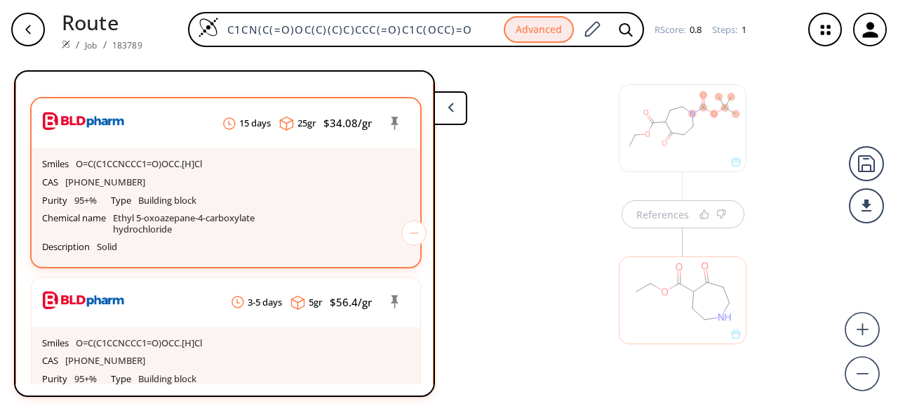
click at [288, 206] on div "Purity 95+% Type Building block Chemical name Ethyl 5-oxoazepane-4-carboxylate …" at bounding box center [226, 215] width 368 height 47
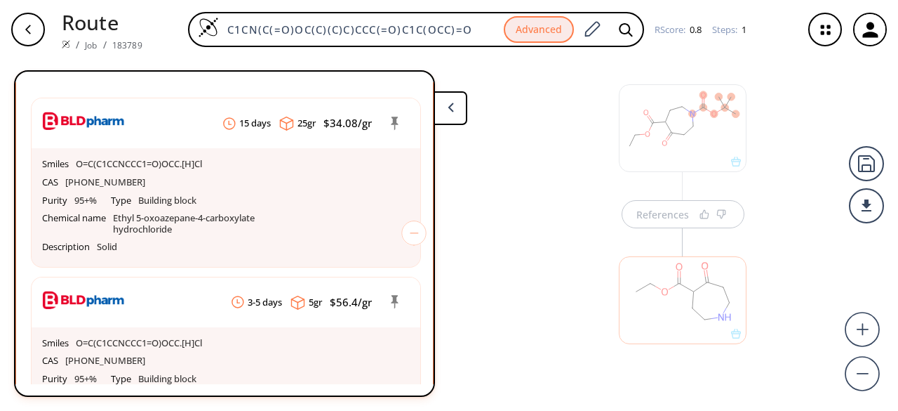
click at [669, 133] on div at bounding box center [683, 128] width 128 height 88
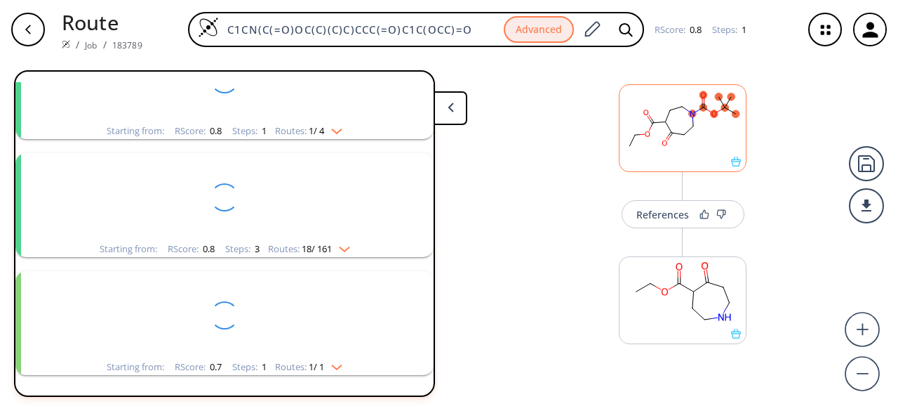
scroll to position [32, 0]
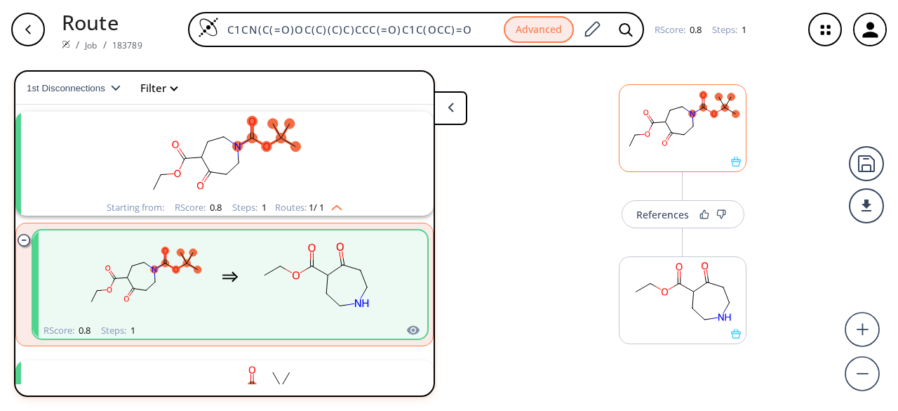
click at [690, 152] on rect at bounding box center [683, 121] width 126 height 72
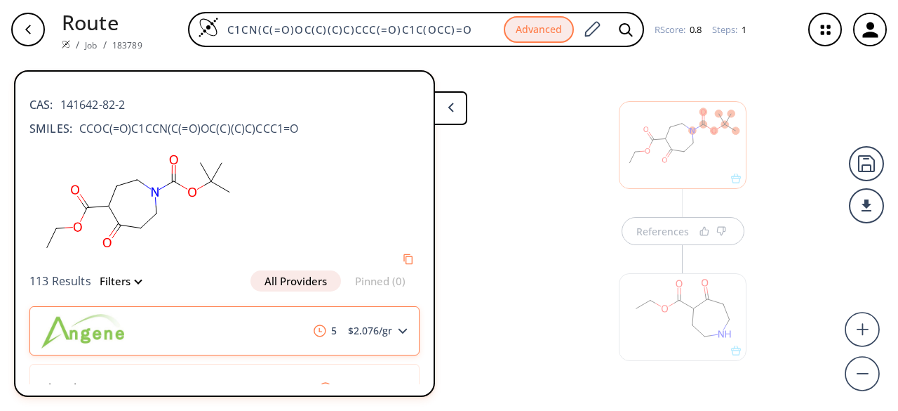
click at [398, 328] on icon at bounding box center [403, 331] width 10 height 6
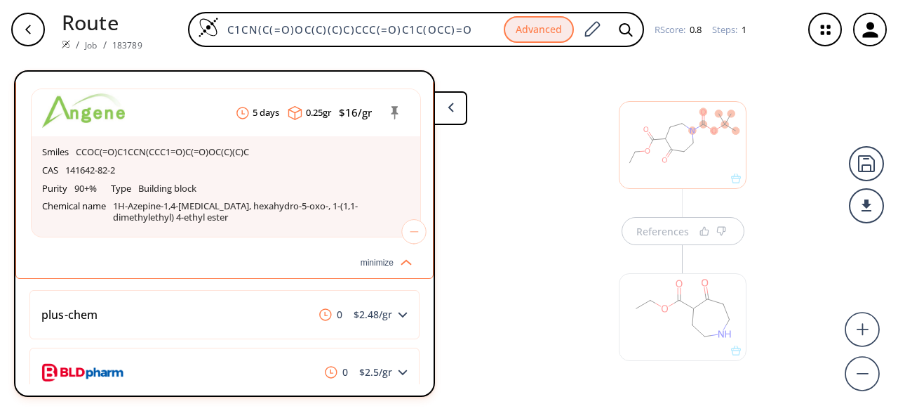
scroll to position [1333, 0]
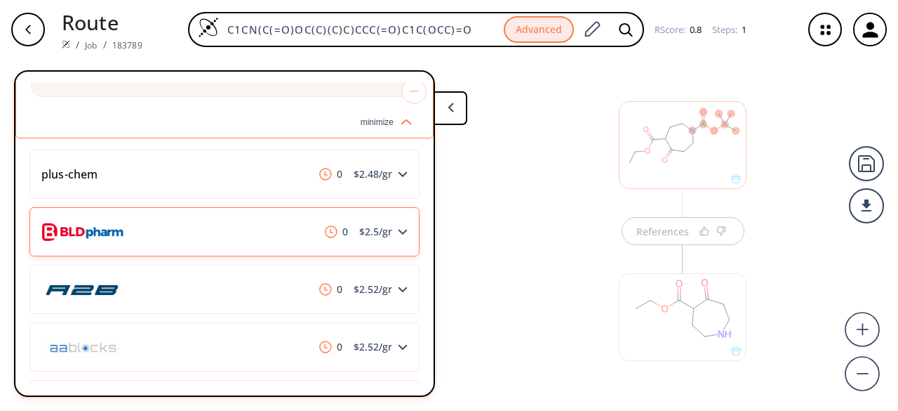
click at [253, 245] on div "0 $ 2.5 /gr" at bounding box center [224, 231] width 390 height 49
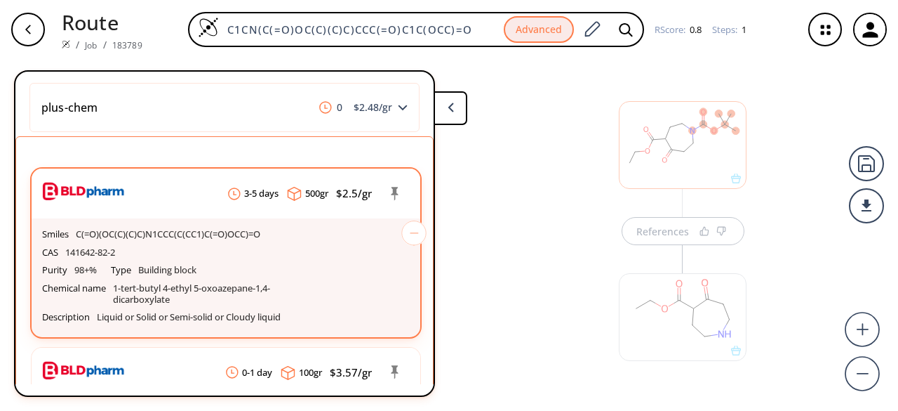
scroll to position [1474, 0]
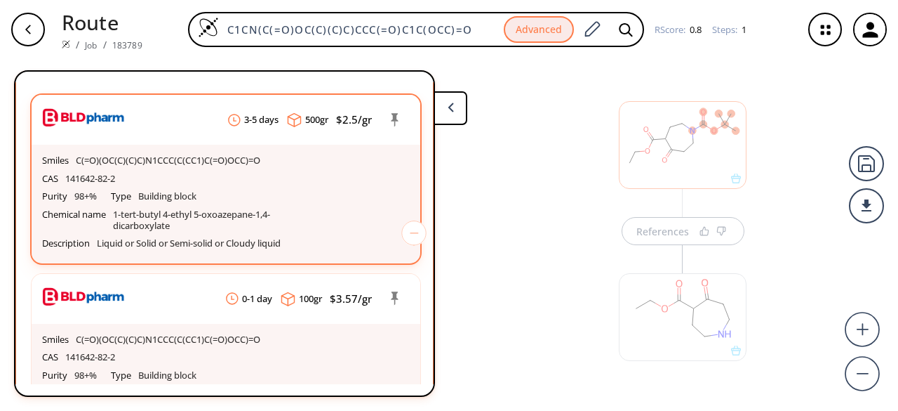
click at [302, 224] on p "1-tert-butyl 4-ethyl 5-oxoazepane-1,4-dicarboxylate" at bounding box center [212, 220] width 199 height 22
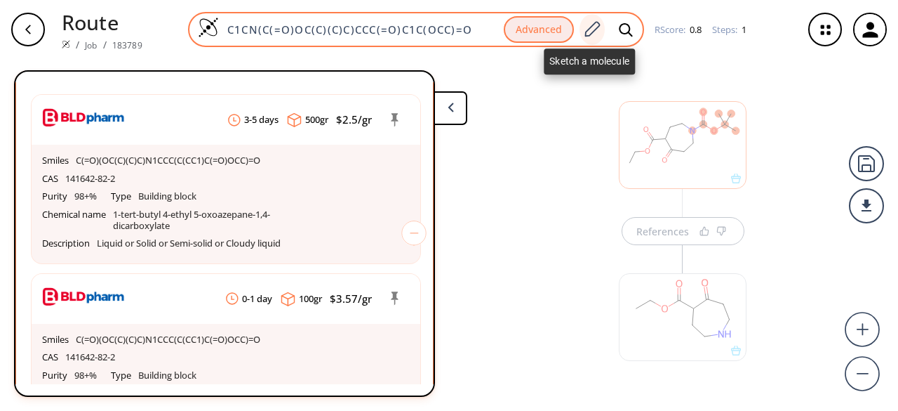
click at [591, 29] on icon at bounding box center [591, 29] width 19 height 18
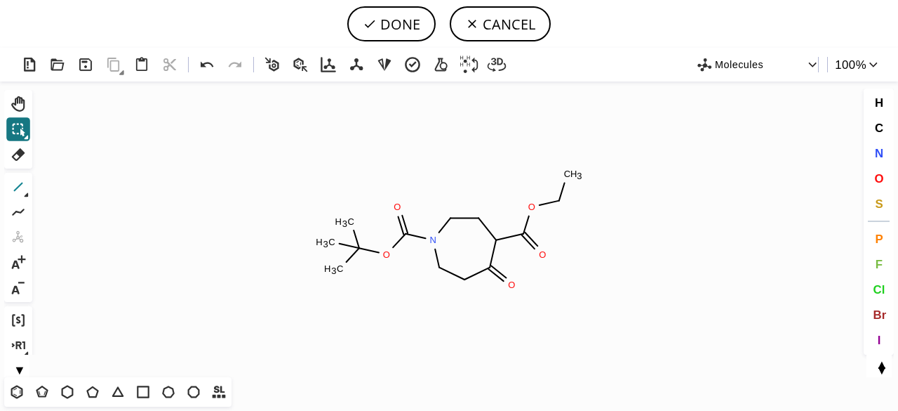
click at [16, 189] on icon at bounding box center [18, 186] width 9 height 9
drag, startPoint x: 498, startPoint y: 277, endPoint x: 498, endPoint y: 293, distance: 16.1
click at [205, 65] on icon at bounding box center [207, 65] width 20 height 20
click at [209, 65] on icon at bounding box center [207, 65] width 20 height 20
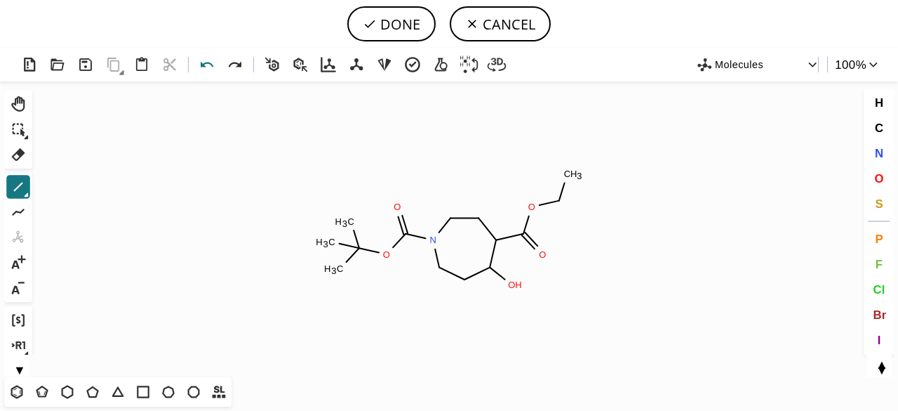
click at [209, 65] on icon at bounding box center [207, 65] width 20 height 20
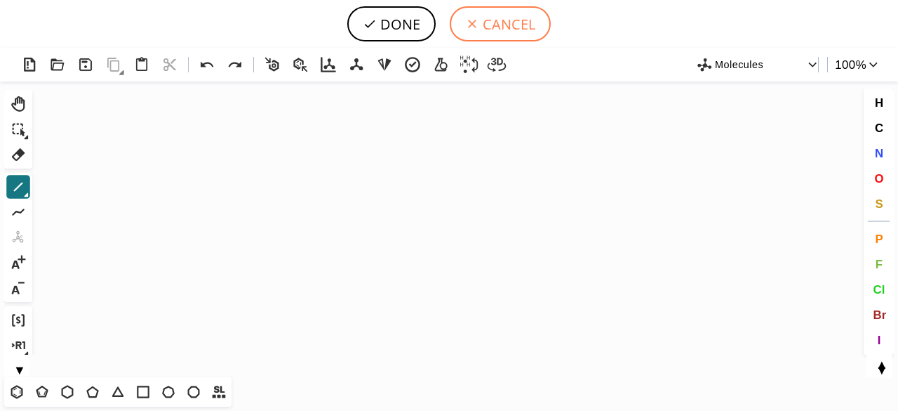
click at [498, 20] on button "CANCEL" at bounding box center [500, 23] width 101 height 35
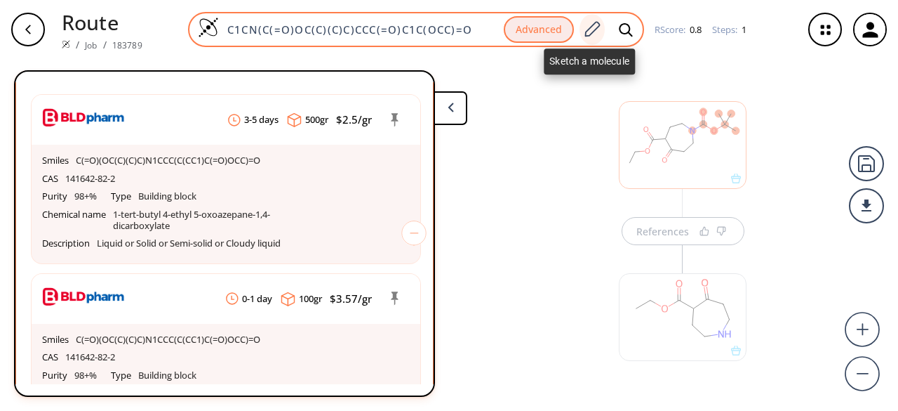
click at [589, 29] on icon at bounding box center [591, 29] width 19 height 18
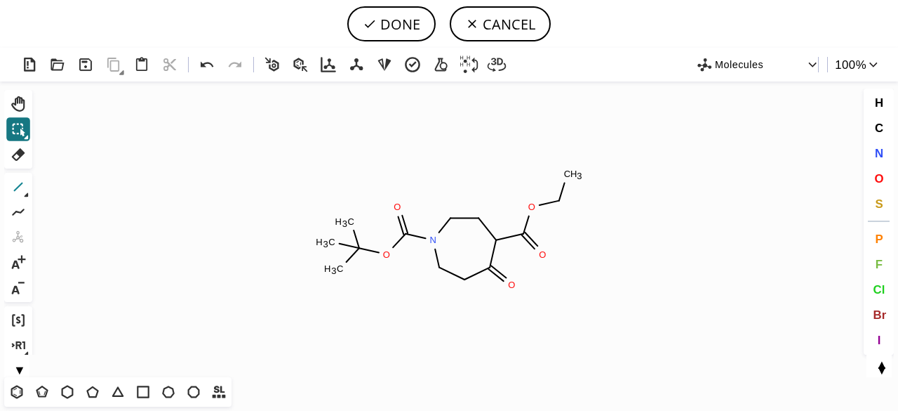
click at [21, 182] on icon at bounding box center [18, 187] width 18 height 18
drag, startPoint x: 468, startPoint y: 281, endPoint x: 472, endPoint y: 308, distance: 26.9
click at [210, 69] on icon at bounding box center [207, 65] width 20 height 20
click at [204, 69] on icon at bounding box center [207, 65] width 20 height 20
click at [209, 65] on icon at bounding box center [207, 65] width 20 height 20
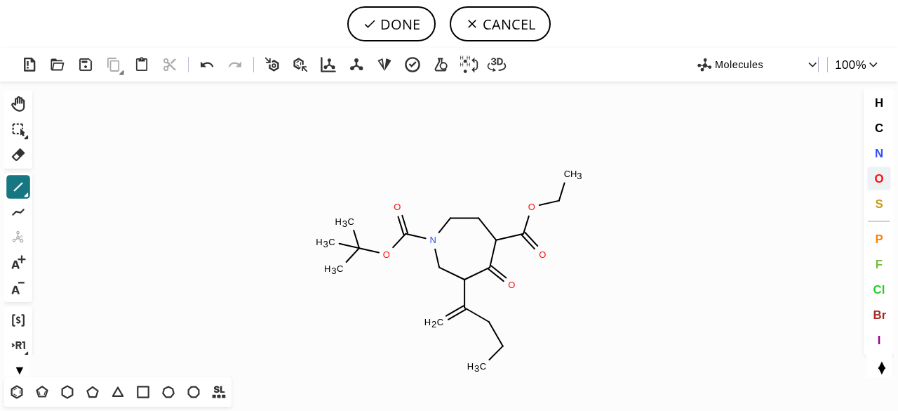
drag, startPoint x: 879, startPoint y: 175, endPoint x: 428, endPoint y: 300, distance: 468.0
click at [879, 177] on span "O" at bounding box center [878, 177] width 9 height 13
click at [436, 328] on tspan "O" at bounding box center [435, 328] width 7 height 11
click at [488, 321] on tspan "O" at bounding box center [488, 321] width 7 height 11
click at [19, 149] on icon at bounding box center [18, 154] width 13 height 13
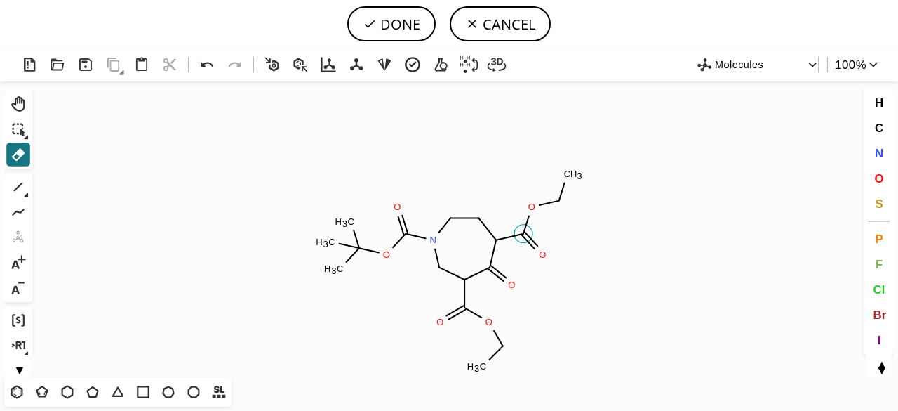
click at [517, 235] on icon at bounding box center [509, 237] width 27 height 6
click at [535, 249] on rect at bounding box center [536, 255] width 27 height 18
click at [551, 209] on icon at bounding box center [549, 203] width 28 height 18
click at [556, 202] on tspan "C" at bounding box center [559, 200] width 7 height 11
click at [537, 208] on rect at bounding box center [525, 207] width 27 height 18
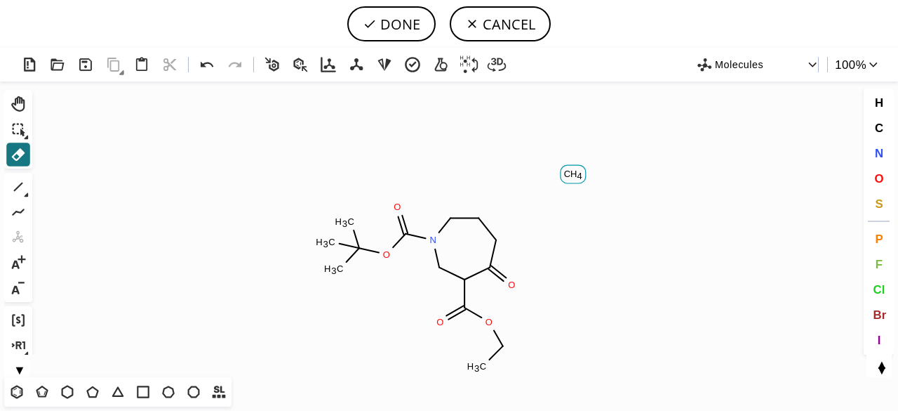
click at [571, 179] on rect at bounding box center [573, 174] width 25 height 18
click at [377, 19] on icon at bounding box center [370, 24] width 14 height 14
type input "C1CC(=O)C(C(OCC)=O)CN(C(OC(C)(C)C)=O)C1"
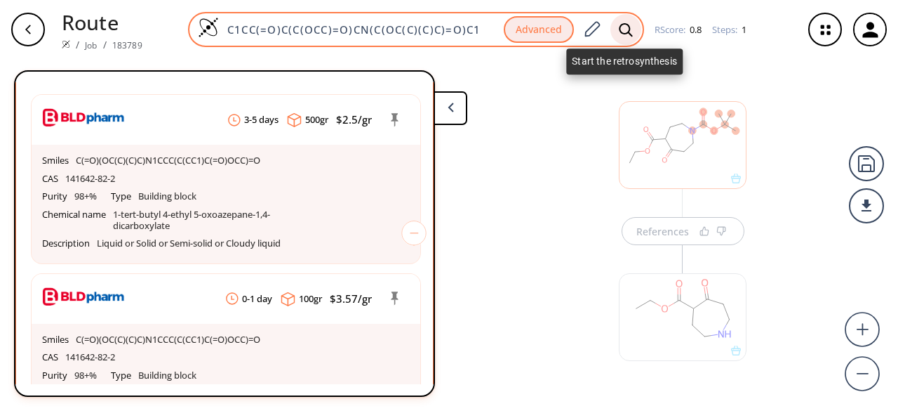
click at [620, 39] on div at bounding box center [626, 29] width 31 height 31
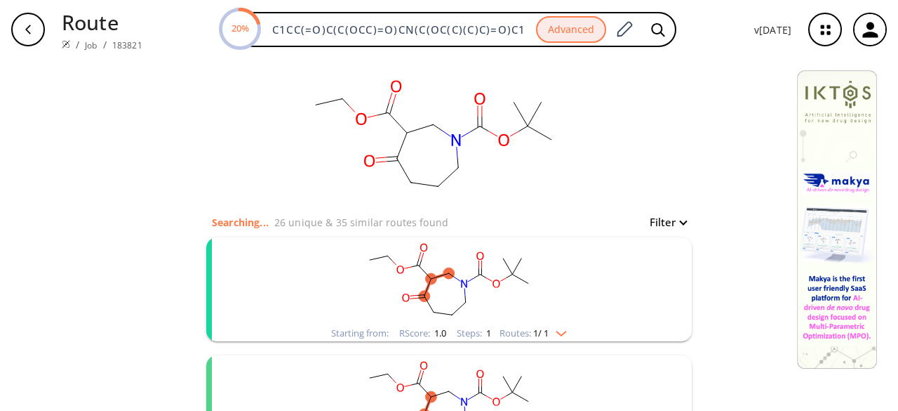
click at [491, 316] on rect "clusters" at bounding box center [449, 281] width 365 height 88
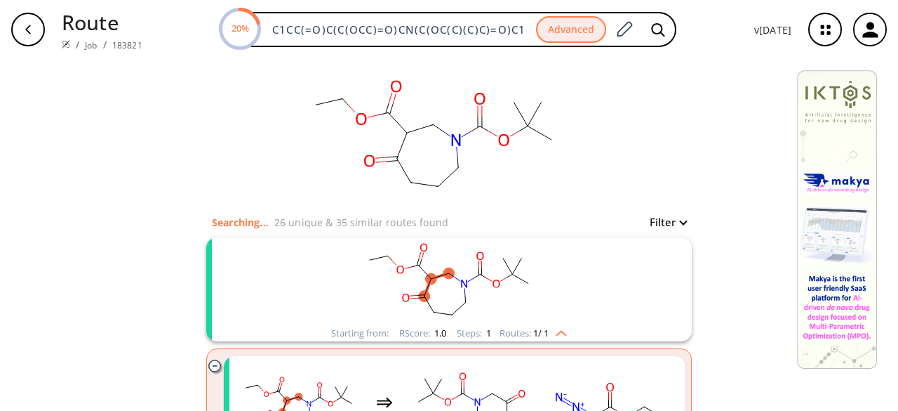
click at [491, 315] on rect "clusters" at bounding box center [449, 281] width 365 height 88
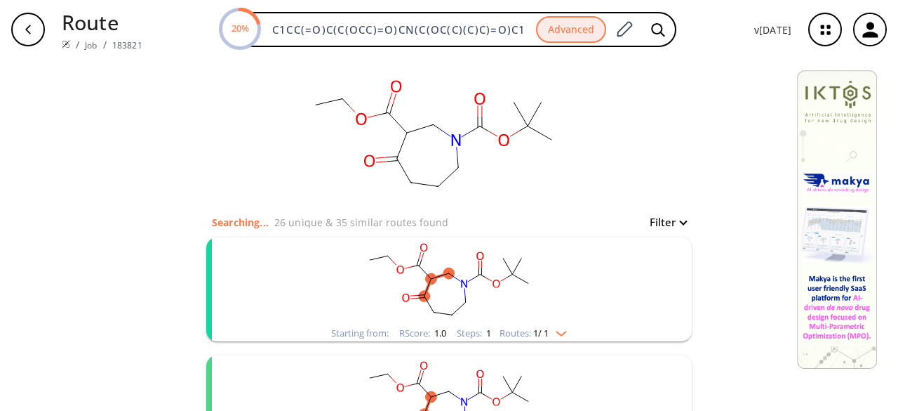
click at [491, 315] on rect "clusters" at bounding box center [449, 281] width 365 height 88
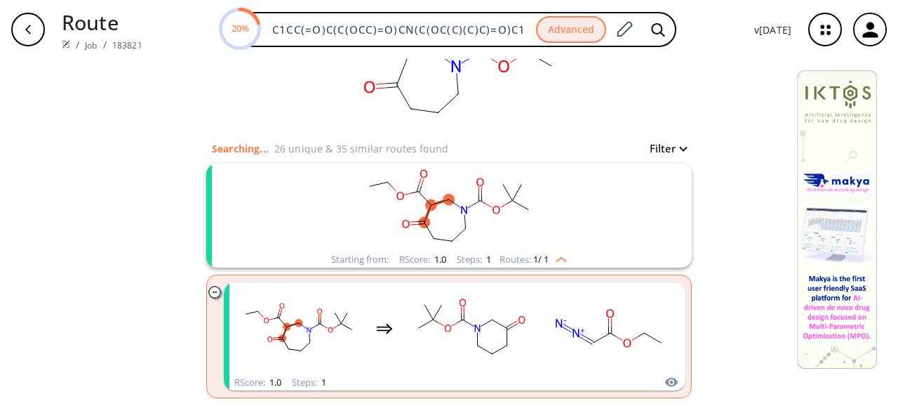
scroll to position [140, 0]
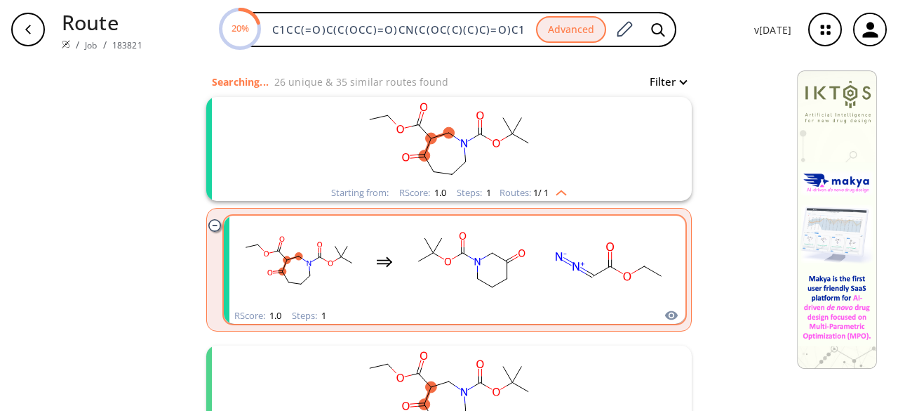
click at [540, 298] on div "clusters" at bounding box center [455, 261] width 438 height 92
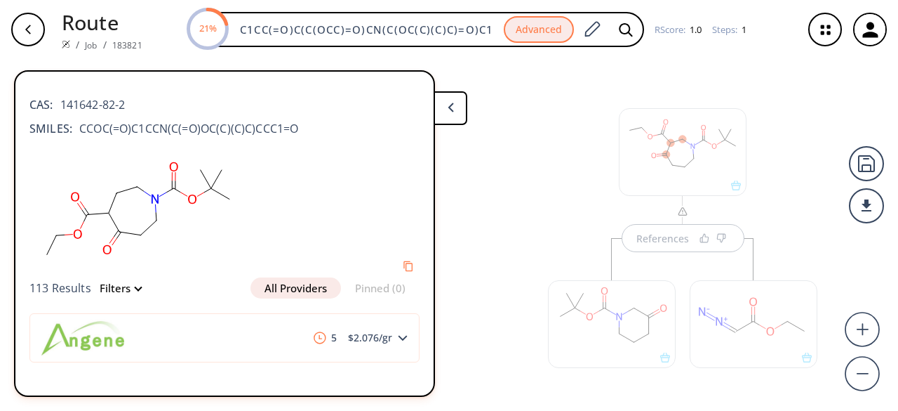
click at [714, 182] on div at bounding box center [683, 152] width 128 height 88
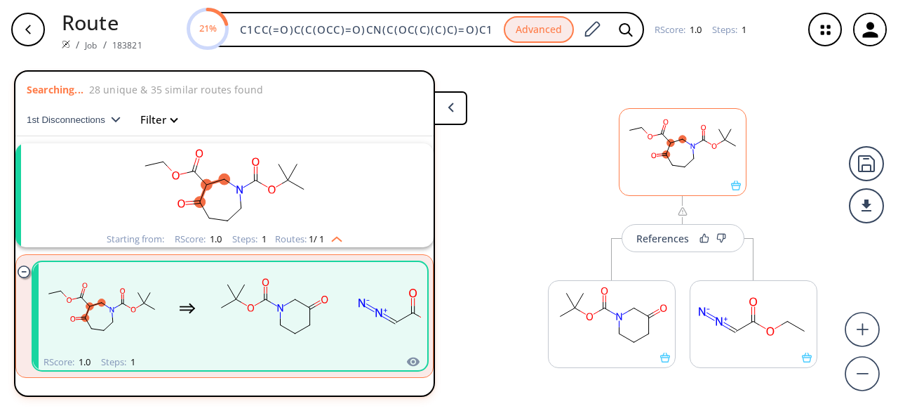
scroll to position [32, 0]
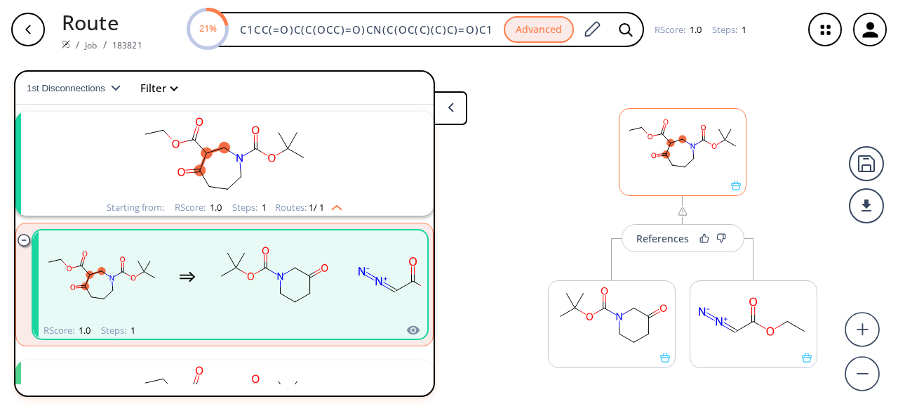
click at [715, 179] on rect at bounding box center [683, 145] width 126 height 72
